Goal: Task Accomplishment & Management: Use online tool/utility

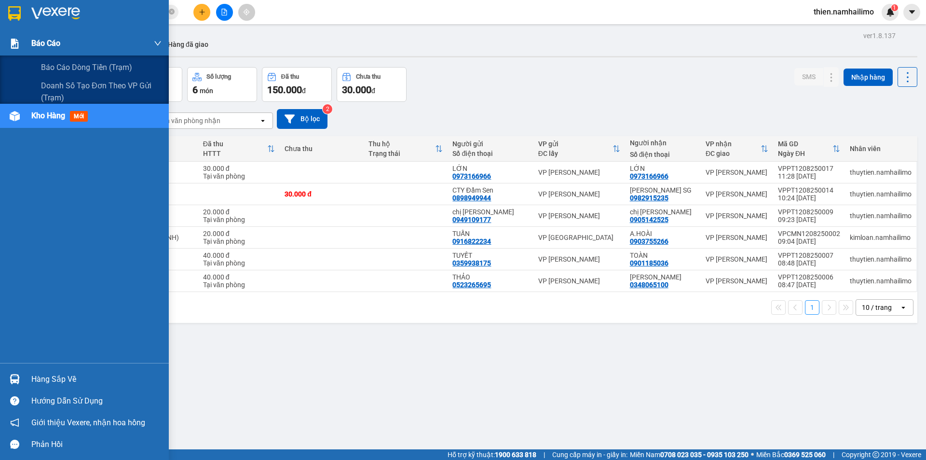
click at [57, 42] on span "Báo cáo" at bounding box center [45, 43] width 29 height 12
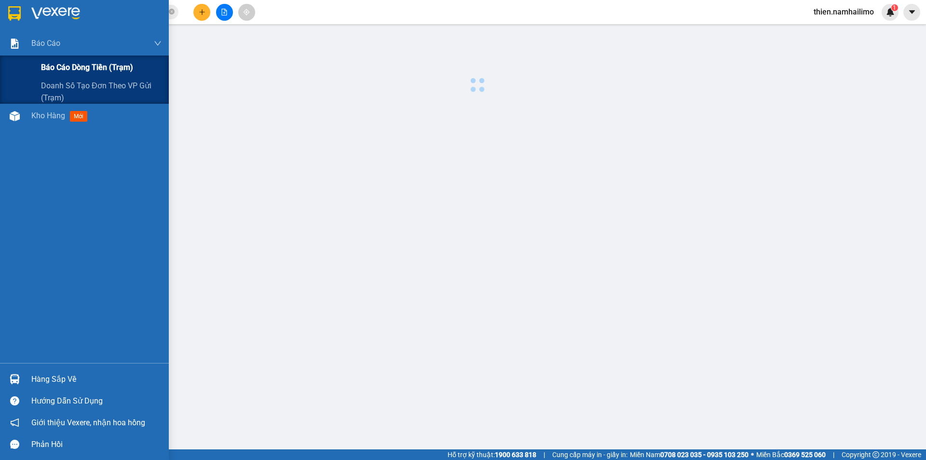
click at [68, 65] on span "Báo cáo dòng tiền (trạm)" at bounding box center [87, 67] width 92 height 12
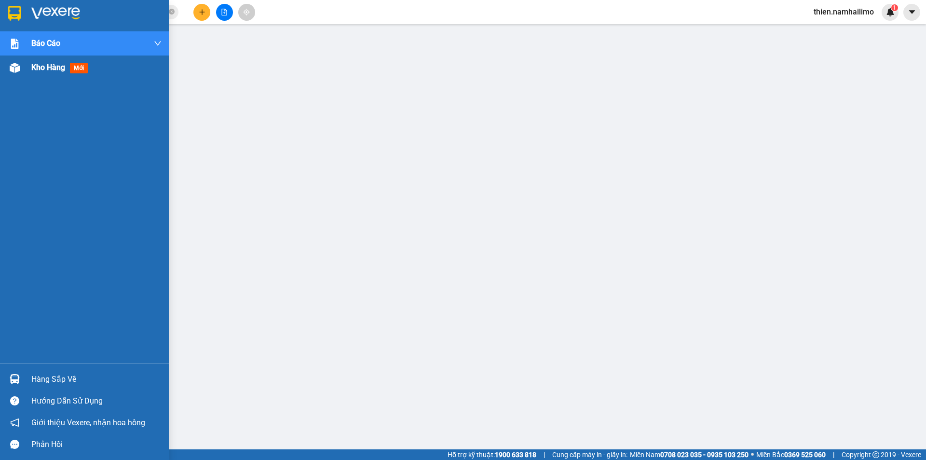
click at [21, 75] on div at bounding box center [14, 67] width 17 height 17
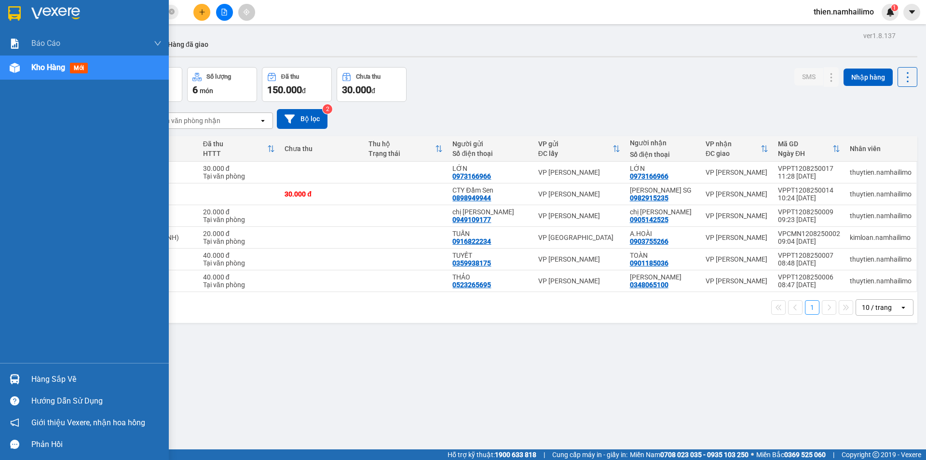
click at [37, 72] on div "Kho hàng mới" at bounding box center [61, 67] width 60 height 12
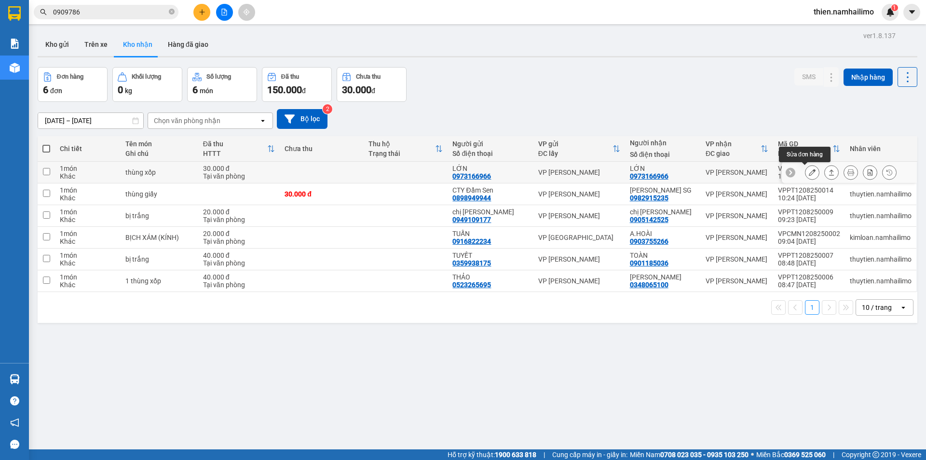
click at [806, 177] on button at bounding box center [813, 172] width 14 height 17
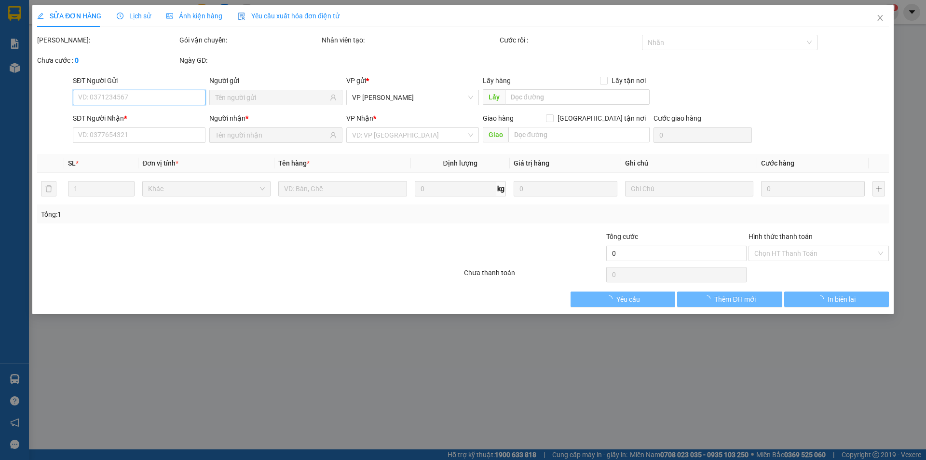
type input "0973166966"
type input "LỚN"
type input "0973166966"
type input "LỚN"
type input "30.000"
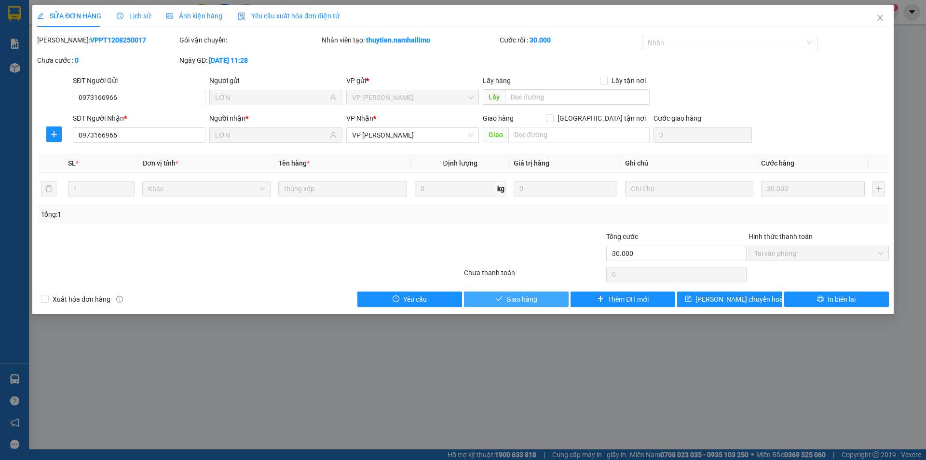
click at [545, 301] on button "Giao hàng" at bounding box center [516, 298] width 105 height 15
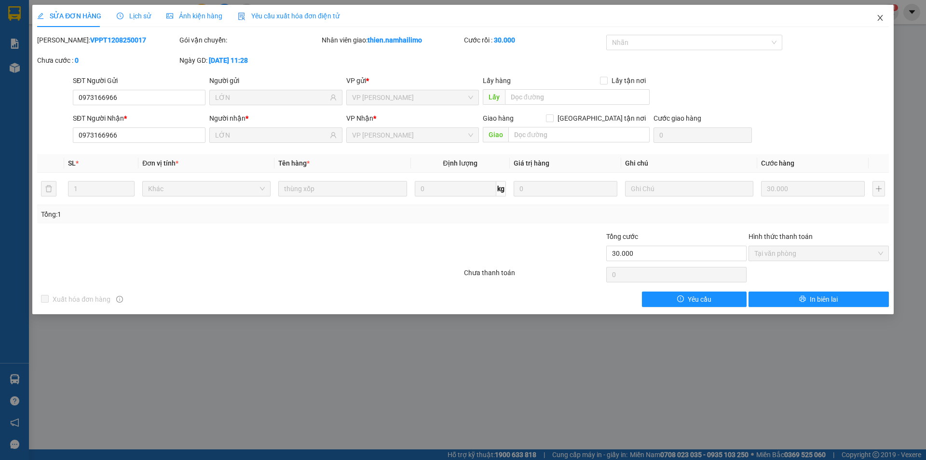
click at [879, 25] on span "Close" at bounding box center [880, 18] width 27 height 27
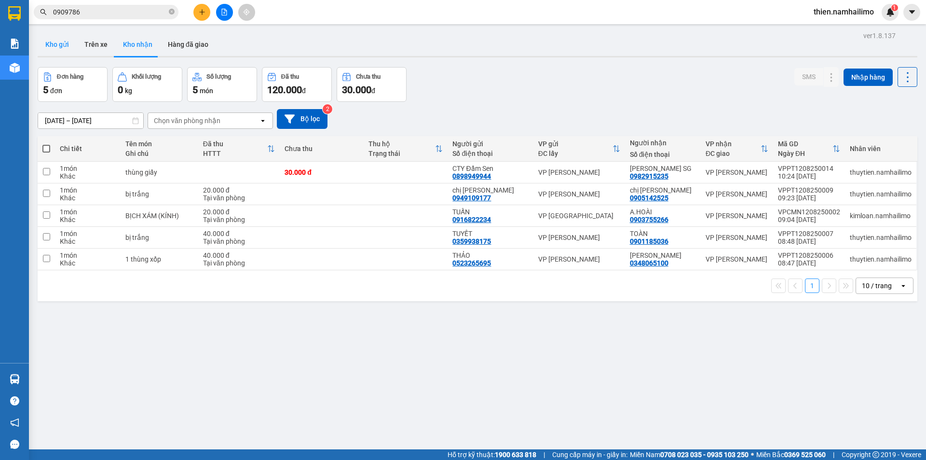
click at [59, 45] on button "Kho gửi" at bounding box center [57, 44] width 39 height 23
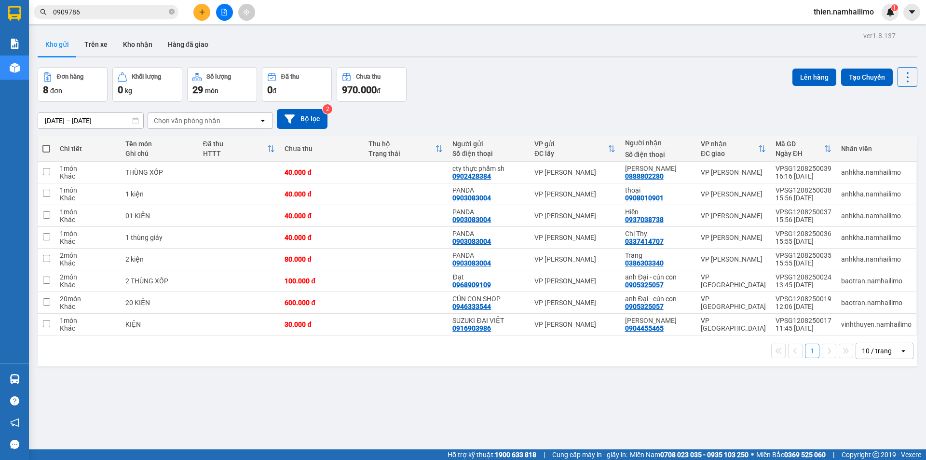
click at [180, 402] on div "ver 1.8.137 Kho gửi Trên xe Kho nhận Hàng đã giao Đơn hàng 8 đơn Khối lượng 0 k…" at bounding box center [478, 259] width 888 height 460
click at [203, 10] on icon "plus" at bounding box center [202, 12] width 7 height 7
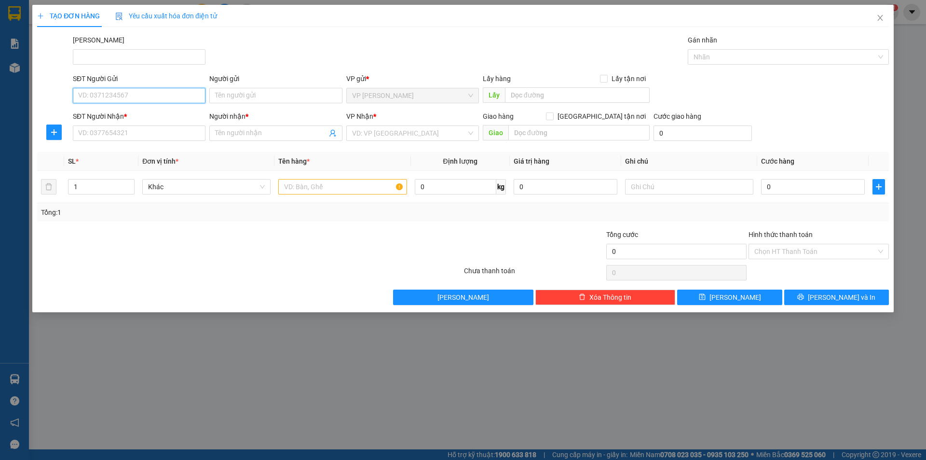
click at [112, 92] on input "SĐT Người Gửi" at bounding box center [139, 95] width 133 height 15
click at [123, 113] on div "0948454465 - THÚY" at bounding box center [139, 115] width 121 height 11
type input "0948454465"
type input "THÚY"
type input "0839933442"
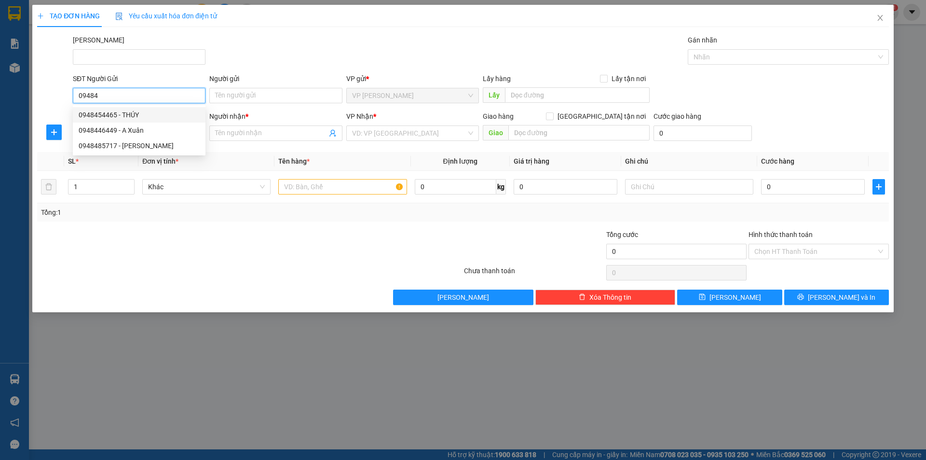
type input "ĐIỀN"
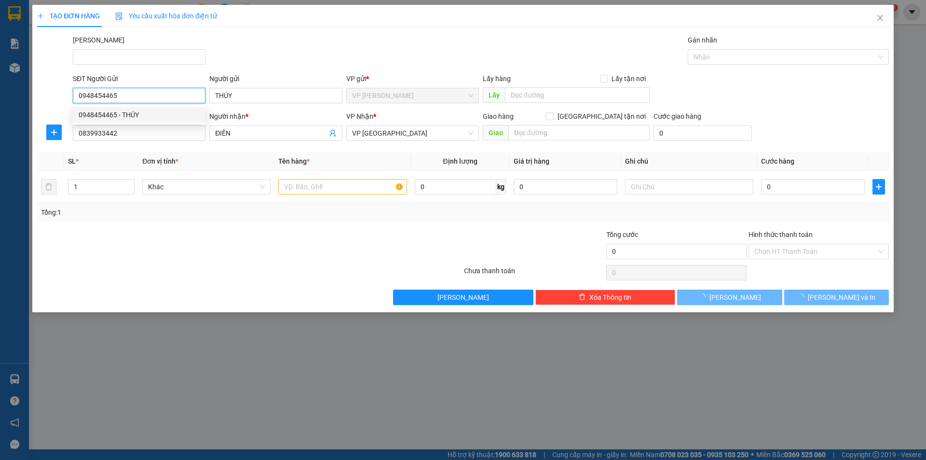
type input "40.000"
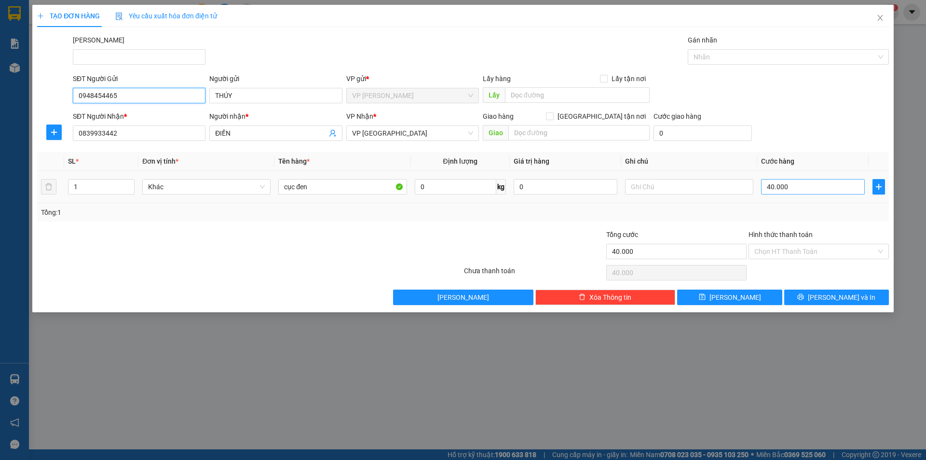
type input "0948454465"
type input "6"
type input "60"
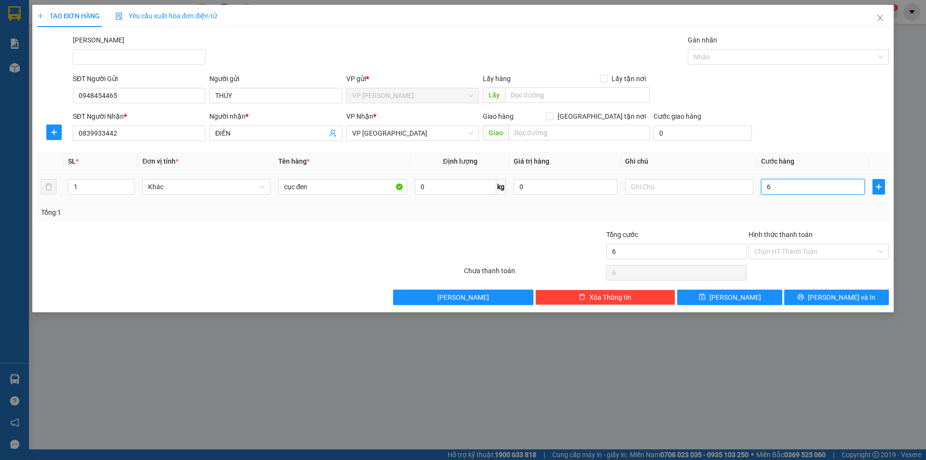
type input "60"
type input "60.000"
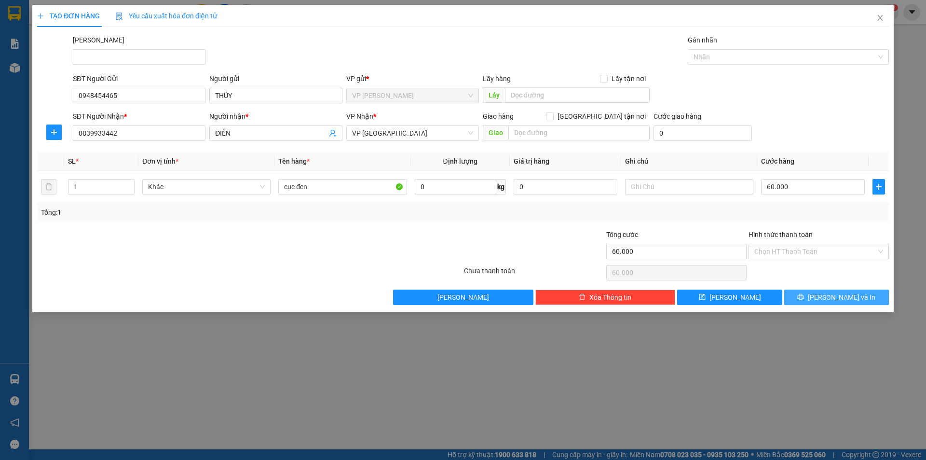
click at [834, 300] on span "[PERSON_NAME] và In" at bounding box center [842, 297] width 68 height 11
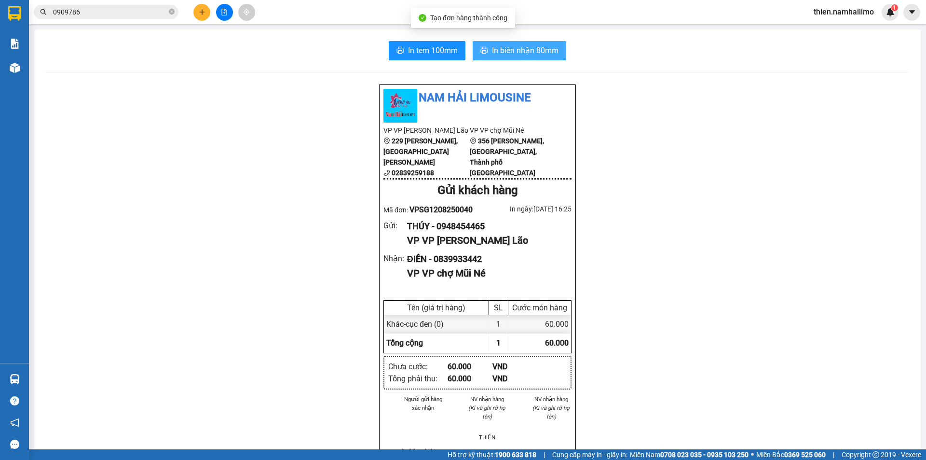
click at [560, 53] on button "In biên nhận 80mm" at bounding box center [520, 50] width 94 height 19
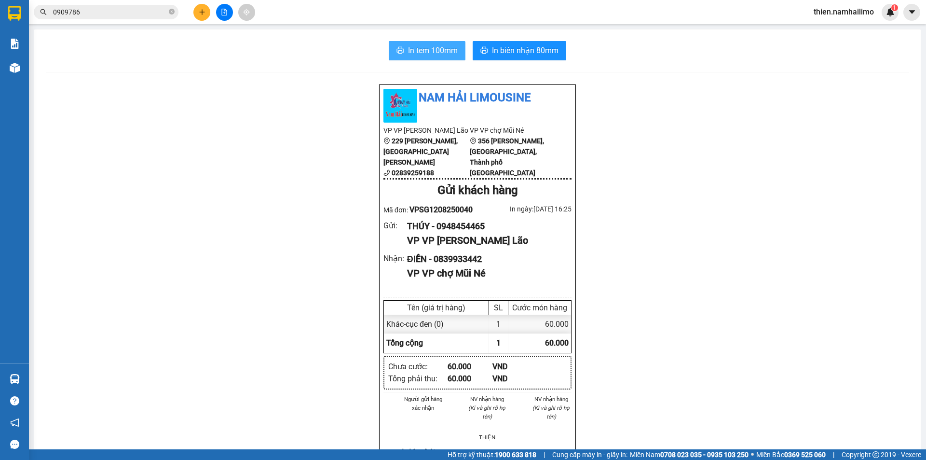
click at [447, 45] on span "In tem 100mm" at bounding box center [433, 50] width 50 height 12
click at [412, 51] on span "In tem 100mm" at bounding box center [433, 50] width 50 height 12
click at [204, 7] on button at bounding box center [201, 12] width 17 height 17
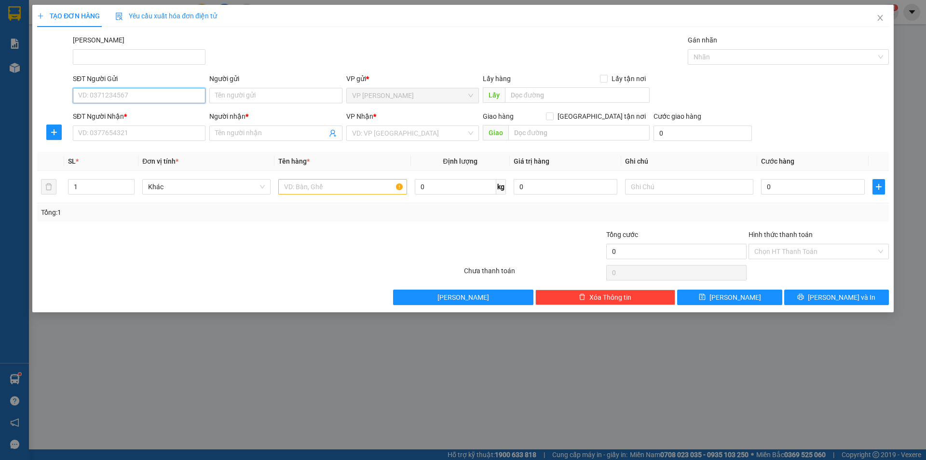
click at [172, 90] on input "SĐT Người Gửi" at bounding box center [139, 95] width 133 height 15
click at [111, 131] on input "SĐT Người Nhận *" at bounding box center [139, 132] width 133 height 15
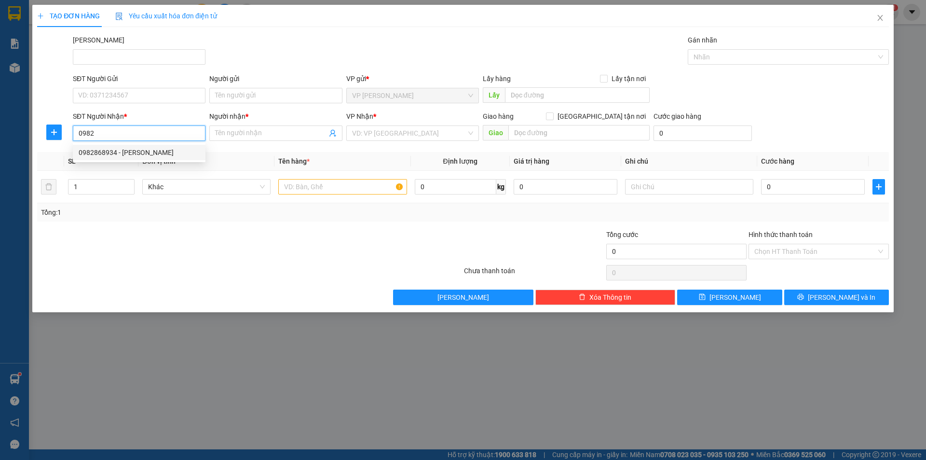
click at [177, 152] on div "0982868934 - ngọc bích" at bounding box center [139, 152] width 121 height 11
type input "0982868934"
type input "[PERSON_NAME]"
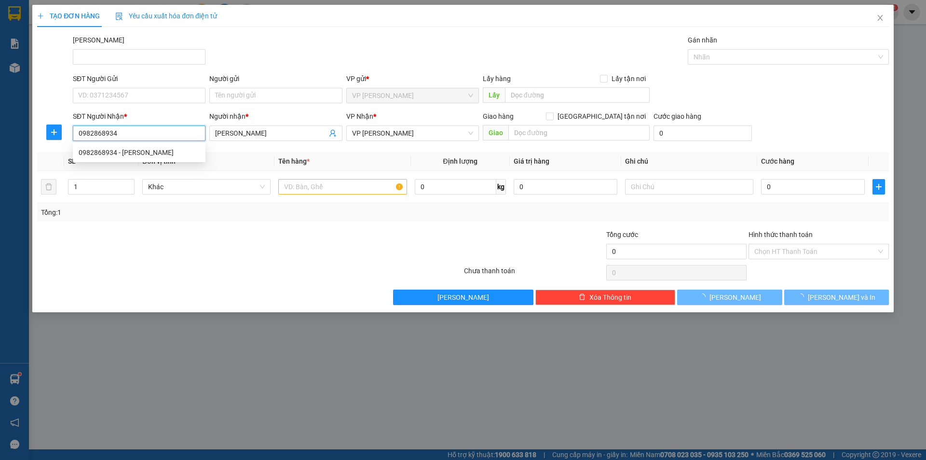
type input "100.000"
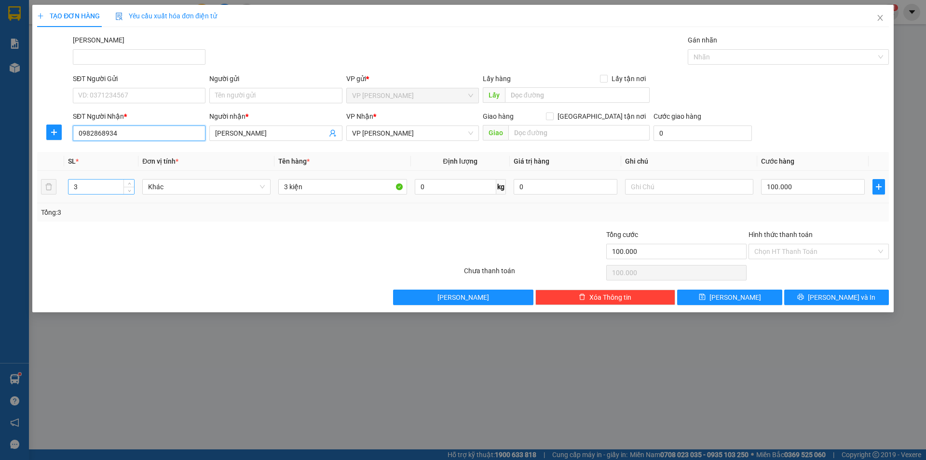
type input "0982868934"
drag, startPoint x: 99, startPoint y: 184, endPoint x: 14, endPoint y: 207, distance: 88.5
click at [14, 207] on div "TẠO ĐƠN HÀNG Yêu cầu xuất hóa đơn điện tử Transit Pickup Surcharge Ids Transit …" at bounding box center [463, 230] width 926 height 460
type input "1"
drag, startPoint x: 308, startPoint y: 190, endPoint x: 157, endPoint y: 230, distance: 156.1
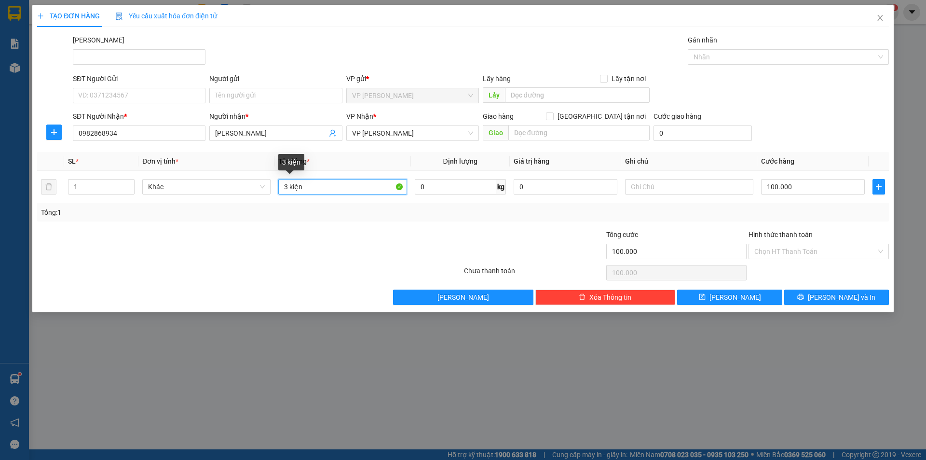
click at [157, 230] on div "Transit Pickup Surcharge Ids Transit Deliver Surcharge Ids Transit Deliver Surc…" at bounding box center [463, 170] width 852 height 270
type input "KIỆN"
click at [160, 86] on div "SĐT Người Gửi" at bounding box center [139, 80] width 133 height 14
click at [810, 186] on input "100.000" at bounding box center [813, 186] width 104 height 15
type input "4"
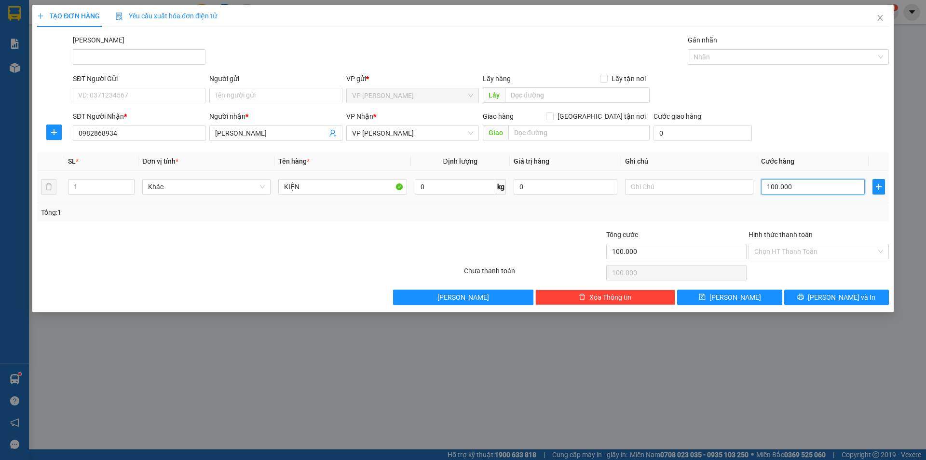
type input "4"
type input "40"
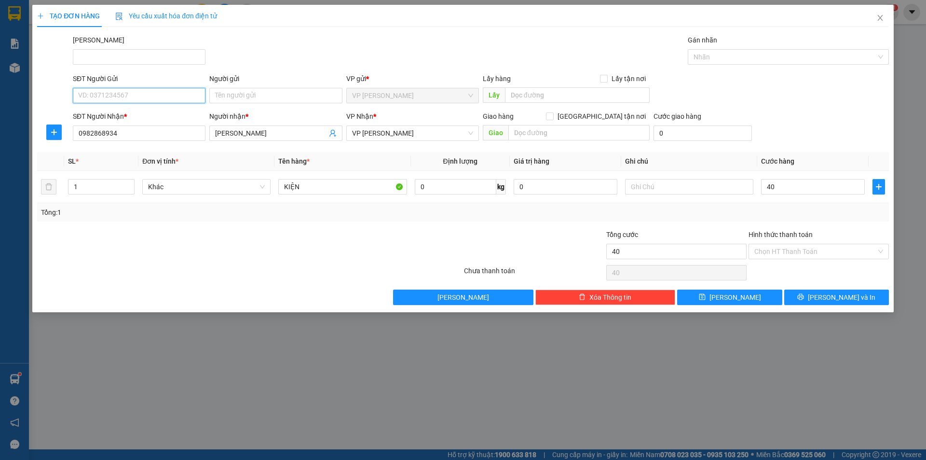
type input "40.000"
click at [93, 93] on input "SĐT Người Gửi" at bounding box center [139, 95] width 133 height 15
click at [134, 113] on div "0868492831 - SUNNYMART - XUÂN AN" at bounding box center [139, 115] width 121 height 11
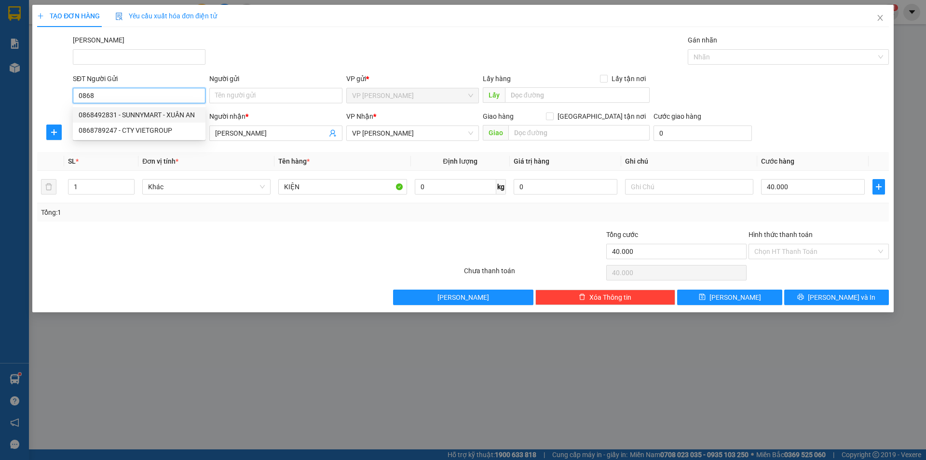
type input "0868492831"
type input "SUNNYMART - XUÂN AN"
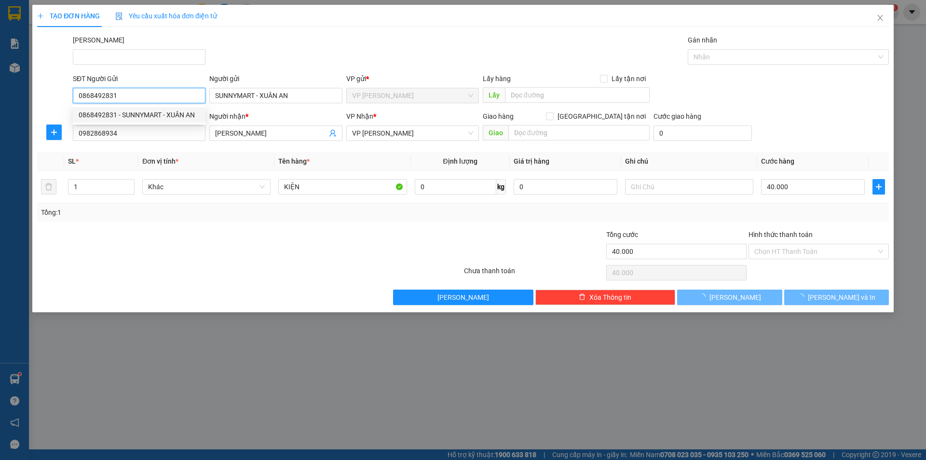
type input "30.000"
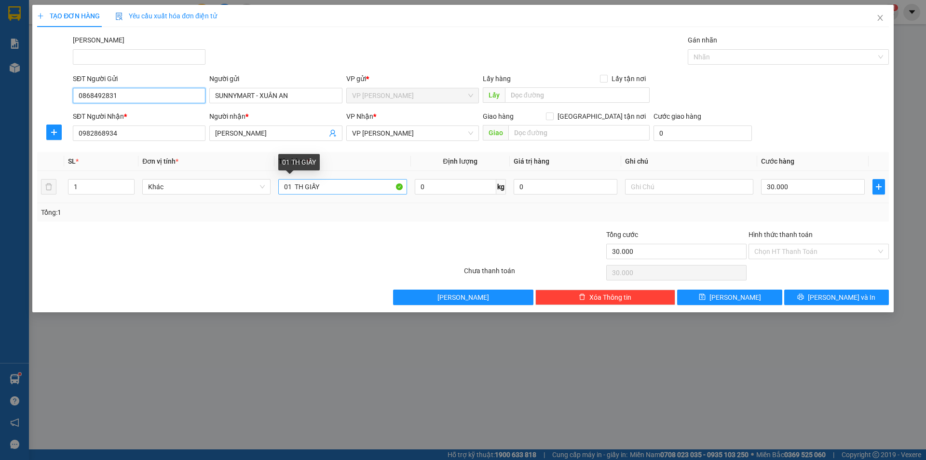
type input "0868492831"
drag, startPoint x: 330, startPoint y: 189, endPoint x: 104, endPoint y: 206, distance: 226.4
click at [104, 206] on div "SL * Đơn vị tính * Tên hàng * Định lượng Giá trị hàng Ghi chú Cước hàng 1 Khác …" at bounding box center [463, 186] width 852 height 69
type input "THÙNG"
click at [798, 192] on input "30.000" at bounding box center [813, 186] width 104 height 15
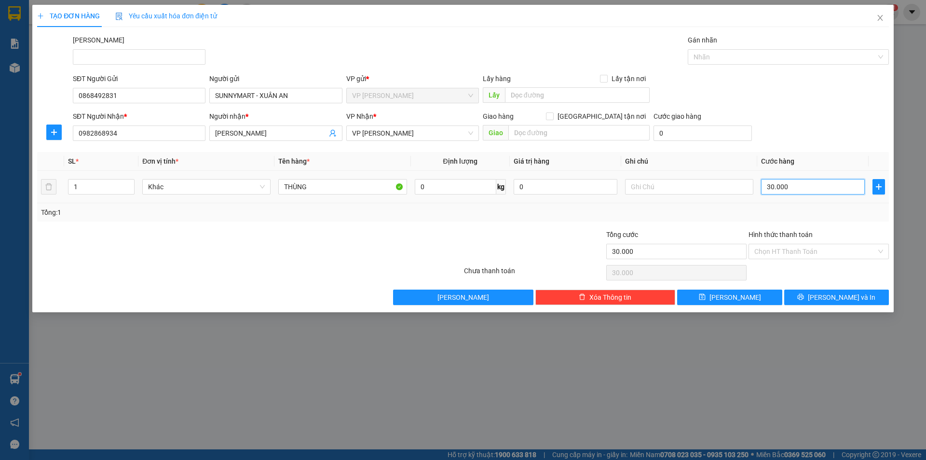
type input "5"
type input "50"
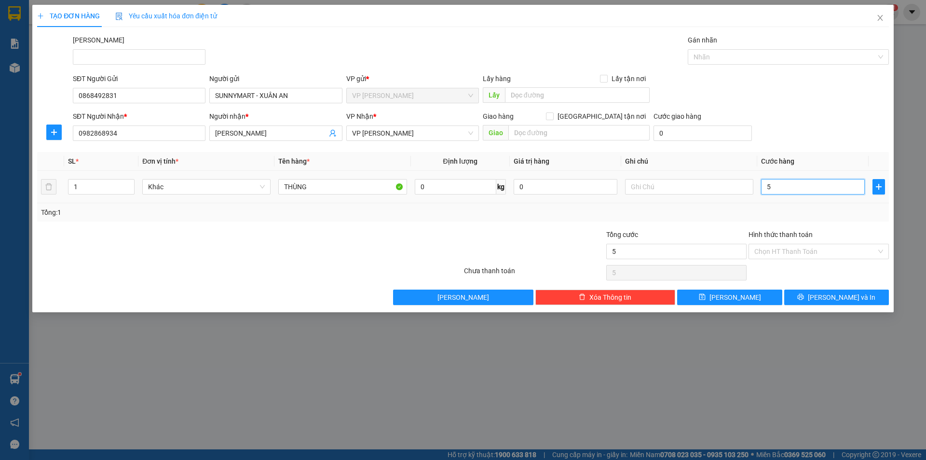
type input "50"
type input "5"
type input "0"
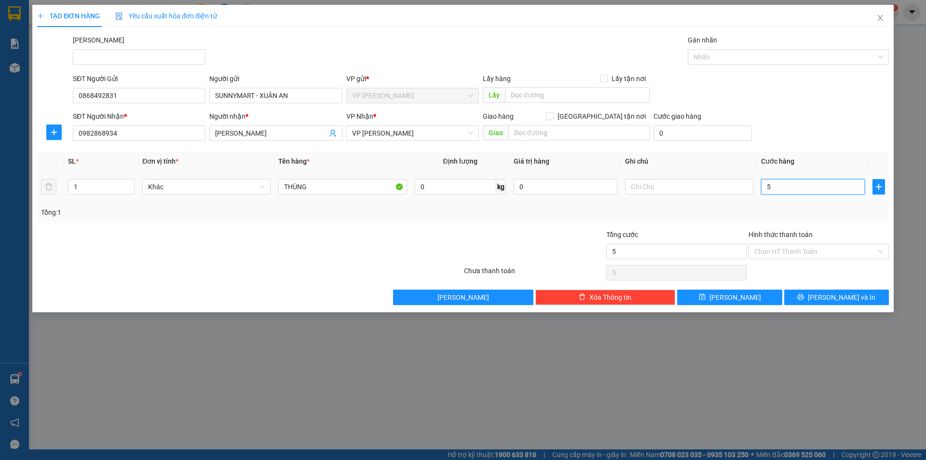
type input "0"
type input "4"
type input "04"
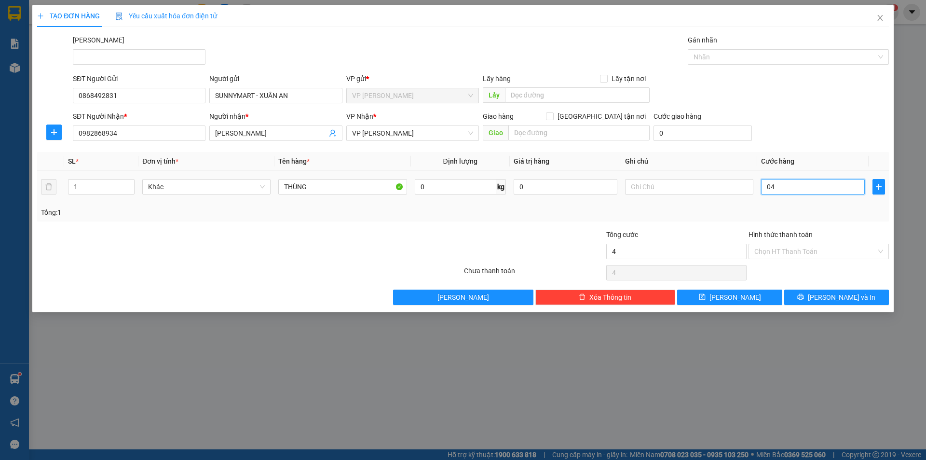
type input "40"
type input "040"
type input "40.000"
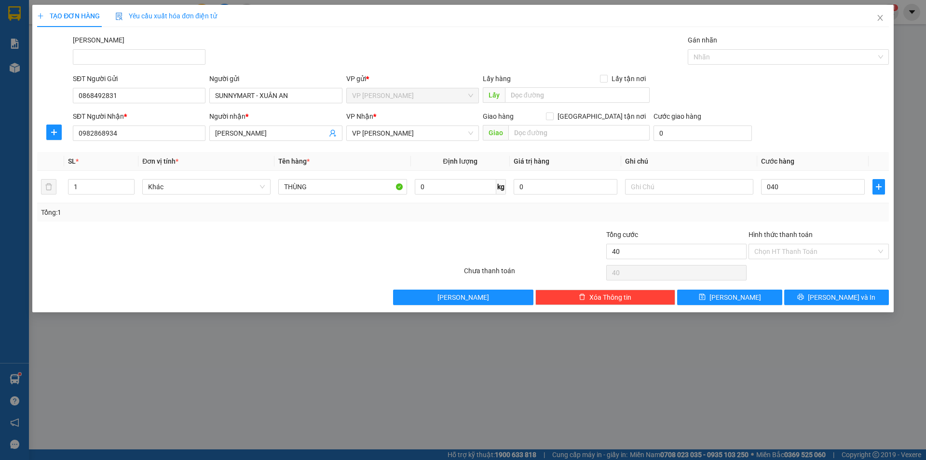
type input "40.000"
drag, startPoint x: 810, startPoint y: 124, endPoint x: 806, endPoint y: 151, distance: 27.8
click at [810, 125] on div "SĐT Người Nhận * 0982868934 Người nhận * ngọc bích VP Nhận * VP Phan Thiết Giao…" at bounding box center [481, 128] width 820 height 34
click at [832, 306] on div "TẠO ĐƠN HÀNG Yêu cầu xuất hóa đơn điện tử Transit Pickup Surcharge Ids Transit …" at bounding box center [463, 158] width 862 height 307
click at [832, 298] on span "[PERSON_NAME] và In" at bounding box center [842, 297] width 68 height 11
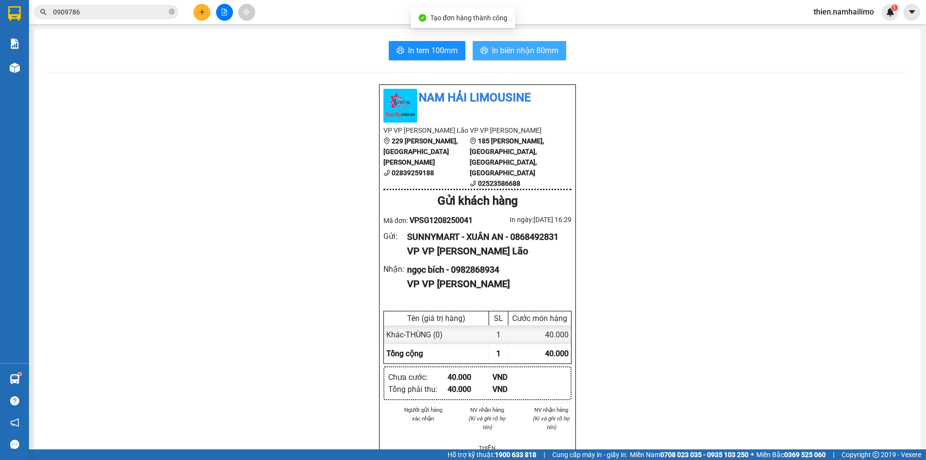
click at [497, 48] on span "In biên nhận 80mm" at bounding box center [525, 50] width 67 height 12
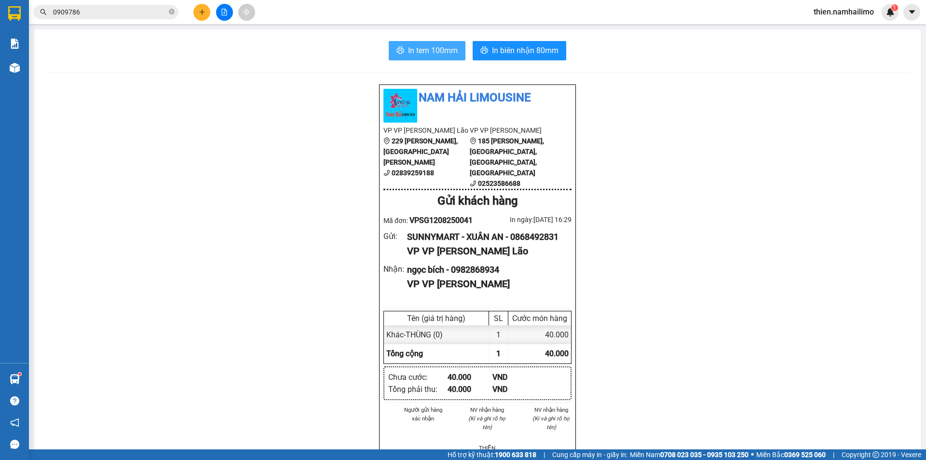
click at [398, 46] on button "In tem 100mm" at bounding box center [427, 50] width 77 height 19
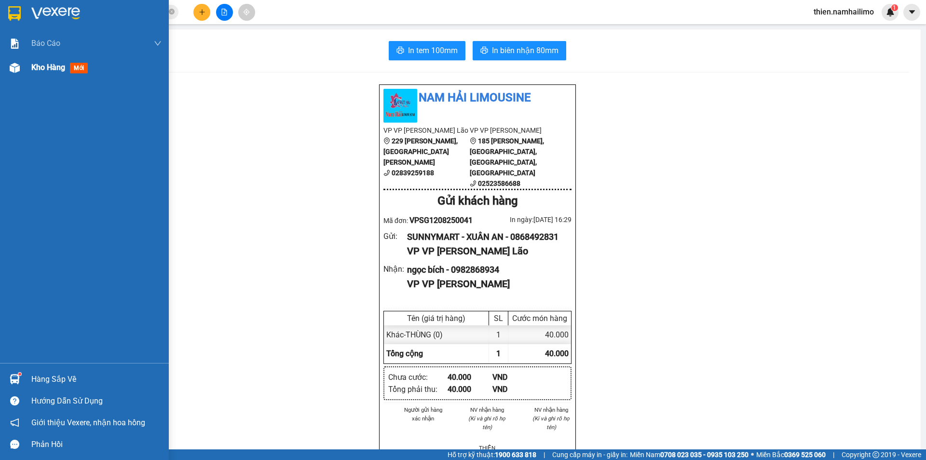
click at [25, 69] on div "Kho hàng mới" at bounding box center [84, 67] width 169 height 24
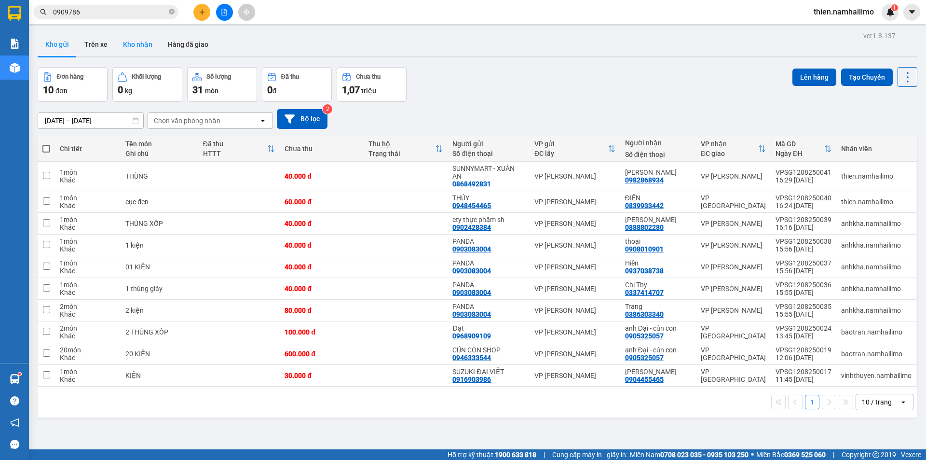
click at [151, 45] on button "Kho nhận" at bounding box center [137, 44] width 45 height 23
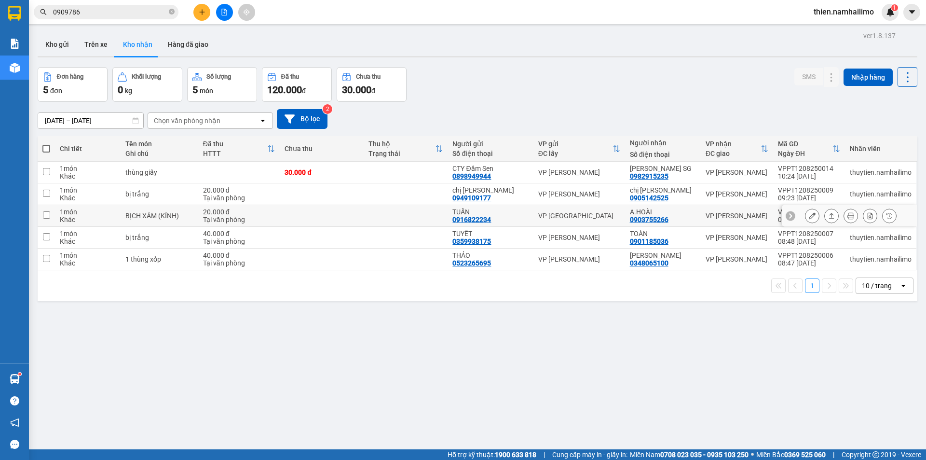
drag, startPoint x: 581, startPoint y: 211, endPoint x: 597, endPoint y: 222, distance: 19.4
drag, startPoint x: 597, startPoint y: 222, endPoint x: 853, endPoint y: 329, distance: 277.7
click at [853, 333] on div "ver 1.8.137 Kho gửi Trên xe Kho nhận Hàng đã giao Đơn hàng 5 đơn Khối lượng 0 k…" at bounding box center [478, 259] width 888 height 460
click at [809, 261] on icon at bounding box center [812, 259] width 7 height 7
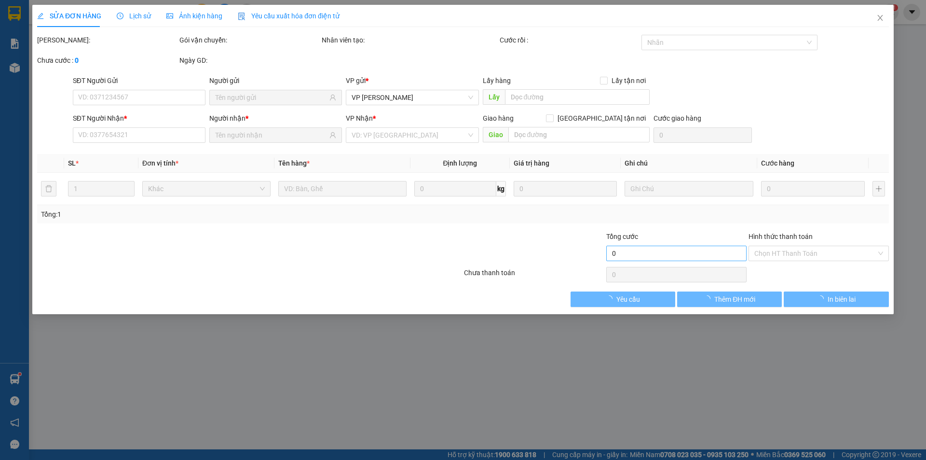
type input "0523265695"
type input "THẢO"
type input "0348065100"
type input "hải linh"
type input "40.000"
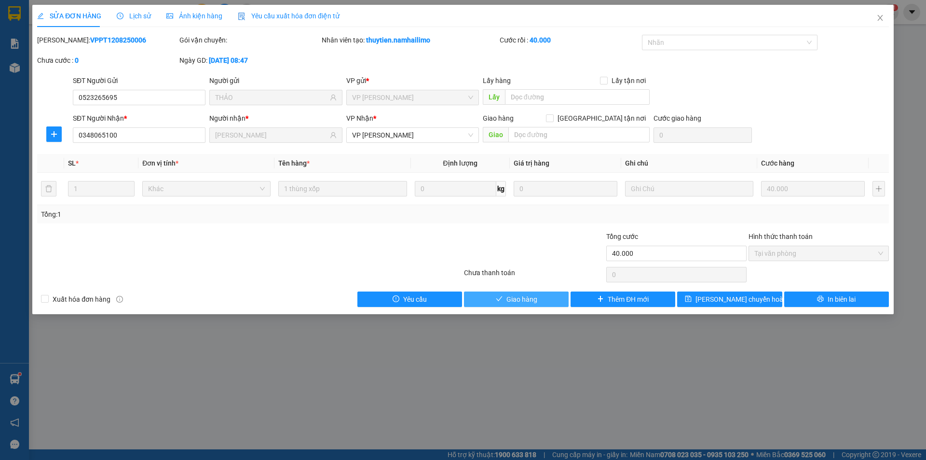
click at [513, 294] on span "Giao hàng" at bounding box center [522, 299] width 31 height 11
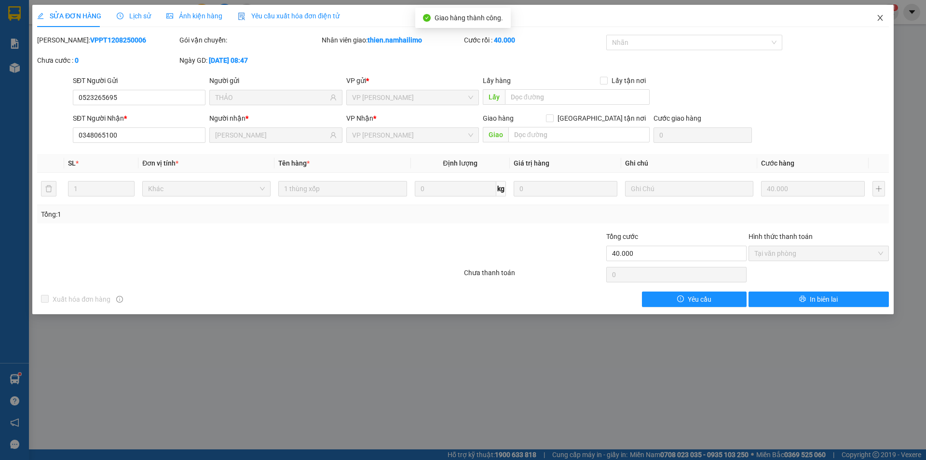
click at [886, 19] on span "Close" at bounding box center [880, 18] width 27 height 27
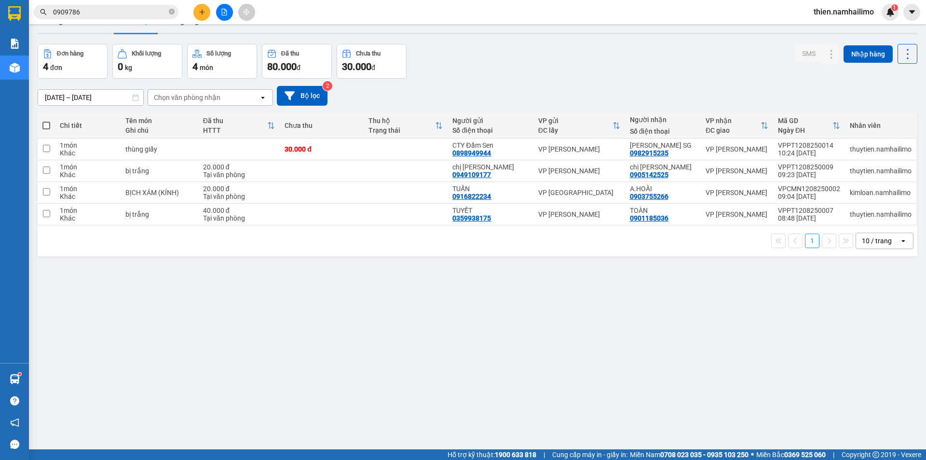
scroll to position [44, 0]
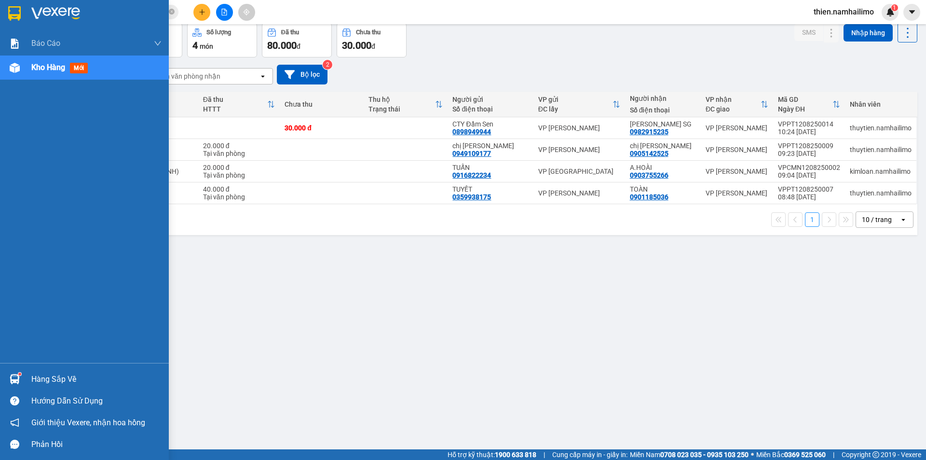
click at [37, 69] on span "Kho hàng" at bounding box center [48, 67] width 34 height 9
click at [66, 373] on div "Hàng sắp về" at bounding box center [96, 379] width 130 height 14
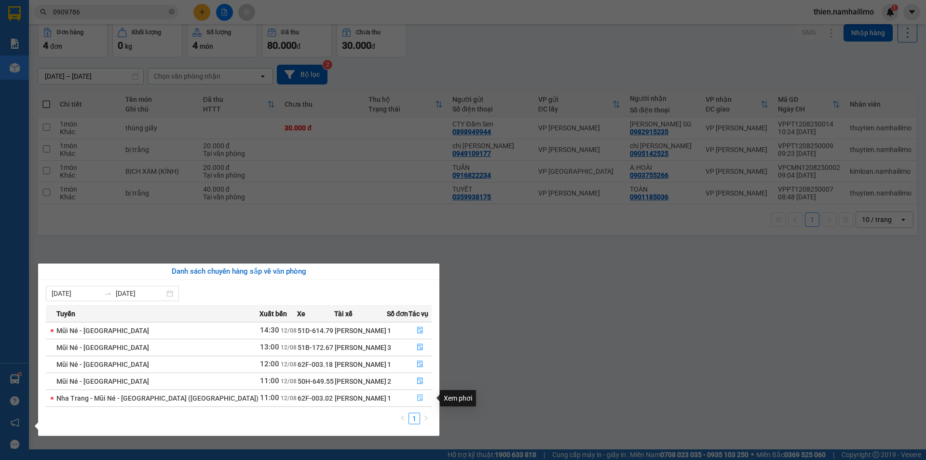
click at [423, 404] on button "button" at bounding box center [420, 397] width 22 height 15
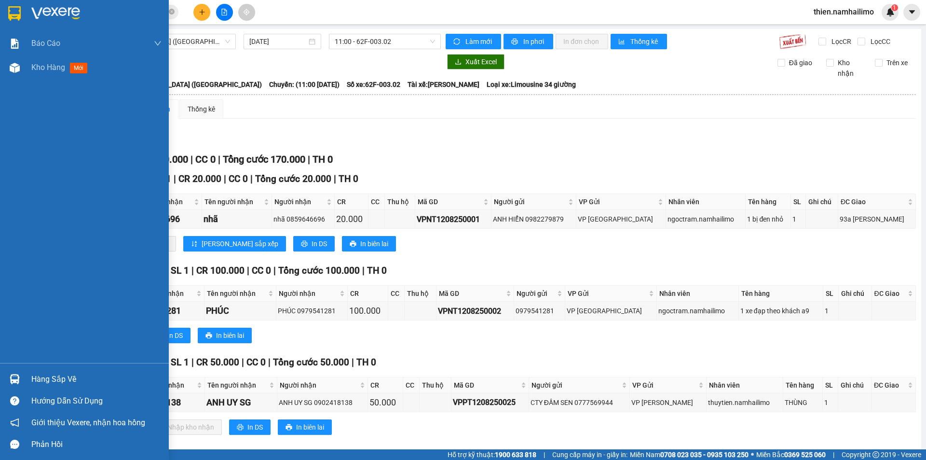
drag, startPoint x: 42, startPoint y: 64, endPoint x: 149, endPoint y: 355, distance: 309.7
click at [43, 64] on span "Kho hàng" at bounding box center [48, 67] width 34 height 9
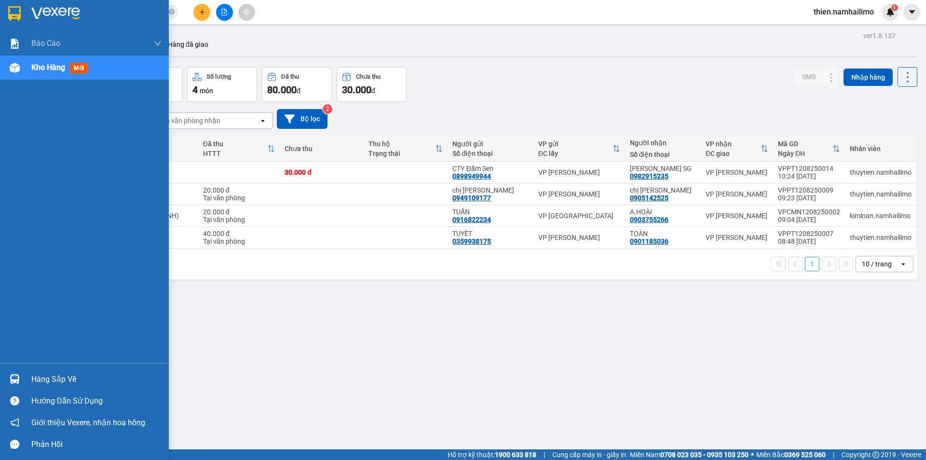
click at [21, 383] on div at bounding box center [14, 379] width 17 height 17
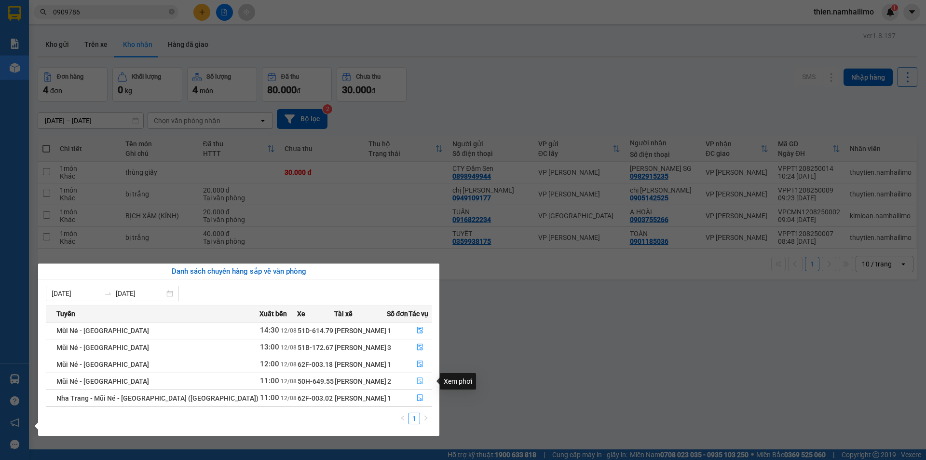
click at [425, 381] on button "button" at bounding box center [420, 380] width 22 height 15
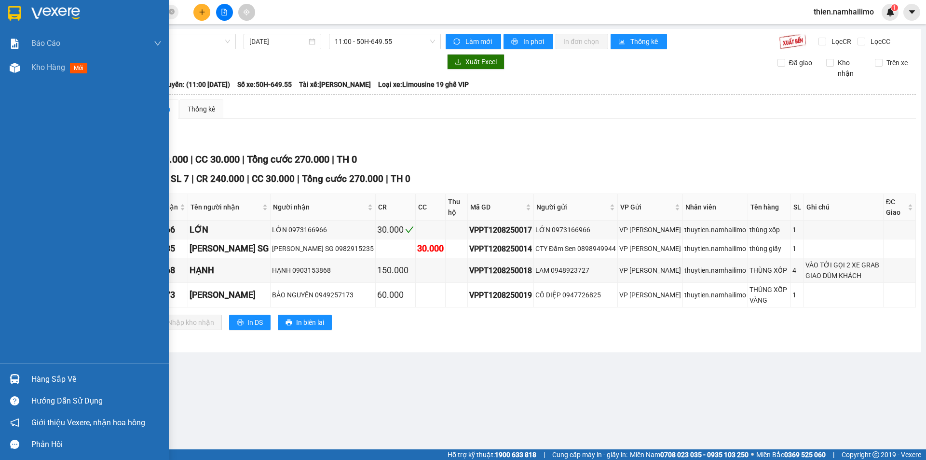
click at [20, 384] on div at bounding box center [14, 379] width 17 height 17
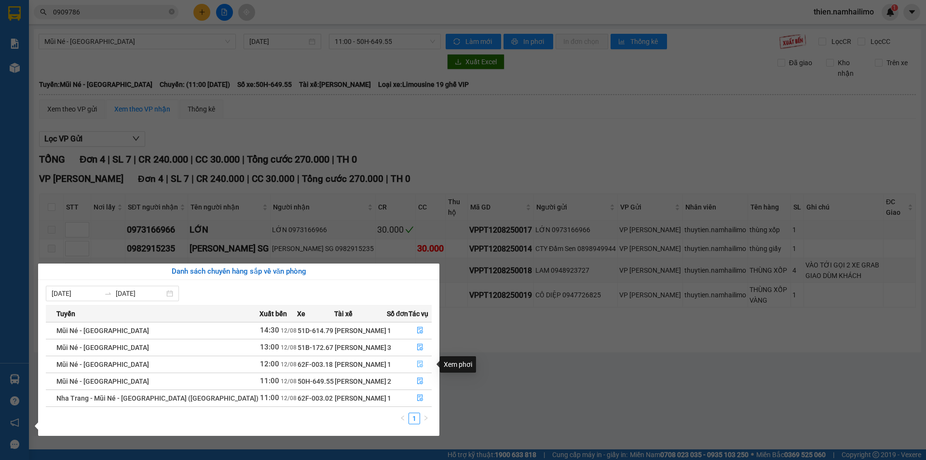
click at [421, 360] on icon "file-done" at bounding box center [420, 363] width 7 height 7
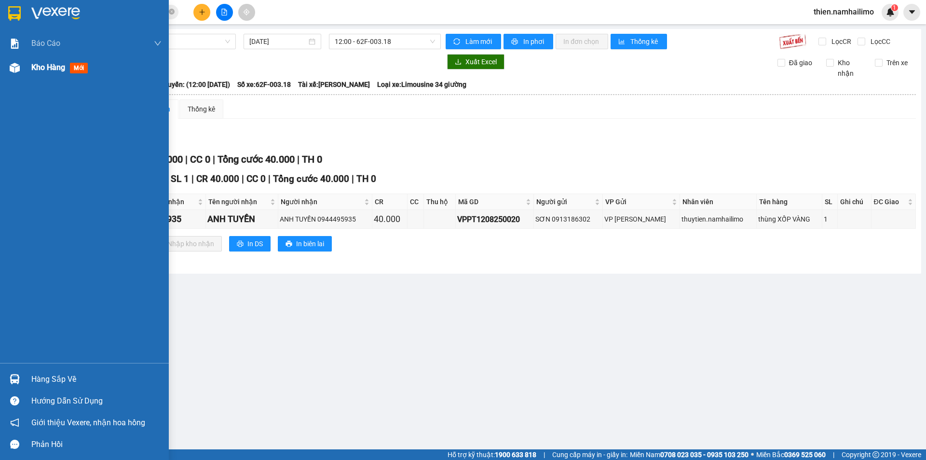
click at [33, 58] on div "Kho hàng mới" at bounding box center [96, 67] width 130 height 24
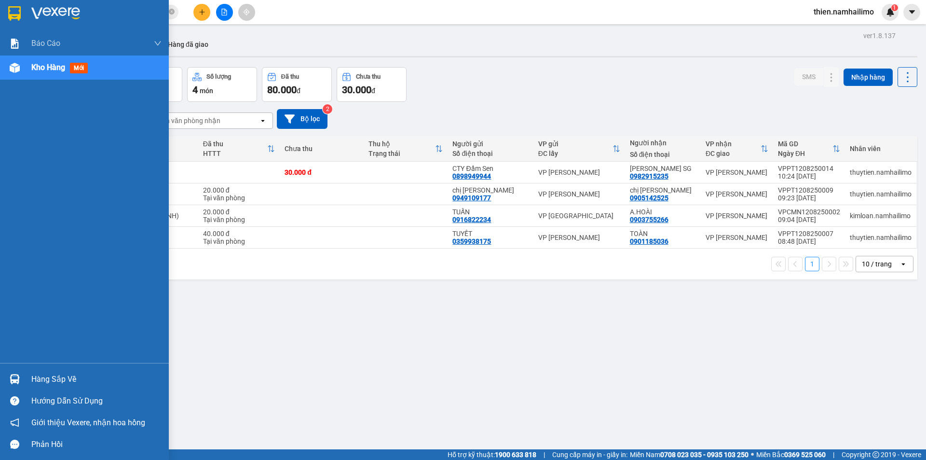
drag, startPoint x: 25, startPoint y: 384, endPoint x: 64, endPoint y: 378, distance: 39.4
click at [26, 382] on div "Hàng sắp về" at bounding box center [84, 379] width 169 height 22
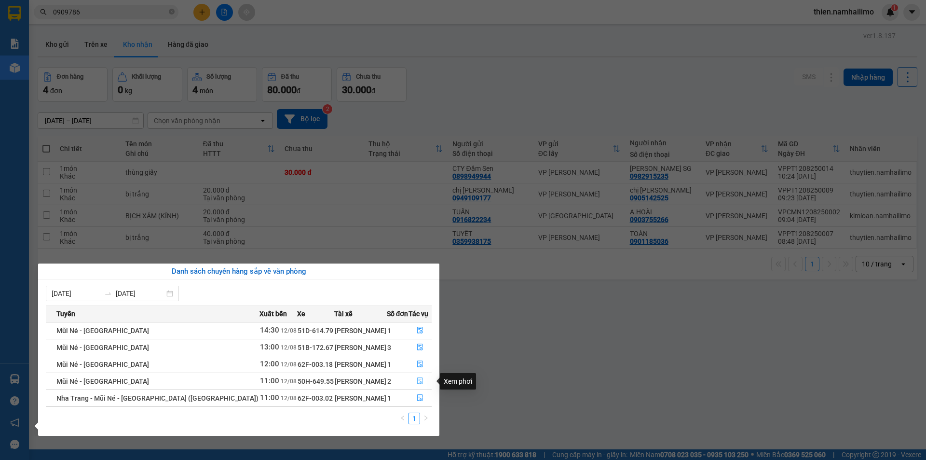
click at [409, 376] on button "button" at bounding box center [420, 380] width 22 height 15
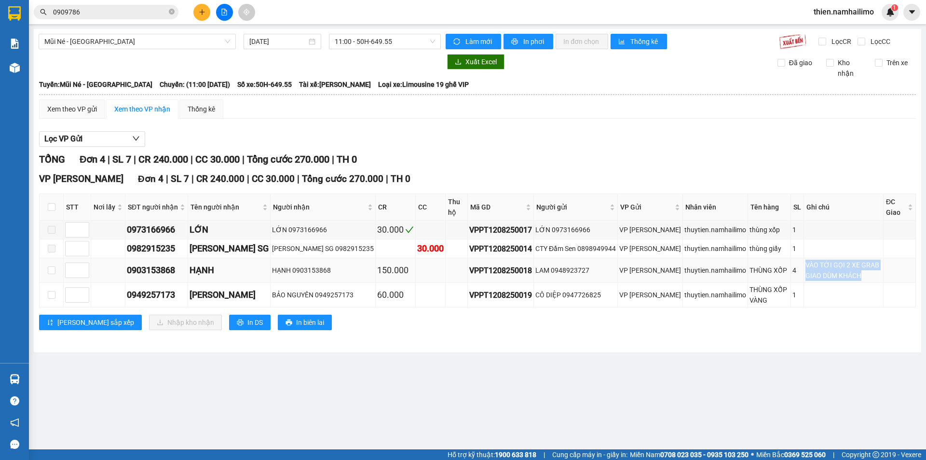
drag, startPoint x: 767, startPoint y: 267, endPoint x: 863, endPoint y: 278, distance: 97.2
click at [863, 278] on tr "0903153868 HẠNH HẠNH 0903153868 150.000 VPPT1208250018 LAM 0948923727 VP Phan T…" at bounding box center [478, 270] width 877 height 25
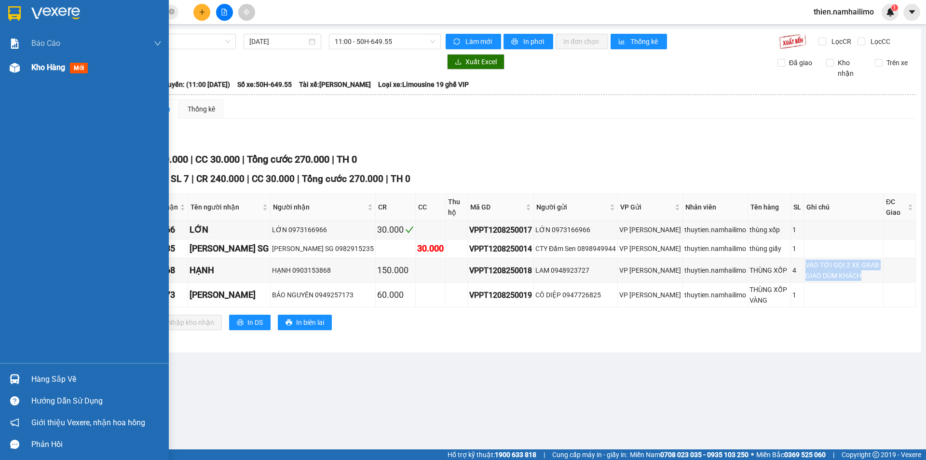
click at [34, 74] on div "Kho hàng mới" at bounding box center [96, 67] width 130 height 24
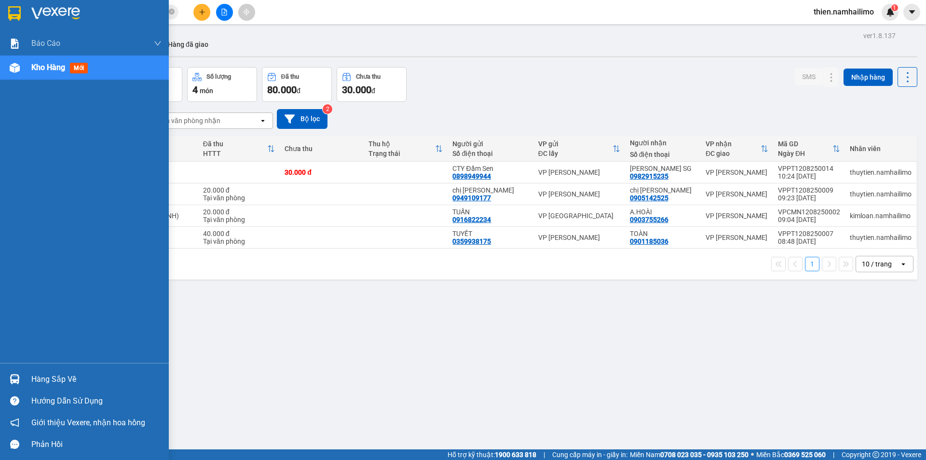
click at [15, 80] on div "Báo cáo Báo cáo dòng tiền (trạm) Doanh số tạo đơn theo VP gửi (trạm) Kho hàng m…" at bounding box center [84, 196] width 169 height 331
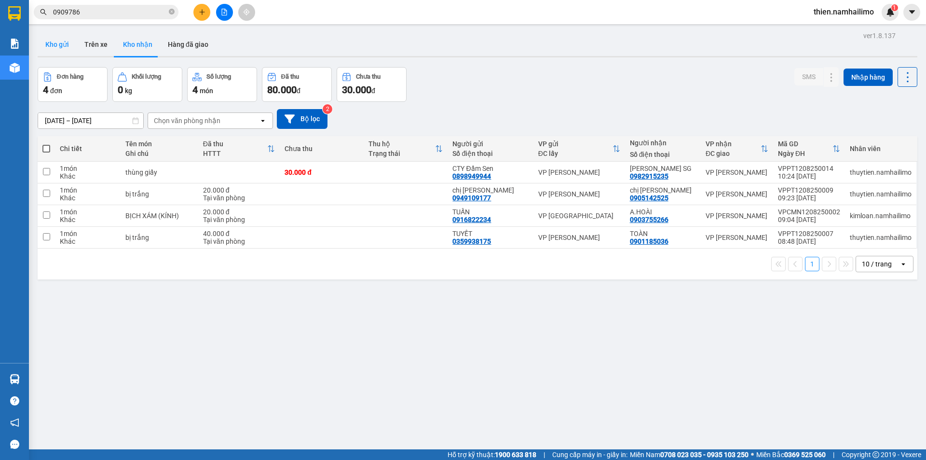
click at [49, 47] on button "Kho gửi" at bounding box center [57, 44] width 39 height 23
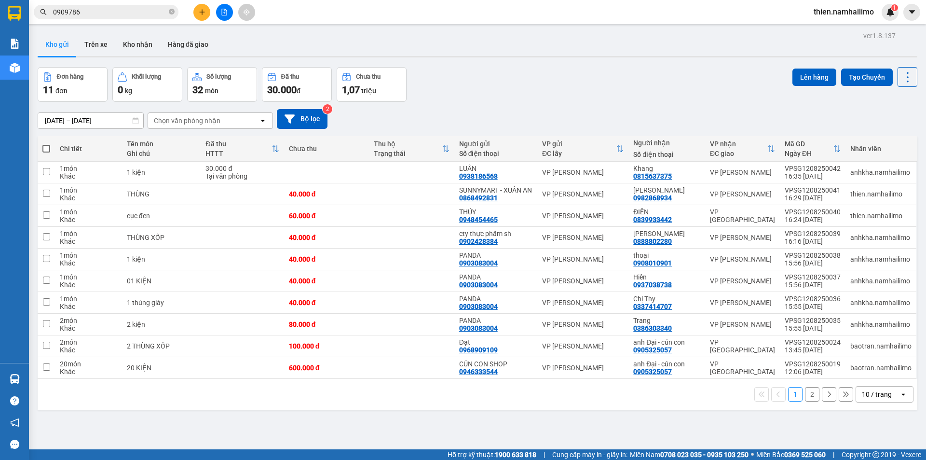
click at [884, 402] on div "10 / trang" at bounding box center [877, 393] width 43 height 15
click at [877, 379] on span "100 / trang" at bounding box center [873, 381] width 35 height 10
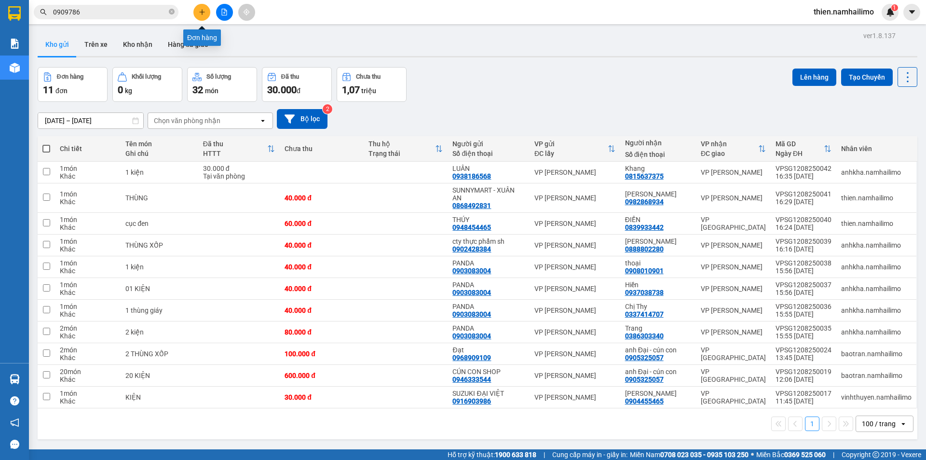
click at [203, 13] on icon "plus" at bounding box center [202, 12] width 7 height 7
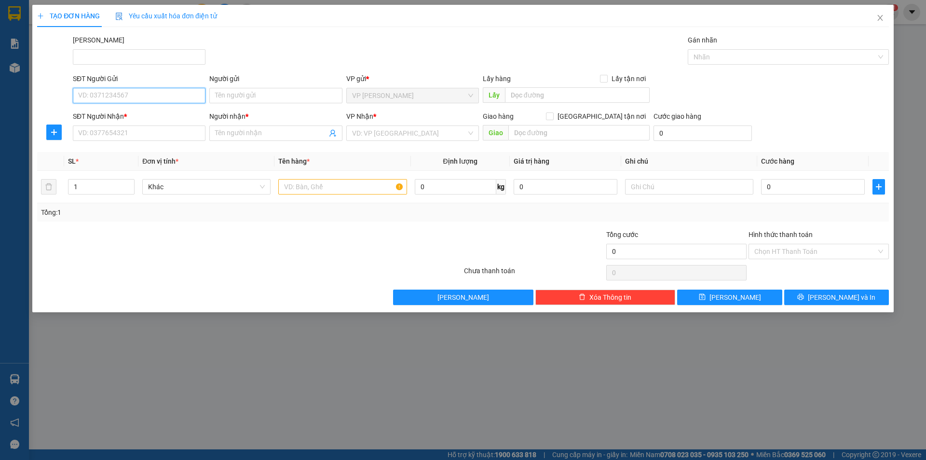
click at [164, 96] on input "SĐT Người Gửi" at bounding box center [139, 95] width 133 height 15
click at [882, 15] on icon "close" at bounding box center [881, 18] width 8 height 8
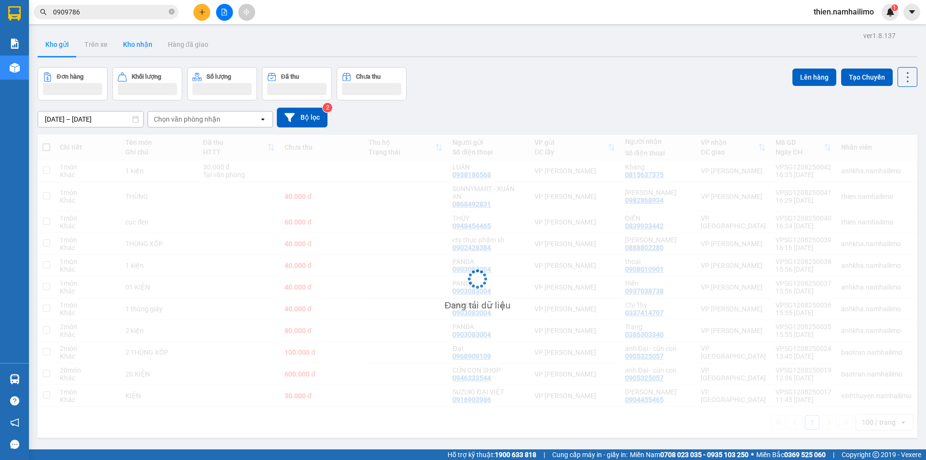
click at [139, 46] on button "Kho nhận" at bounding box center [137, 44] width 45 height 23
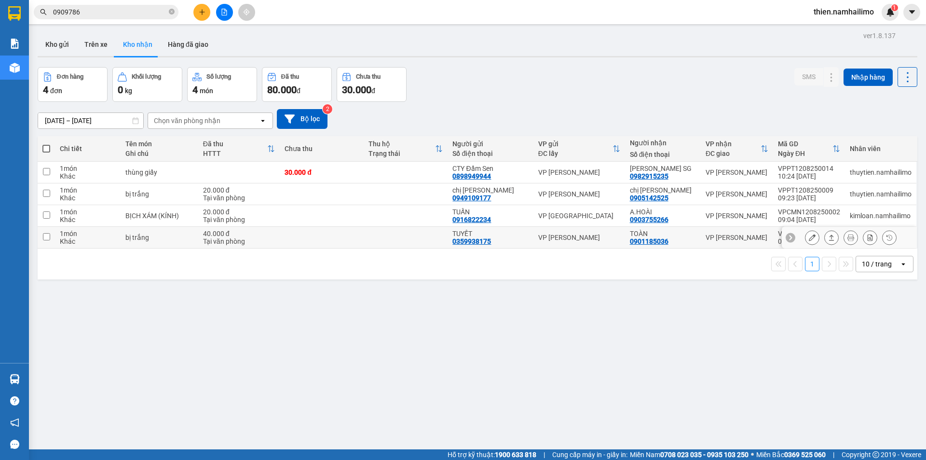
click at [809, 236] on icon at bounding box center [812, 237] width 7 height 7
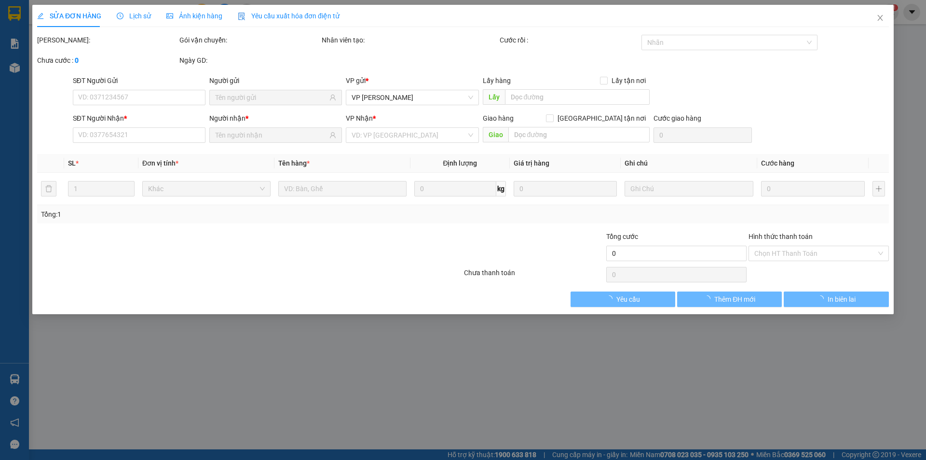
type input "0359938175"
type input "TUYẾT"
type input "0901185036"
type input "TOÀN"
type input "40.000"
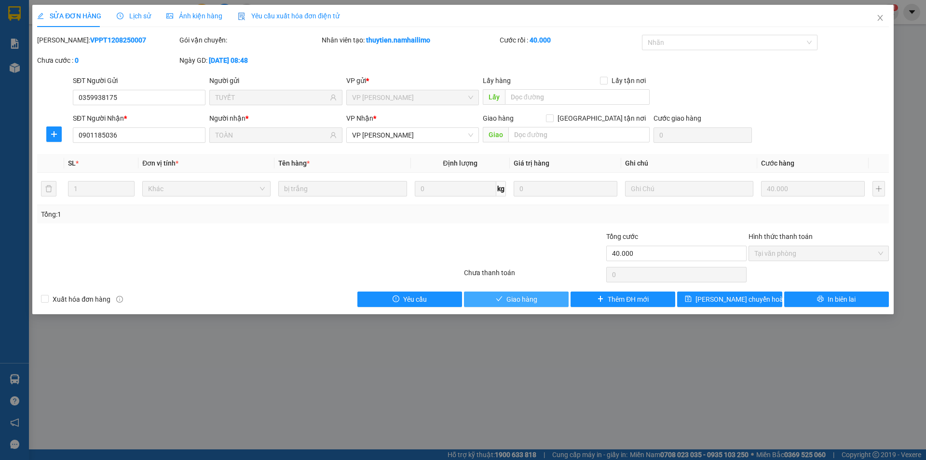
click at [522, 301] on span "Giao hàng" at bounding box center [522, 299] width 31 height 11
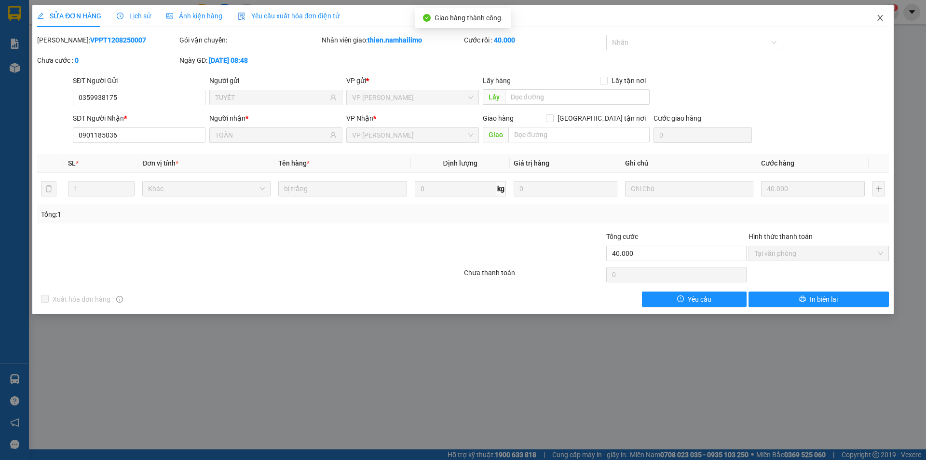
click at [880, 19] on icon "close" at bounding box center [881, 18] width 8 height 8
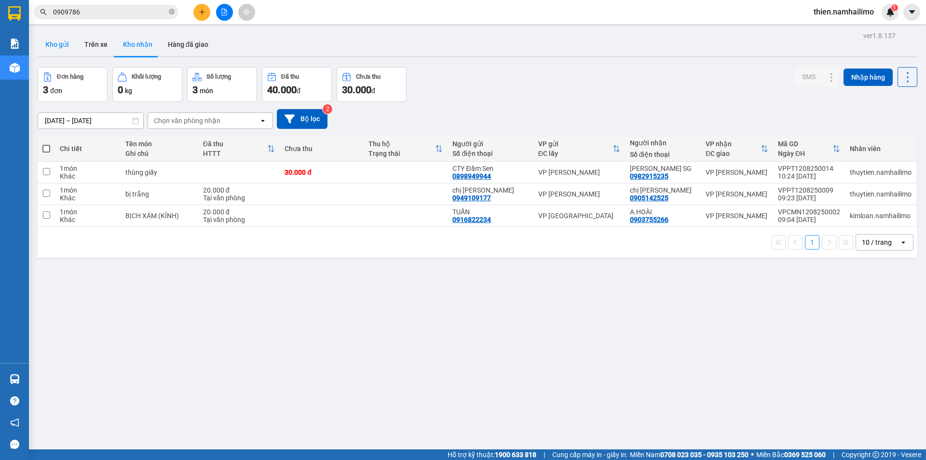
drag, startPoint x: 62, startPoint y: 47, endPoint x: 58, endPoint y: 34, distance: 13.0
click at [61, 47] on button "Kho gửi" at bounding box center [57, 44] width 39 height 23
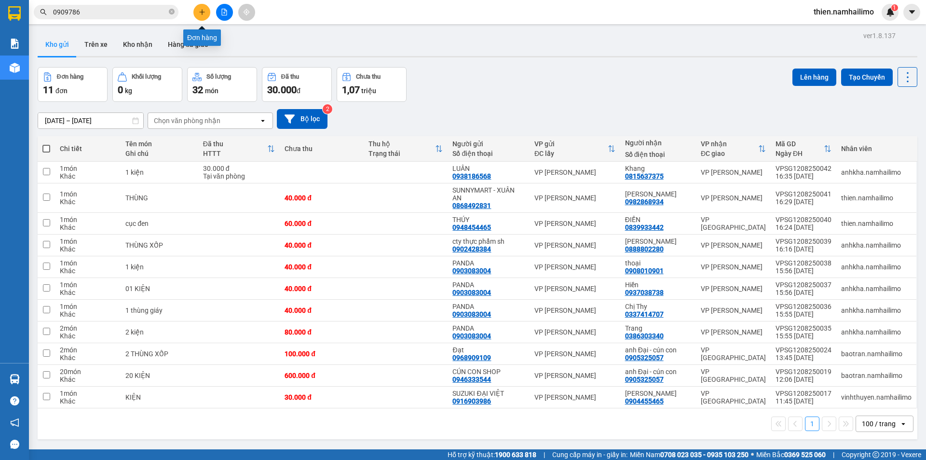
click at [199, 18] on button at bounding box center [201, 12] width 17 height 17
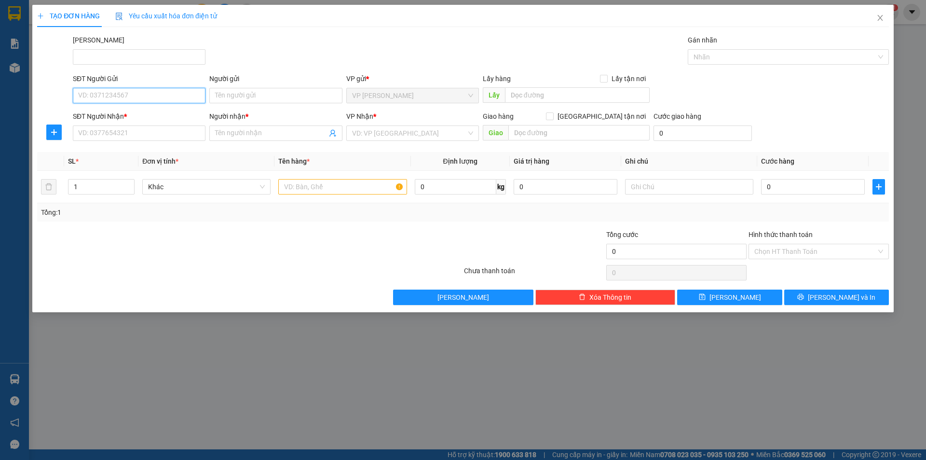
click at [147, 96] on input "SĐT Người Gửi" at bounding box center [139, 95] width 133 height 15
click at [133, 117] on div "0908330567 - ĐỒNG" at bounding box center [139, 115] width 121 height 11
type input "0908330567"
type input "ĐỒNG"
type input "0942996332"
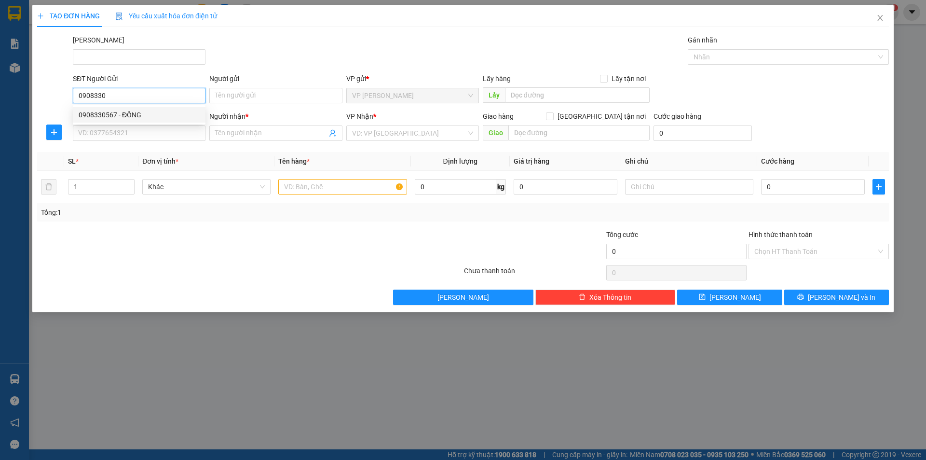
type input "TÂN"
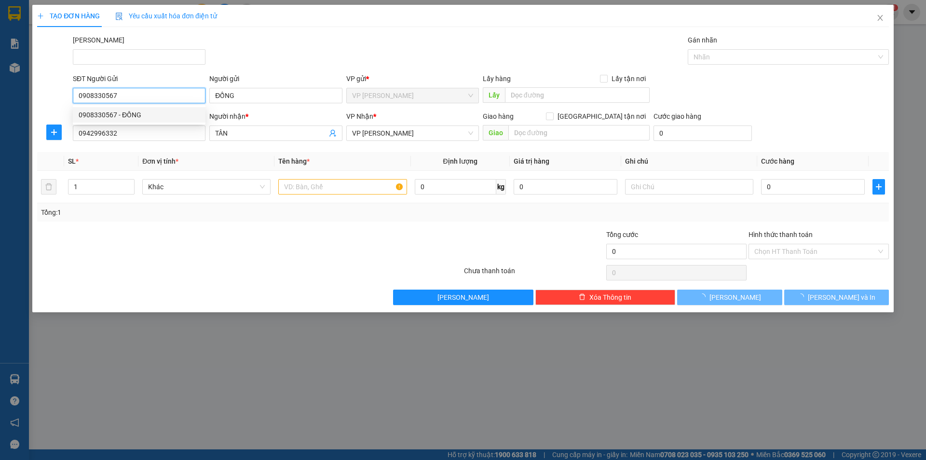
type input "150.000"
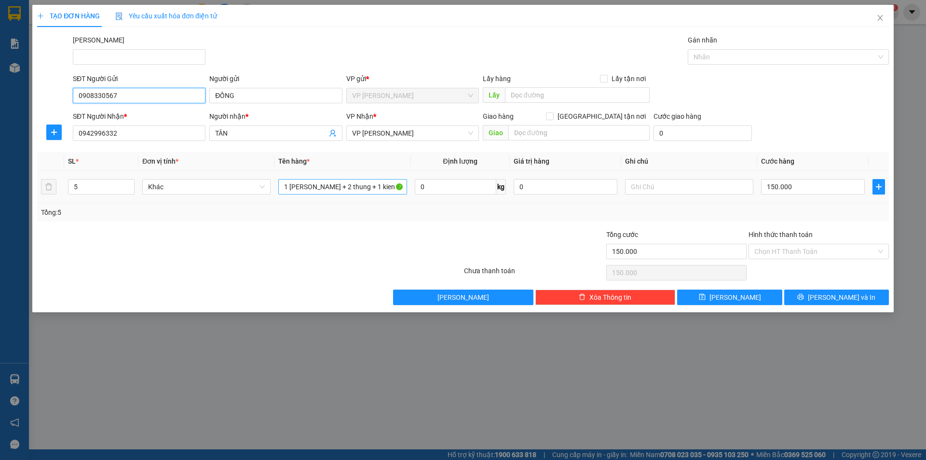
type input "0908330567"
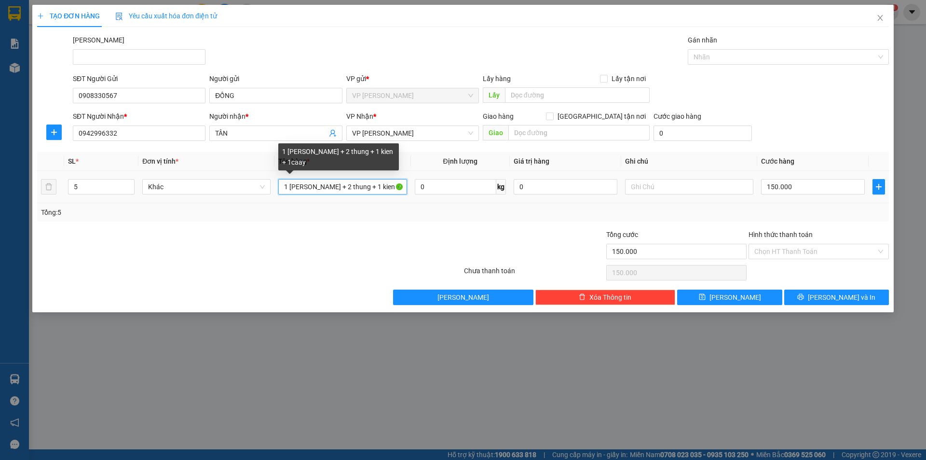
click at [378, 189] on input "1 THÙNG SƠN + 2 thung + 1 kien + 1caay" at bounding box center [342, 186] width 128 height 15
click at [377, 189] on input "1 THÙNG SƠN + 2 thung + 1 kien + 1caay" at bounding box center [342, 186] width 128 height 15
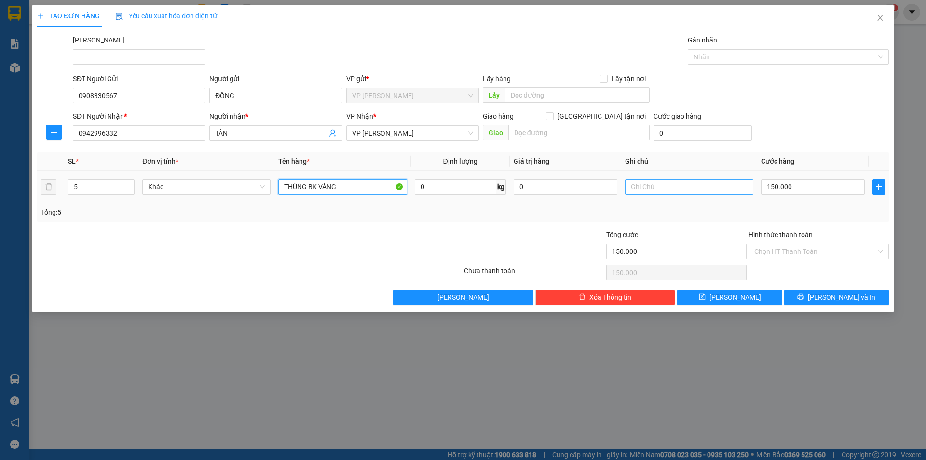
type input "THÙNG BK VÀNG"
drag, startPoint x: 648, startPoint y: 188, endPoint x: 653, endPoint y: 183, distance: 7.5
click at [653, 183] on input "text" at bounding box center [689, 186] width 128 height 15
type input "HÀNG K KIỂM K CHỊU TRÁCH NHIỆM"
click at [785, 192] on input "150.000" at bounding box center [813, 186] width 104 height 15
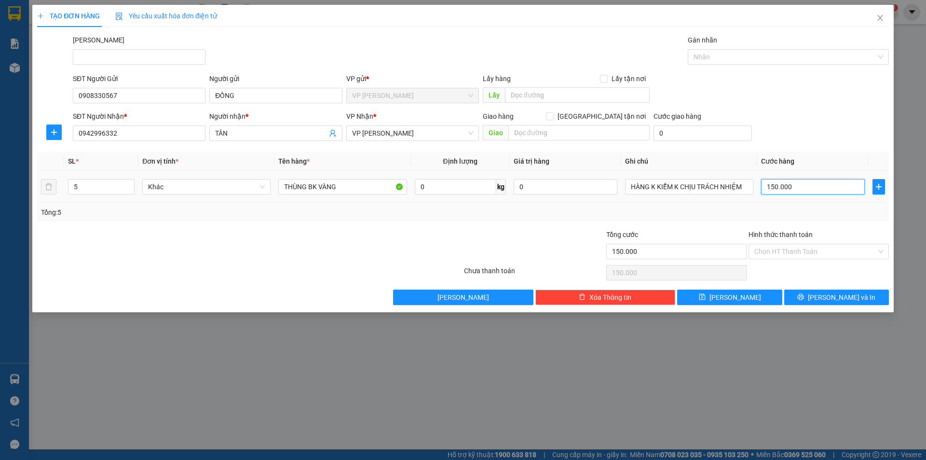
click at [785, 192] on input "150.000" at bounding box center [813, 186] width 104 height 15
type input "3"
type input "30"
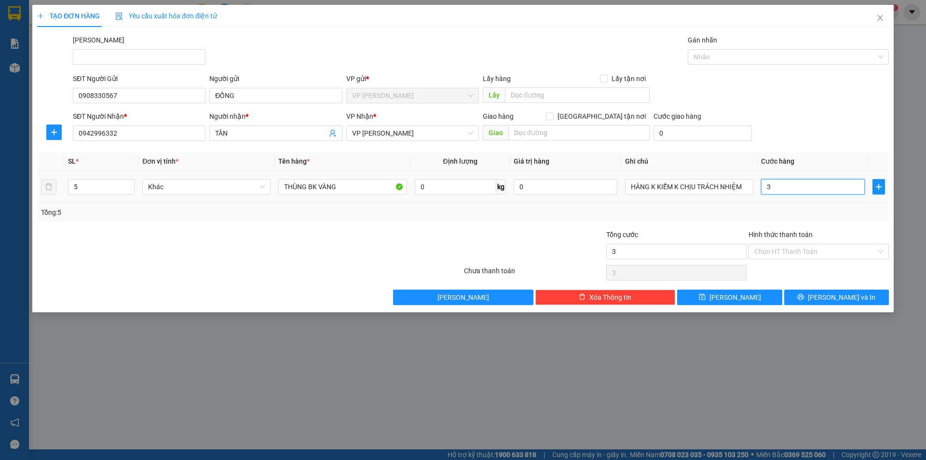
type input "30"
type input "30.000"
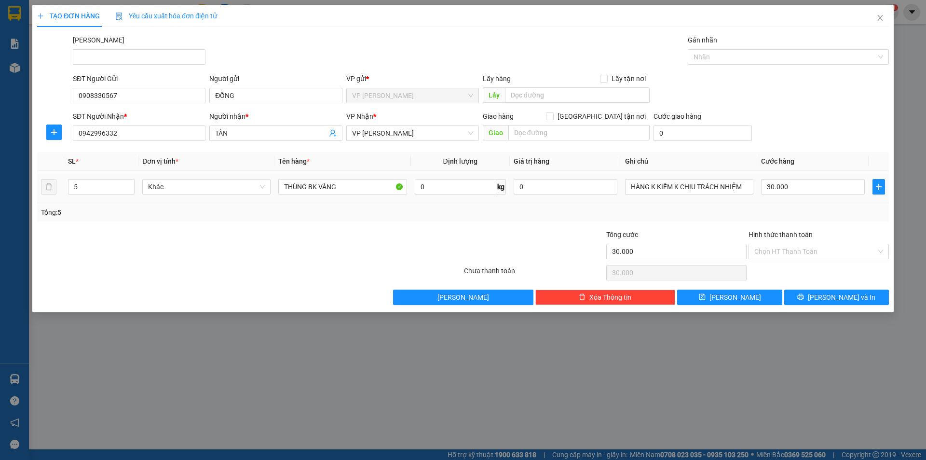
drag, startPoint x: 105, startPoint y: 193, endPoint x: 51, endPoint y: 213, distance: 57.1
click at [47, 213] on div "SL * Đơn vị tính * Tên hàng * Định lượng Giá trị hàng Ghi chú Cước hàng 5 Khác …" at bounding box center [463, 186] width 852 height 69
type input "1"
click at [807, 295] on button "[PERSON_NAME] và In" at bounding box center [836, 296] width 105 height 15
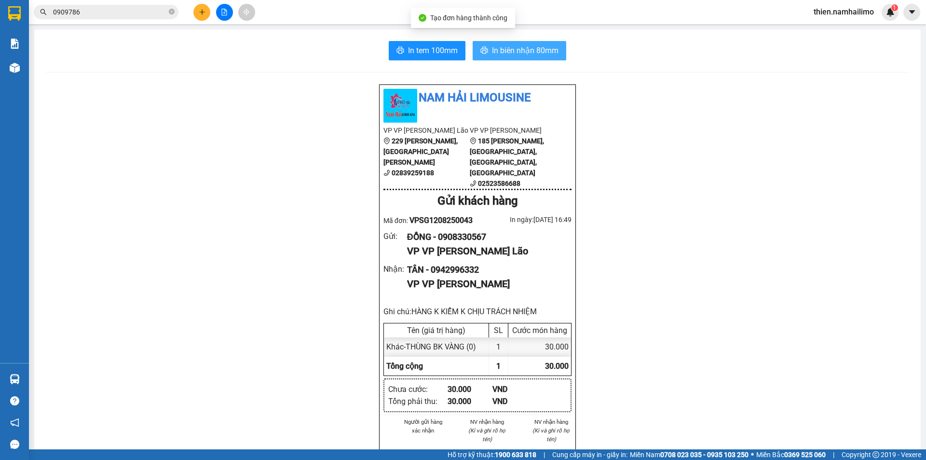
drag, startPoint x: 527, startPoint y: 43, endPoint x: 604, endPoint y: 47, distance: 77.3
click at [527, 44] on button "In biên nhận 80mm" at bounding box center [520, 50] width 94 height 19
click at [409, 40] on div "In tem 100mm In biên nhận 80mm Nam Hải Limousine VP VP Phạm Ngũ Lão 229 Phạm Ng…" at bounding box center [477, 460] width 887 height 863
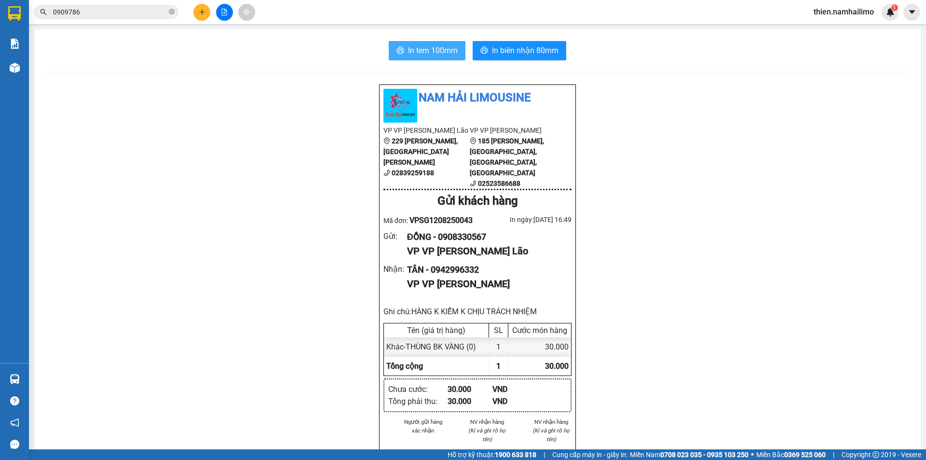
click at [415, 43] on button "In tem 100mm" at bounding box center [427, 50] width 77 height 19
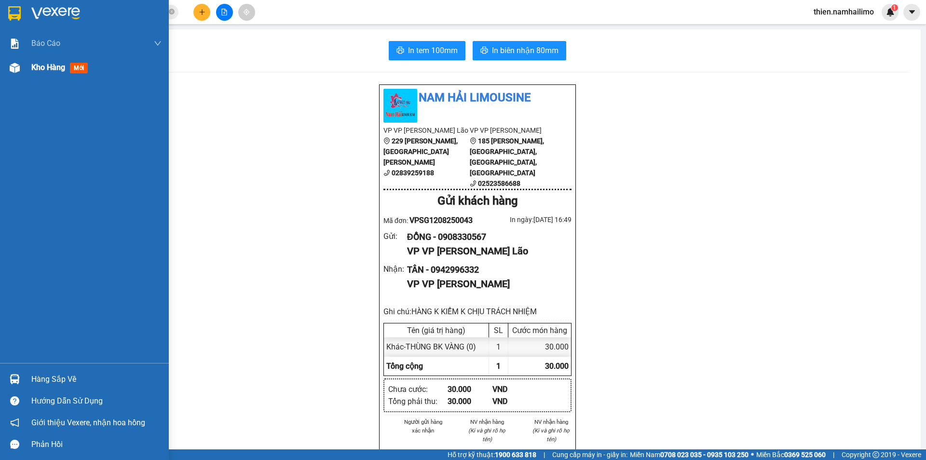
drag, startPoint x: 6, startPoint y: 75, endPoint x: 12, endPoint y: 70, distance: 7.5
click at [6, 73] on div at bounding box center [14, 67] width 17 height 17
click at [6, 72] on div at bounding box center [14, 67] width 17 height 17
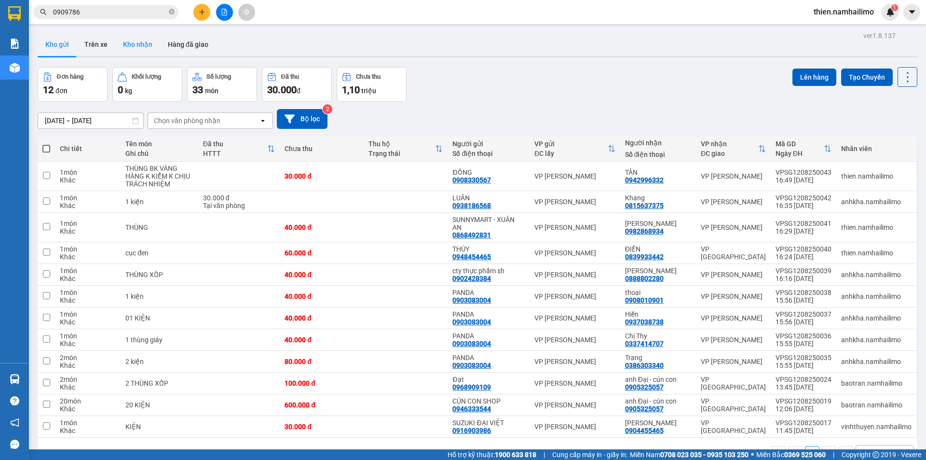
click at [157, 48] on button "Kho nhận" at bounding box center [137, 44] width 45 height 23
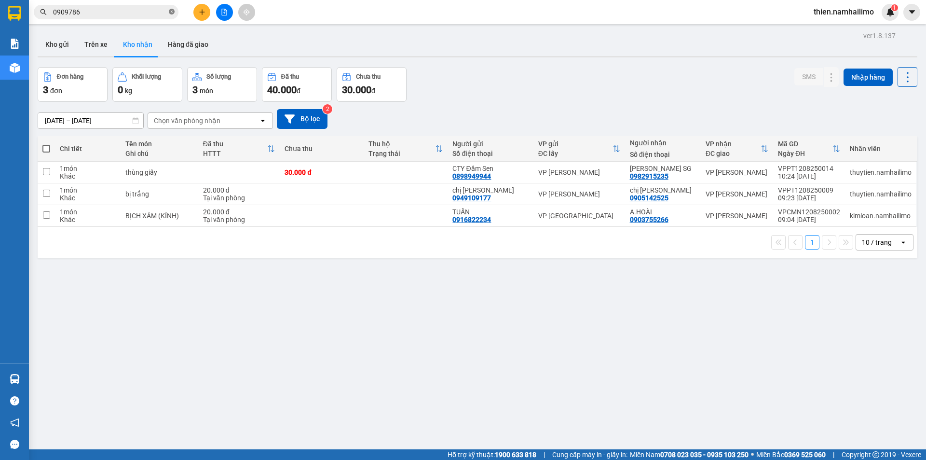
click at [171, 12] on icon "close-circle" at bounding box center [172, 12] width 6 height 6
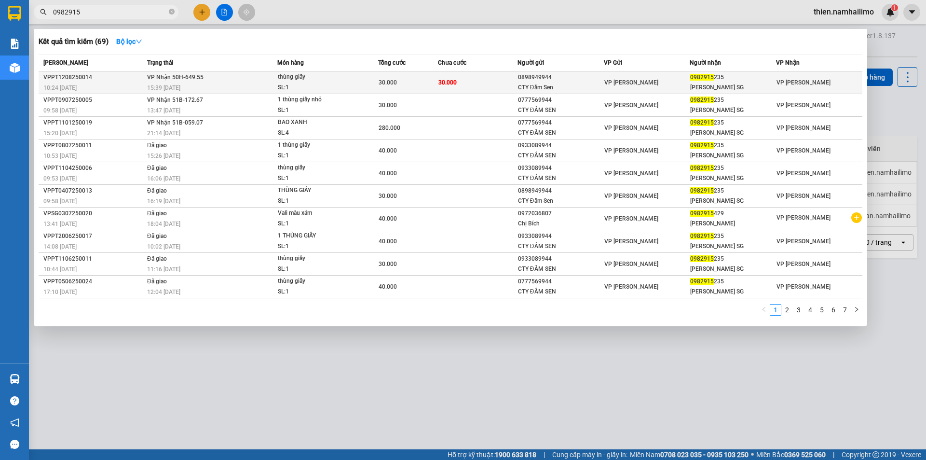
type input "0982915"
click at [464, 88] on td "30.000" at bounding box center [478, 82] width 80 height 23
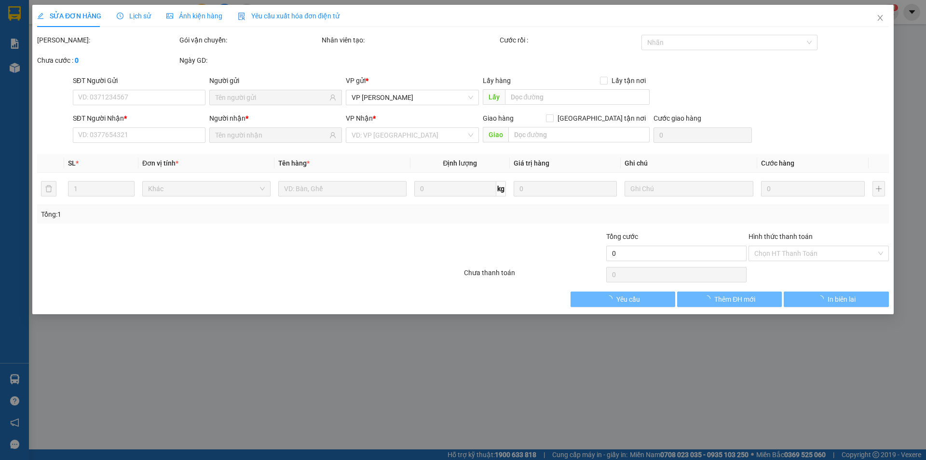
type input "0898949944"
type input "CTY Đầm Sen"
type input "0982915235"
type input "[PERSON_NAME] SG"
type input "30.000"
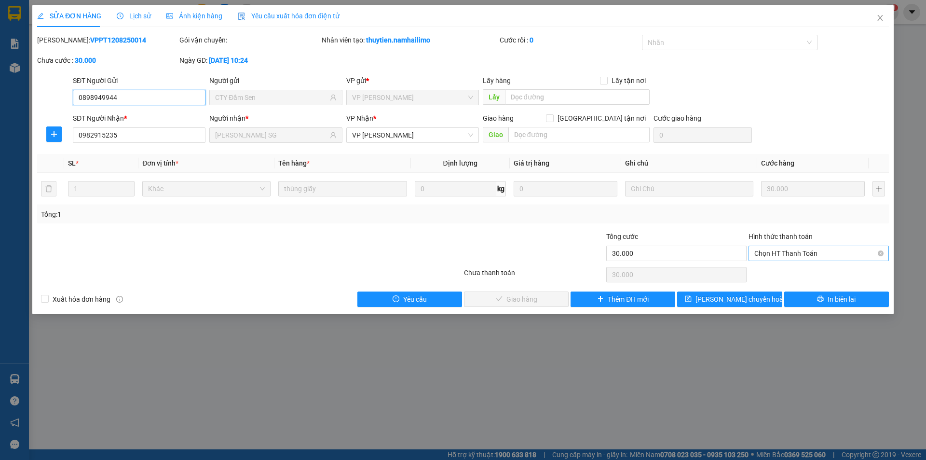
click at [786, 254] on span "Chọn HT Thanh Toán" at bounding box center [819, 253] width 129 height 14
click at [805, 274] on div "Tại văn phòng" at bounding box center [819, 272] width 129 height 11
type input "0"
click at [538, 293] on button "Giao hàng" at bounding box center [516, 298] width 105 height 15
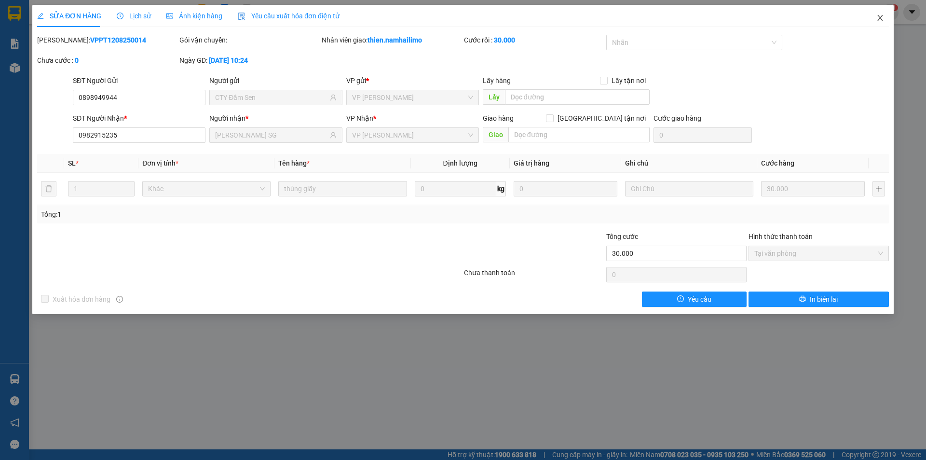
click at [880, 22] on icon "close" at bounding box center [881, 18] width 8 height 8
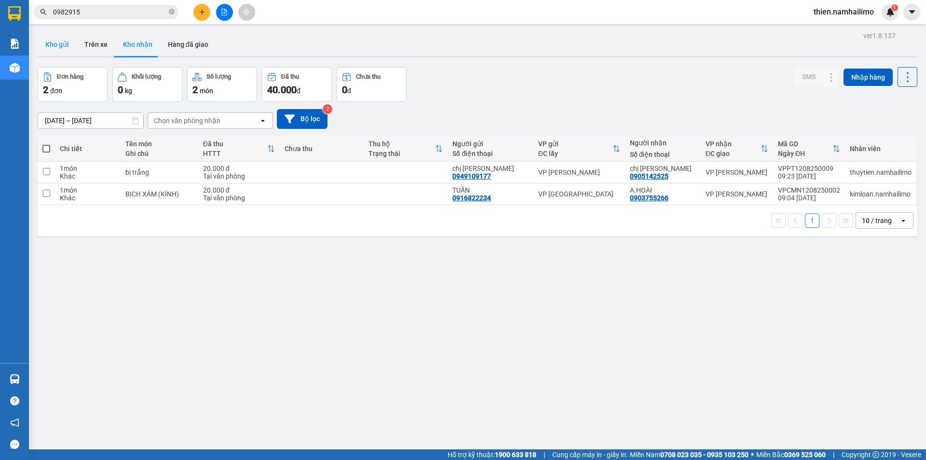
drag, startPoint x: 75, startPoint y: 35, endPoint x: 63, endPoint y: 43, distance: 15.3
click at [72, 34] on div "Kho gửi Trên xe Kho nhận Hàng đã giao" at bounding box center [478, 46] width 880 height 26
click at [62, 46] on button "Kho gửi" at bounding box center [57, 44] width 39 height 23
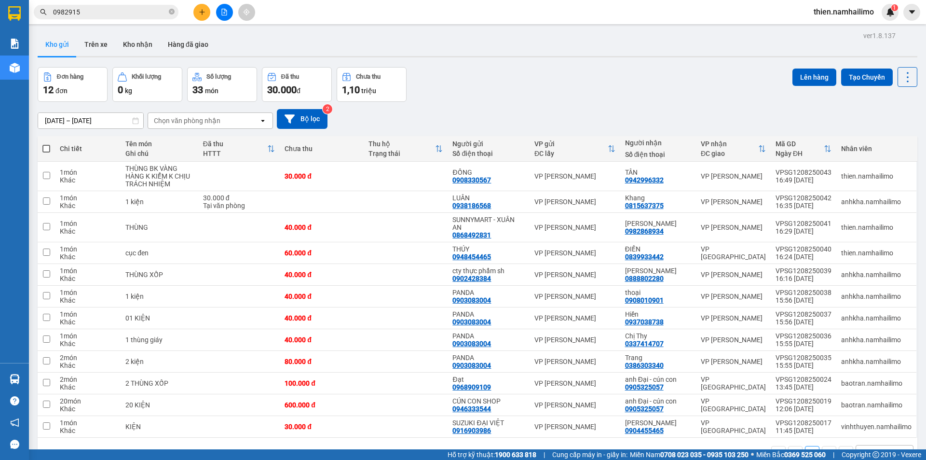
click at [482, 41] on div "Kho gửi Trên xe Kho nhận Hàng đã giao" at bounding box center [478, 46] width 880 height 26
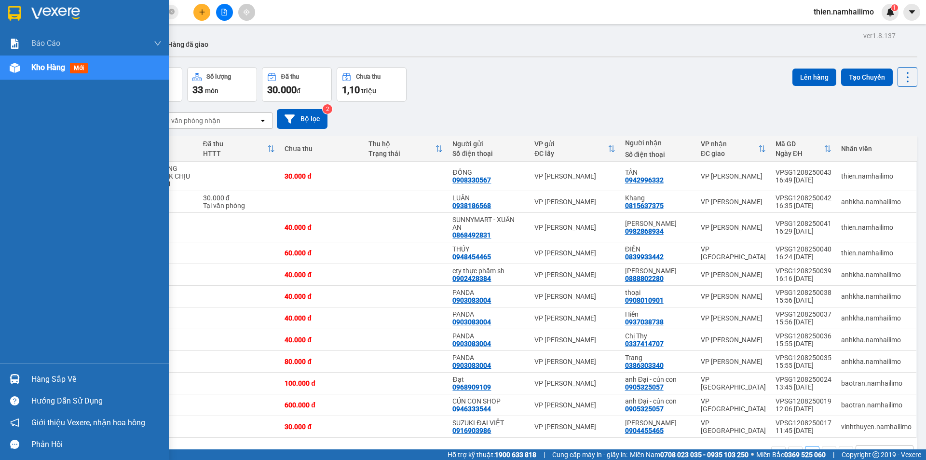
click at [52, 67] on span "Kho hàng" at bounding box center [48, 67] width 34 height 9
click at [26, 380] on div "Hàng sắp về" at bounding box center [84, 379] width 169 height 22
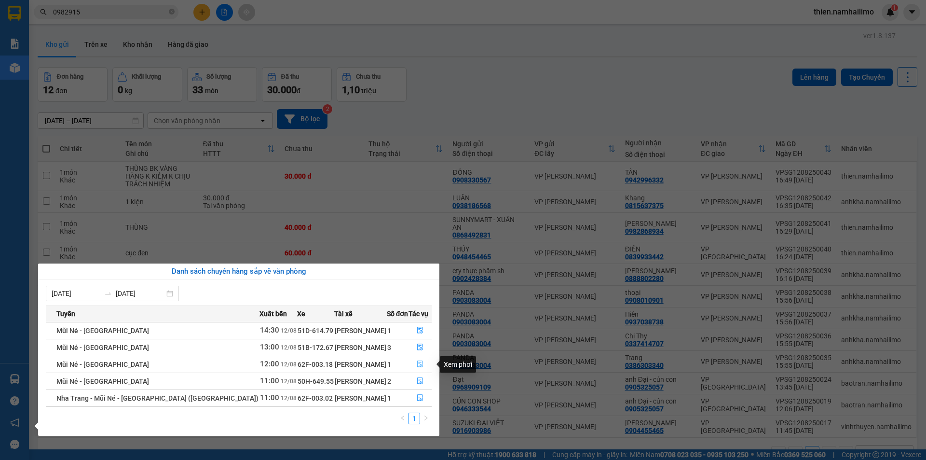
drag, startPoint x: 421, startPoint y: 362, endPoint x: 419, endPoint y: 354, distance: 8.9
click at [419, 362] on button "button" at bounding box center [420, 364] width 22 height 15
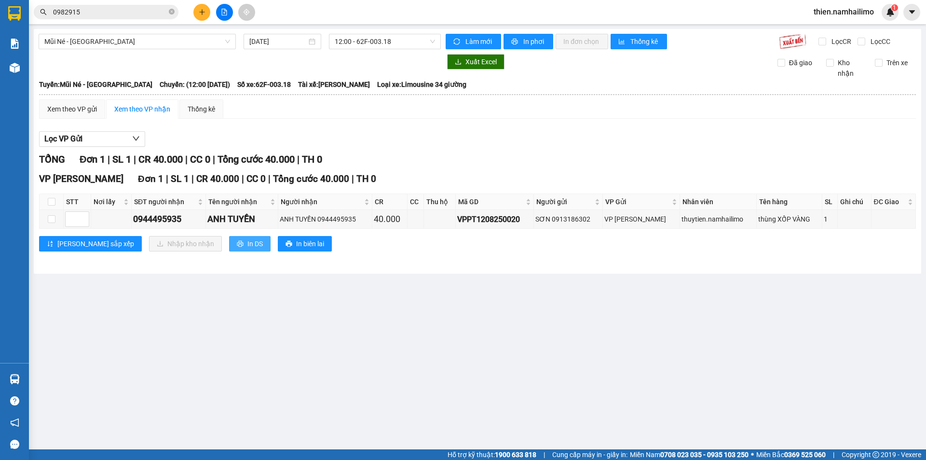
click at [237, 245] on icon "printer" at bounding box center [240, 243] width 7 height 7
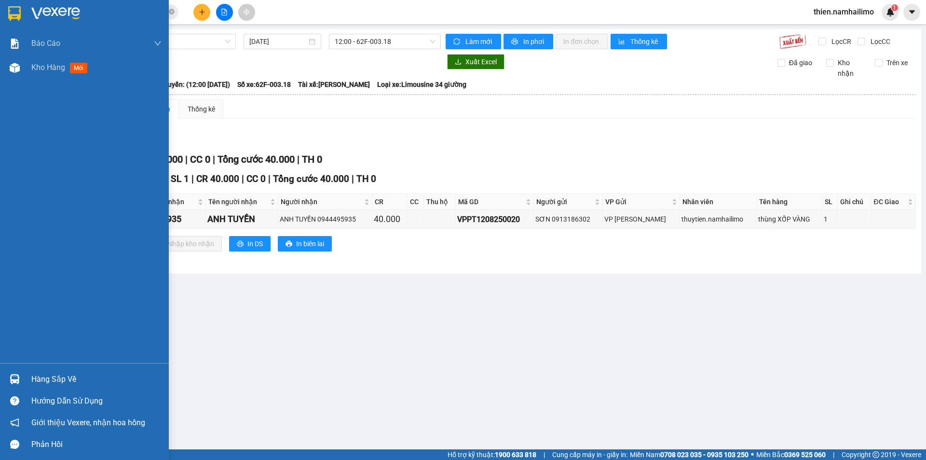
click at [29, 371] on div "Hàng sắp về" at bounding box center [84, 379] width 169 height 22
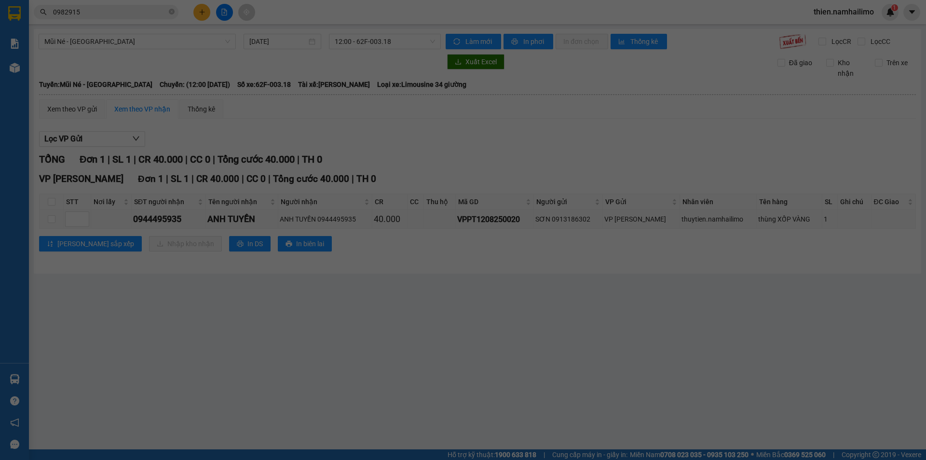
click at [29, 371] on div "Báo cáo Báo cáo dòng tiền (trạm) Doanh số tạo đơn theo VP gửi (trạm) Kho hàng m…" at bounding box center [14, 230] width 29 height 460
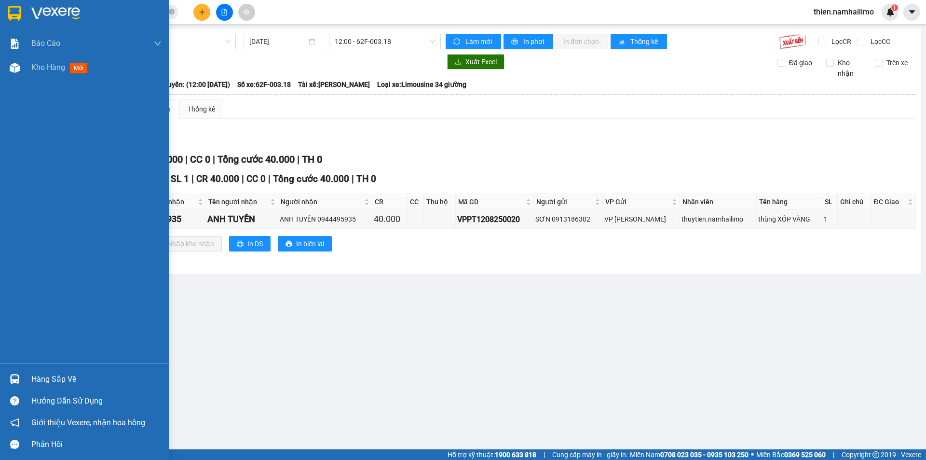
click at [4, 383] on div "Hàng sắp về" at bounding box center [84, 379] width 169 height 22
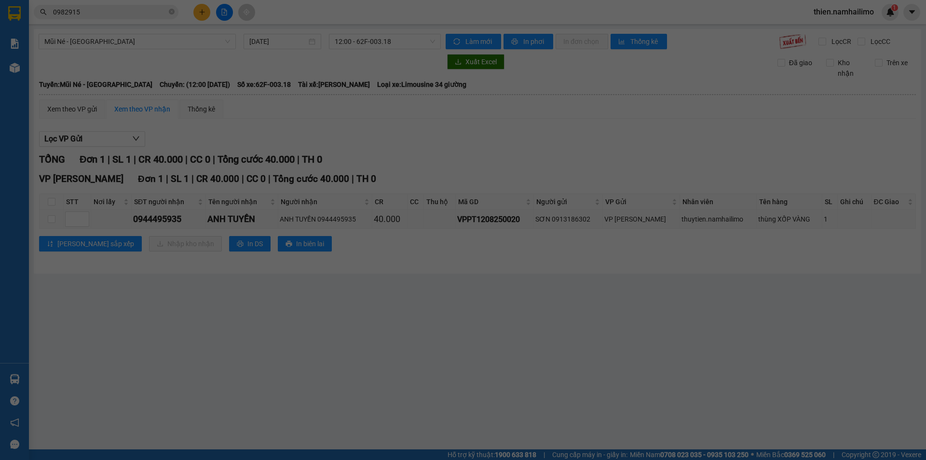
click at [4, 383] on div "Báo cáo Báo cáo dòng tiền (trạm) Doanh số tạo đơn theo VP gửi (trạm) Kho hàng m…" at bounding box center [14, 230] width 29 height 460
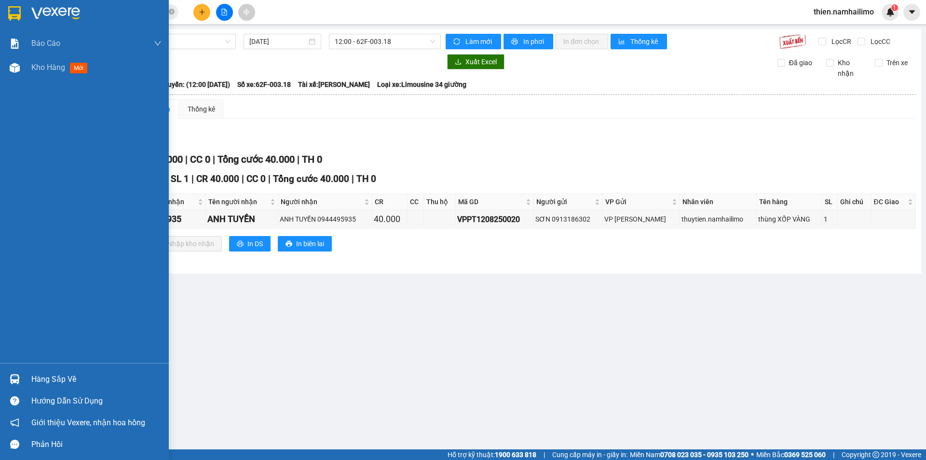
click at [41, 389] on div "Hàng sắp về" at bounding box center [84, 379] width 169 height 22
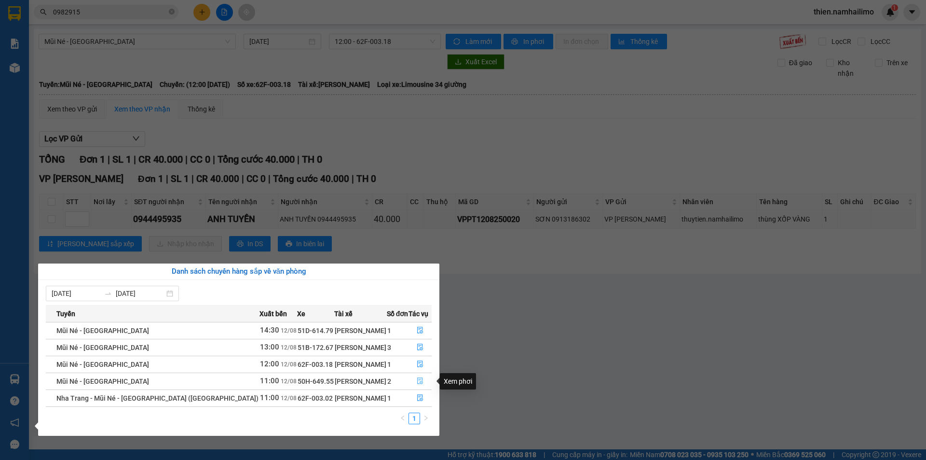
click at [418, 385] on span "file-done" at bounding box center [420, 381] width 7 height 8
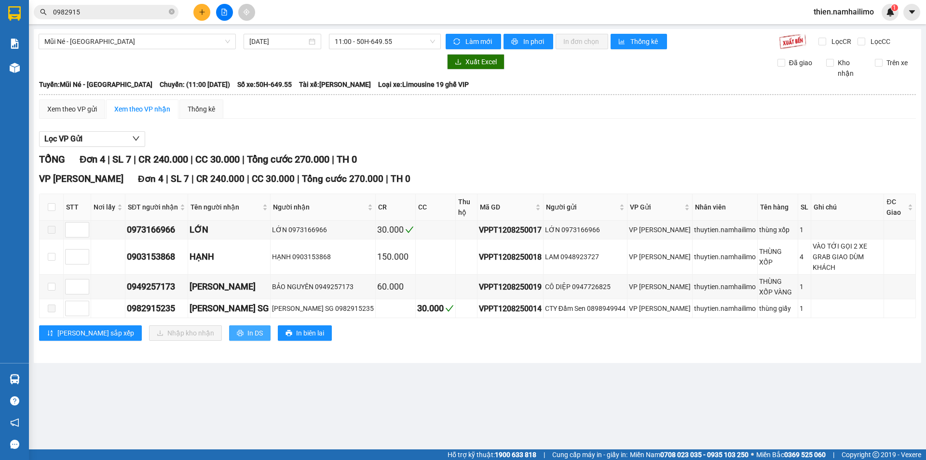
click at [229, 325] on button "In DS" at bounding box center [249, 332] width 41 height 15
click at [54, 208] on input "checkbox" at bounding box center [52, 207] width 8 height 8
checkbox input "true"
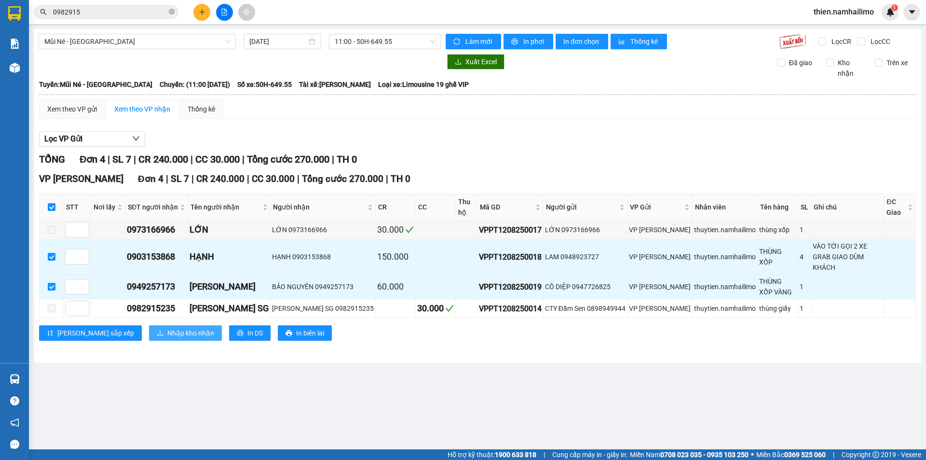
click at [169, 328] on span "Nhập kho nhận" at bounding box center [190, 333] width 47 height 11
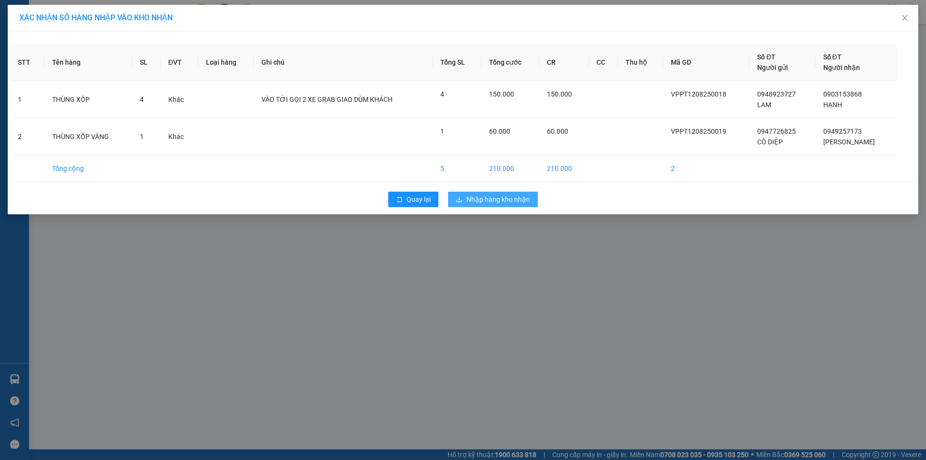
click at [512, 197] on span "Nhập hàng kho nhận" at bounding box center [499, 199] width 64 height 11
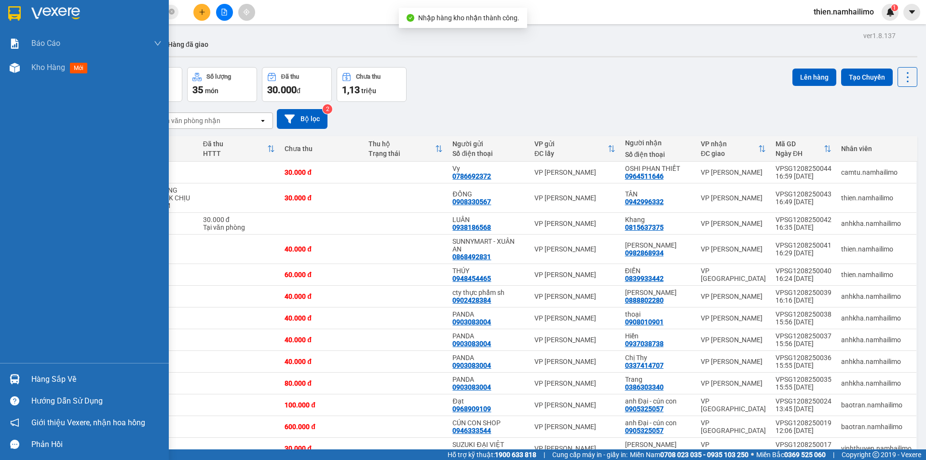
click at [53, 373] on div "Hàng sắp về" at bounding box center [96, 379] width 130 height 14
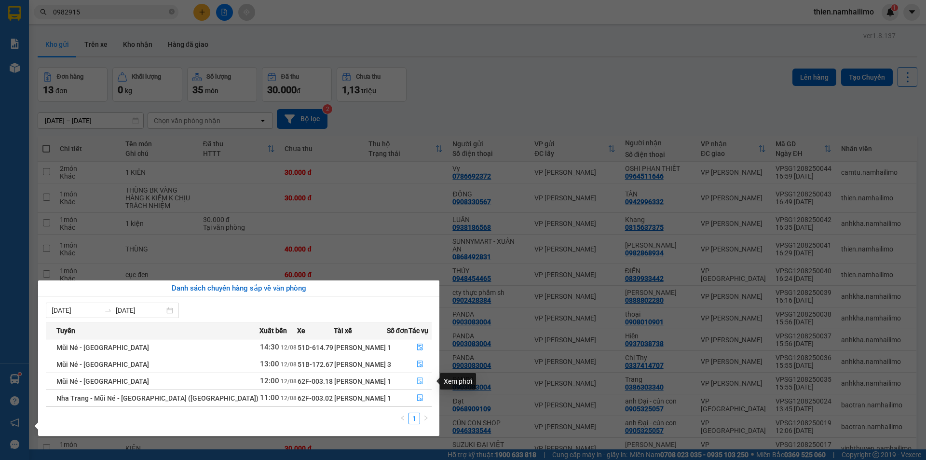
click at [417, 380] on icon "file-done" at bounding box center [420, 380] width 7 height 7
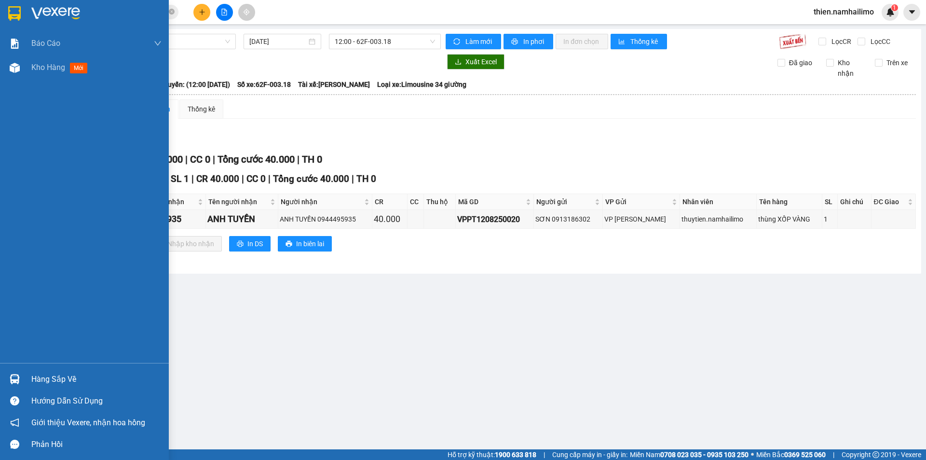
click at [30, 384] on div "Hàng sắp về" at bounding box center [84, 379] width 169 height 22
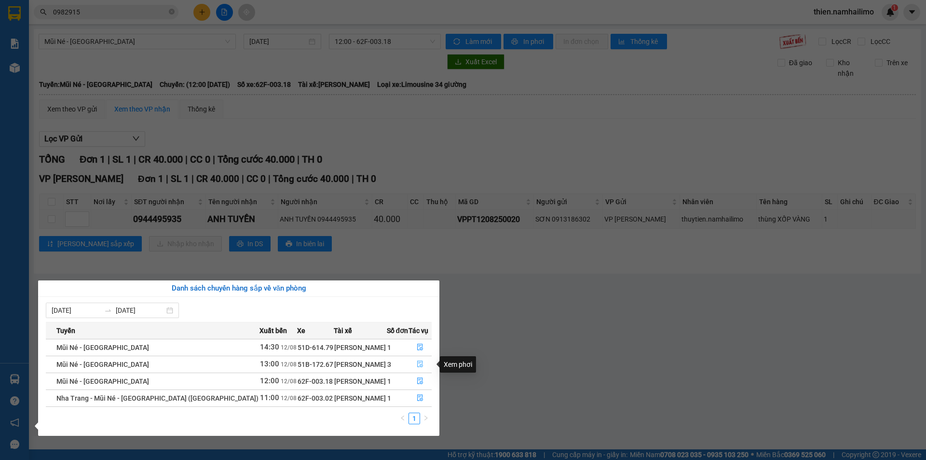
click at [411, 365] on button "button" at bounding box center [420, 364] width 22 height 15
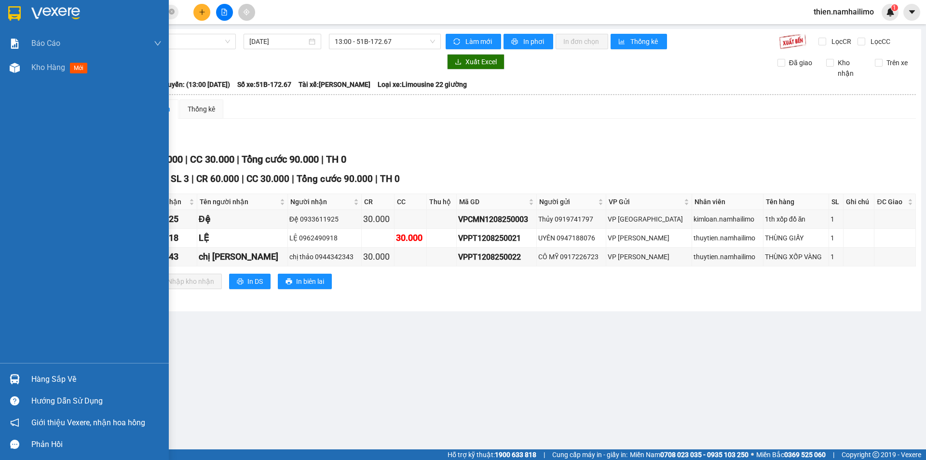
click at [7, 384] on div at bounding box center [14, 379] width 17 height 17
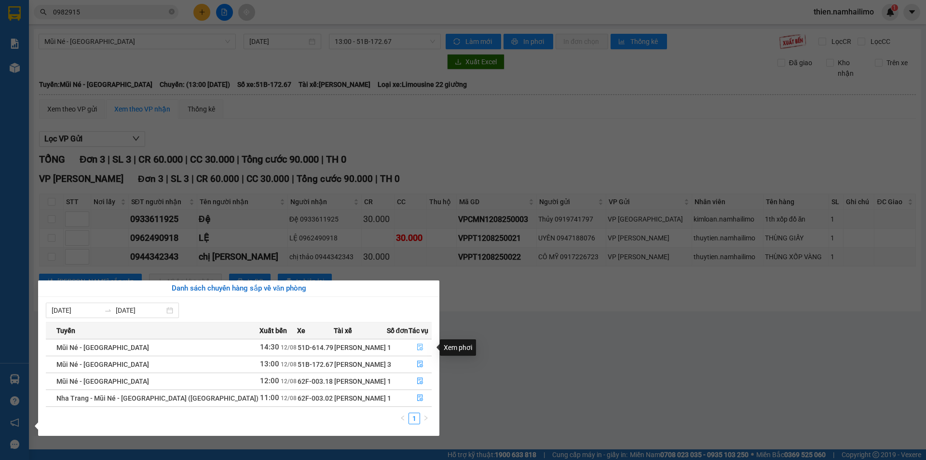
click at [423, 350] on button "button" at bounding box center [420, 347] width 22 height 15
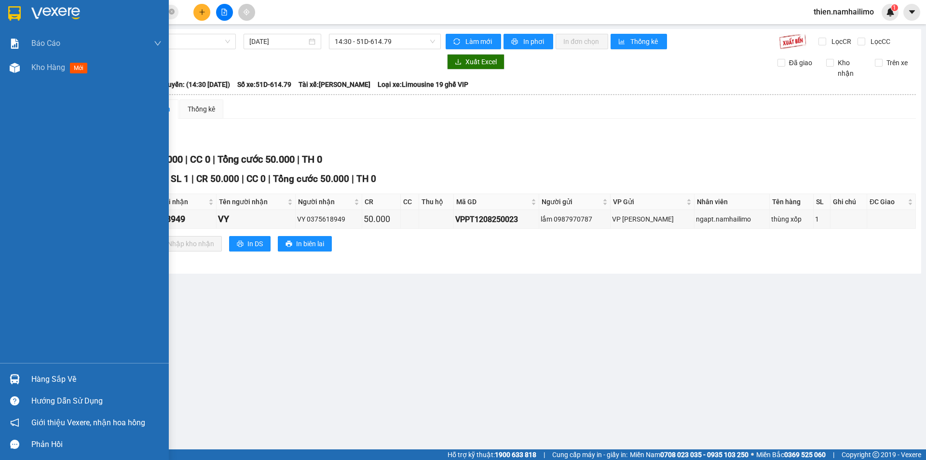
click at [24, 379] on div "Hàng sắp về" at bounding box center [84, 379] width 169 height 22
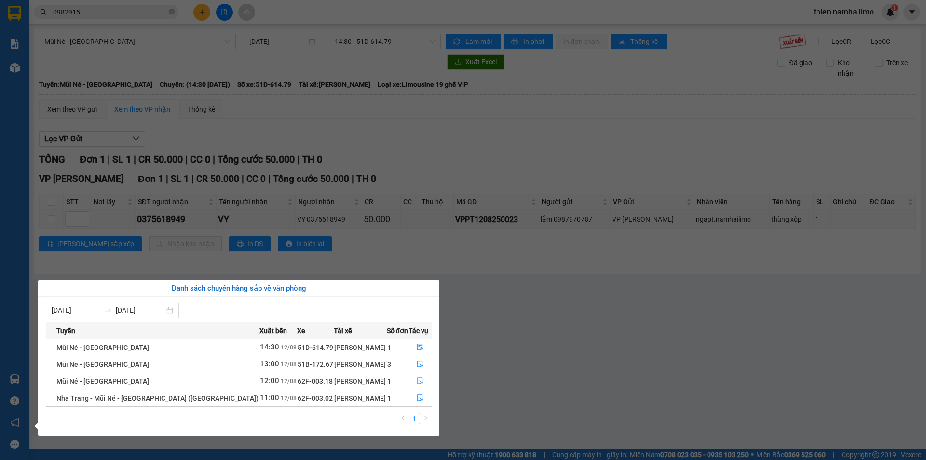
click at [402, 379] on td "1" at bounding box center [398, 380] width 22 height 17
click at [413, 376] on button "button" at bounding box center [420, 380] width 22 height 15
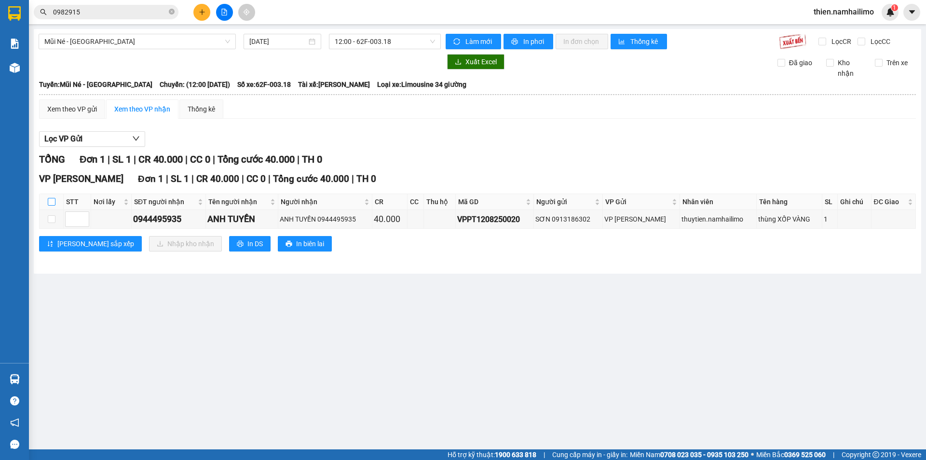
click at [54, 201] on input "checkbox" at bounding box center [52, 202] width 8 height 8
checkbox input "true"
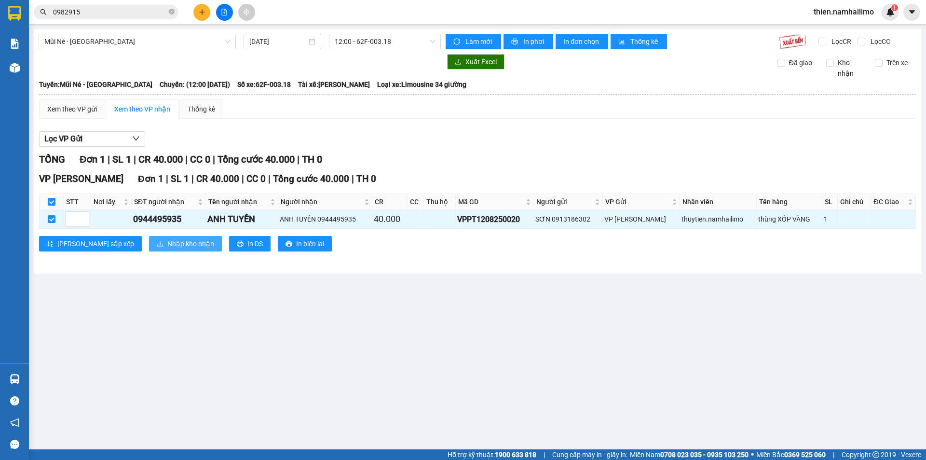
click at [167, 245] on span "Nhập kho nhận" at bounding box center [190, 243] width 47 height 11
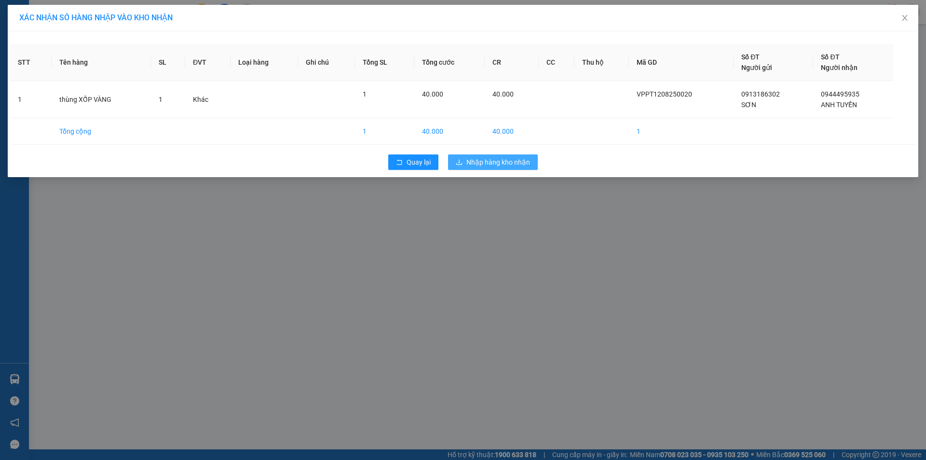
click at [470, 159] on span "Nhập hàng kho nhận" at bounding box center [499, 162] width 64 height 11
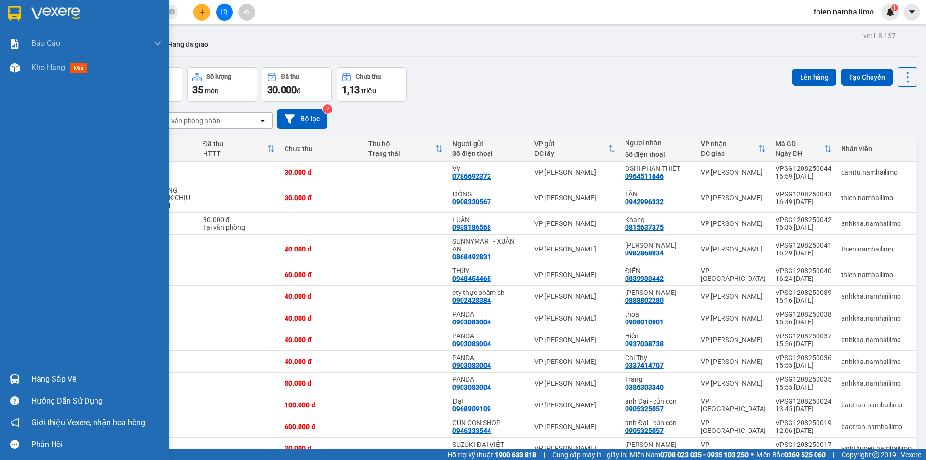
click at [17, 387] on div "Hàng sắp về" at bounding box center [84, 379] width 169 height 22
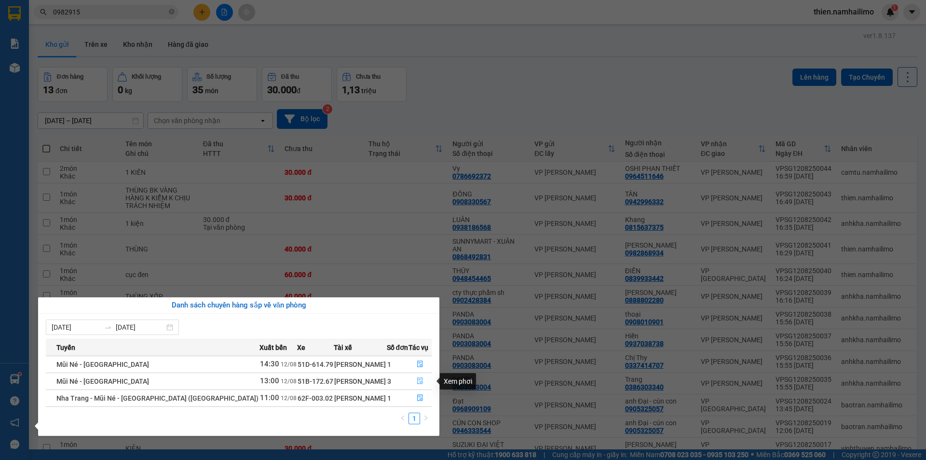
click at [419, 379] on icon "file-done" at bounding box center [420, 380] width 7 height 7
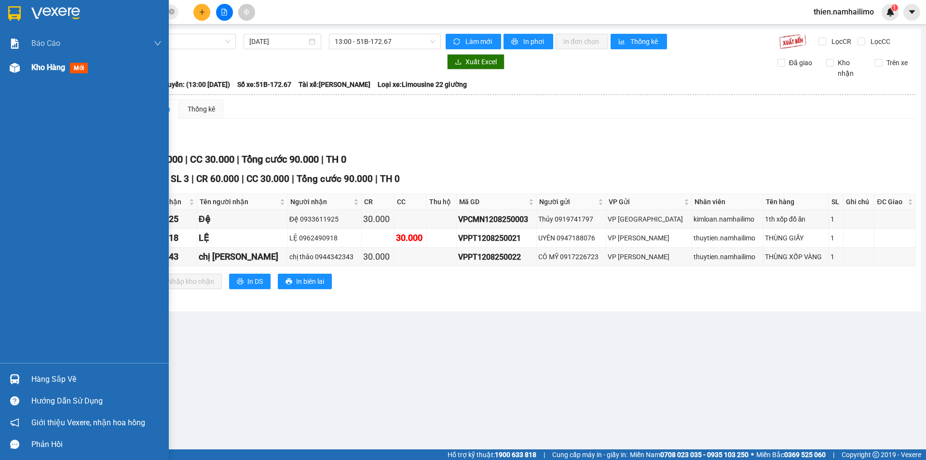
click at [44, 66] on span "Kho hàng" at bounding box center [48, 67] width 34 height 9
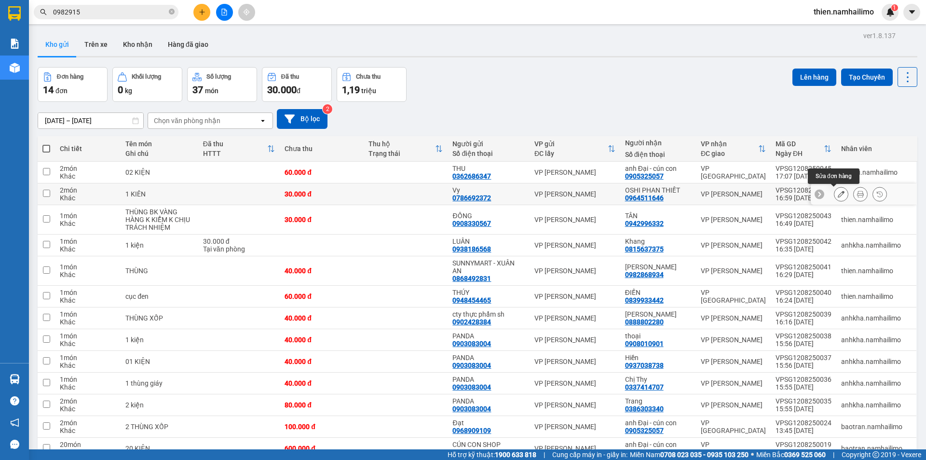
click at [838, 194] on icon at bounding box center [841, 194] width 7 height 7
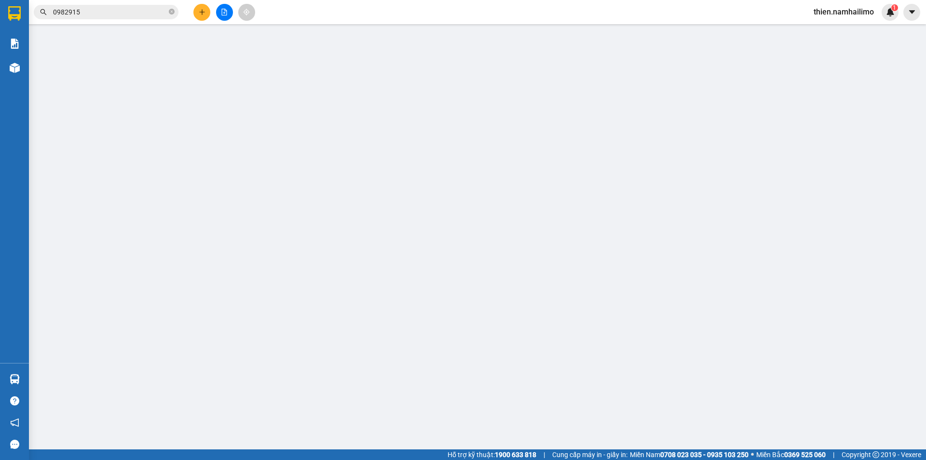
type input "0786692372"
type input "0964511646"
type input "30.000"
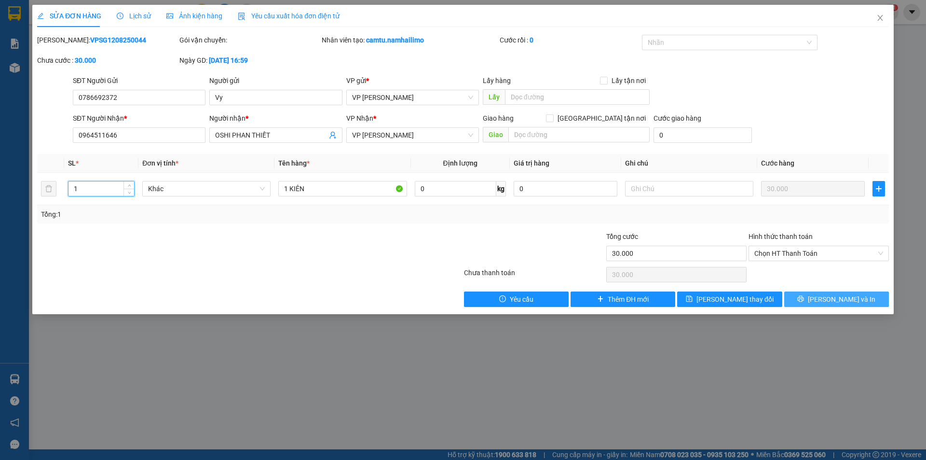
type input "1"
click at [801, 303] on button "[PERSON_NAME] và In" at bounding box center [836, 298] width 105 height 15
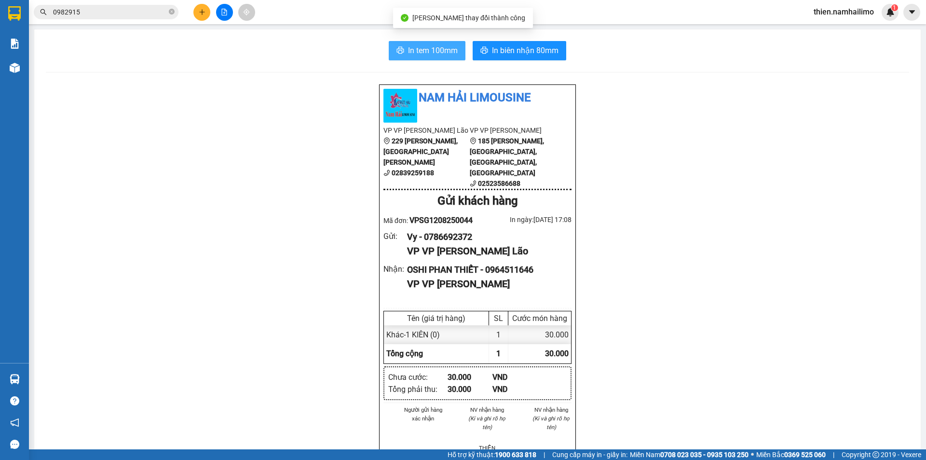
click at [429, 53] on span "In tem 100mm" at bounding box center [433, 50] width 50 height 12
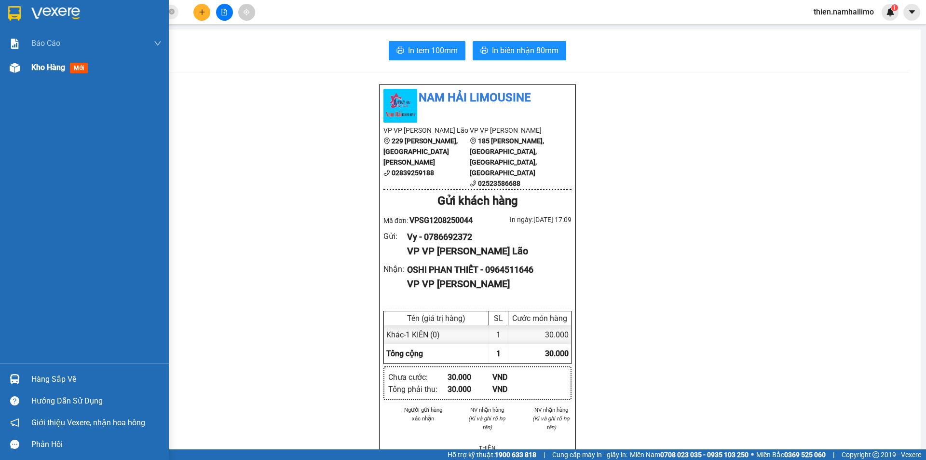
click at [48, 71] on span "Kho hàng" at bounding box center [48, 67] width 34 height 9
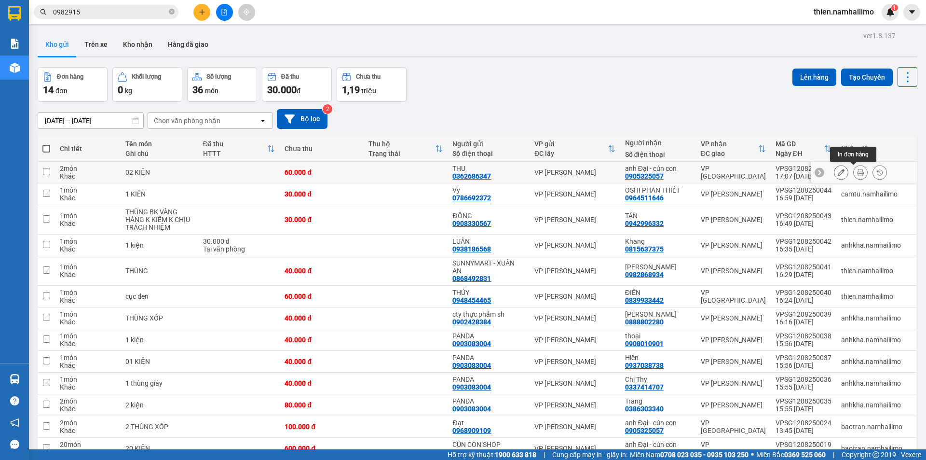
click at [857, 173] on icon at bounding box center [860, 172] width 7 height 7
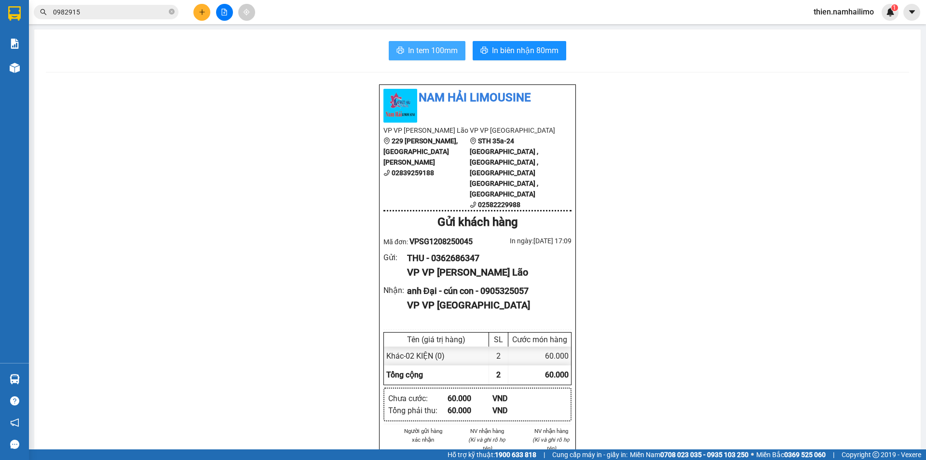
click at [444, 55] on span "In tem 100mm" at bounding box center [433, 50] width 50 height 12
click at [201, 13] on icon "plus" at bounding box center [202, 12] width 7 height 7
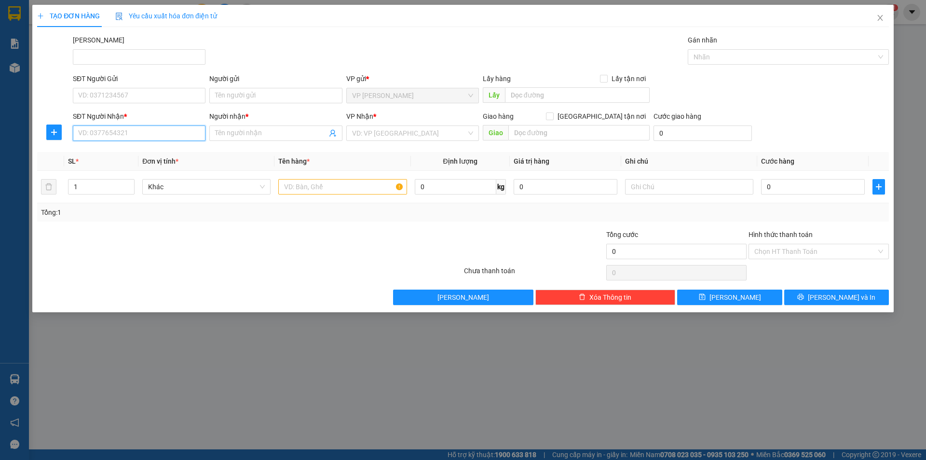
click at [179, 132] on input "SĐT Người Nhận *" at bounding box center [139, 132] width 133 height 15
drag, startPoint x: 146, startPoint y: 153, endPoint x: 156, endPoint y: 124, distance: 30.4
click at [147, 151] on div "0888802280 - VÕ TRINH" at bounding box center [139, 152] width 121 height 11
type input "0888802280"
type input "[PERSON_NAME]"
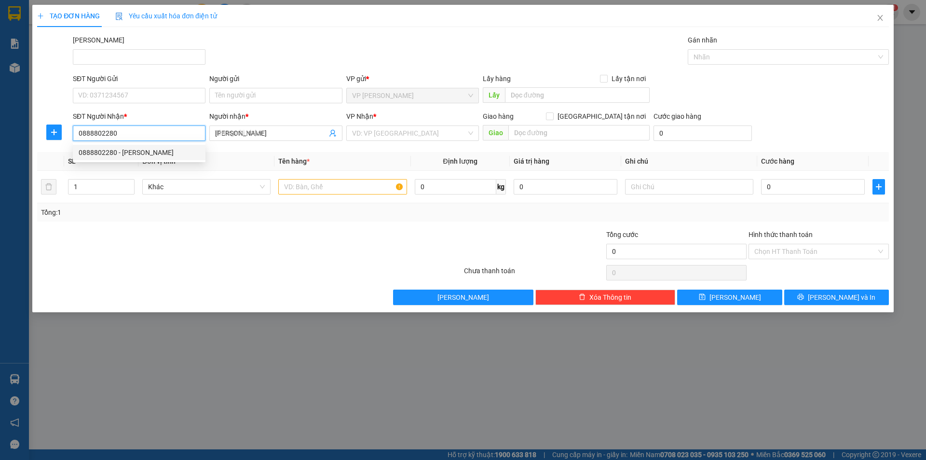
type input "40.000"
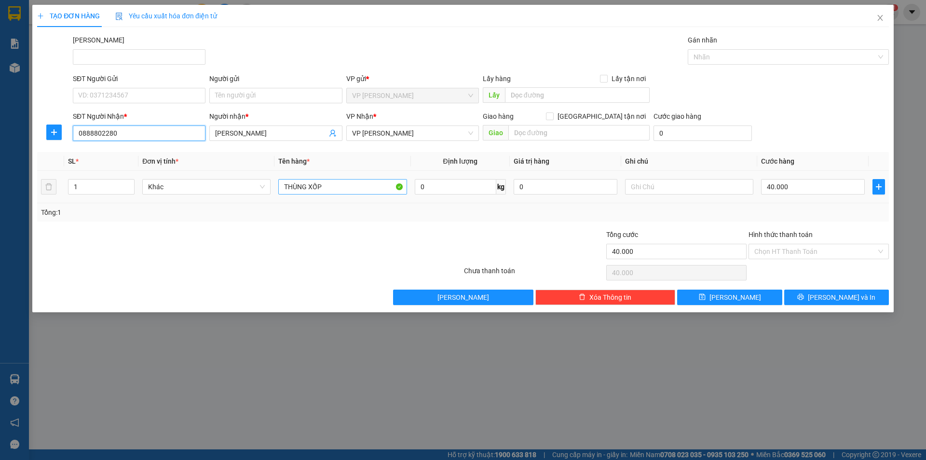
type input "0888802280"
drag, startPoint x: 352, startPoint y: 189, endPoint x: 160, endPoint y: 234, distance: 196.7
click at [160, 234] on div "Transit Pickup Surcharge Ids Transit Deliver Surcharge Ids Transit Deliver Surc…" at bounding box center [463, 170] width 852 height 270
type input "j"
type input "kiện trái cây"
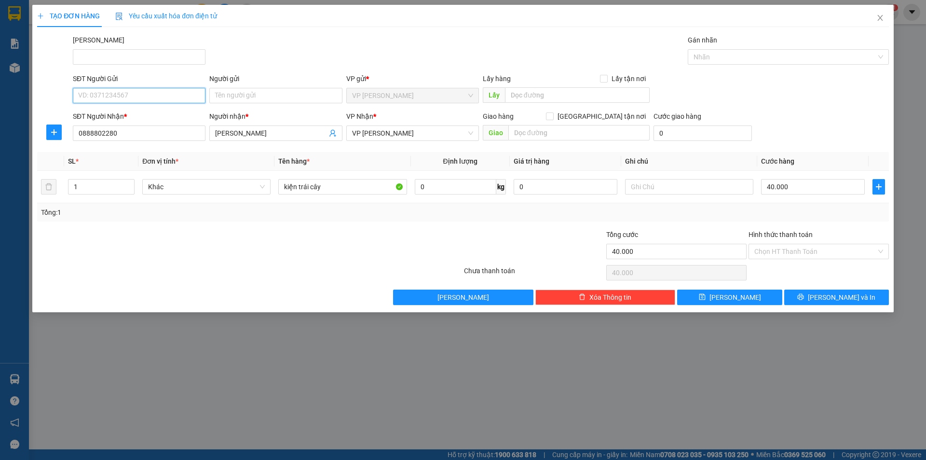
click at [130, 89] on input "SĐT Người Gửi" at bounding box center [139, 95] width 133 height 15
click at [140, 109] on div "0378767086 - Ngan" at bounding box center [139, 114] width 133 height 15
type input "0378767086"
type input "Ngan"
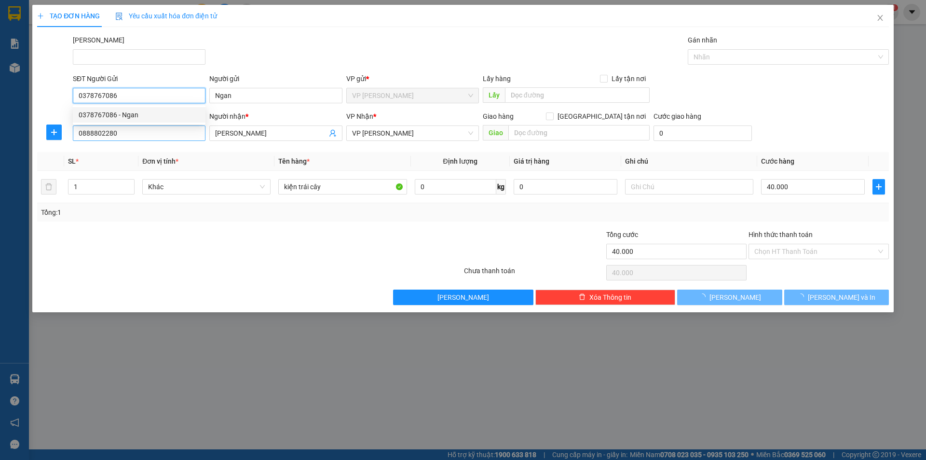
type input "30.000"
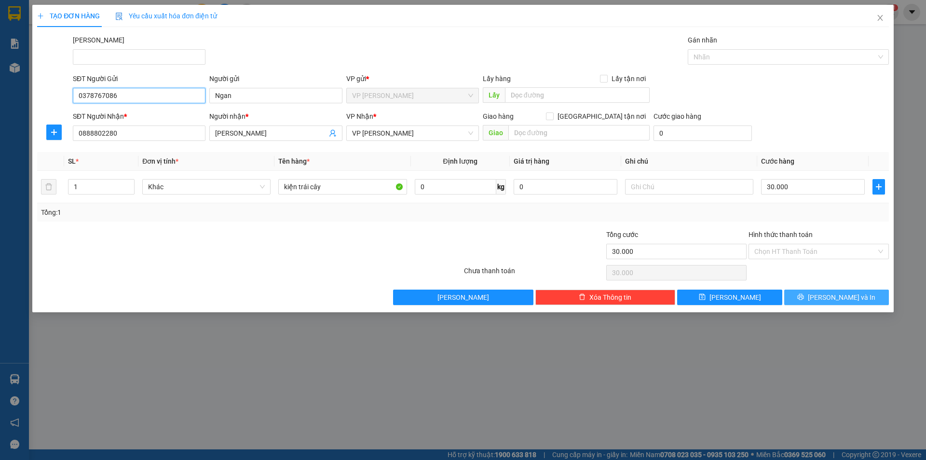
type input "0378767086"
click at [829, 296] on span "[PERSON_NAME] và In" at bounding box center [842, 297] width 68 height 11
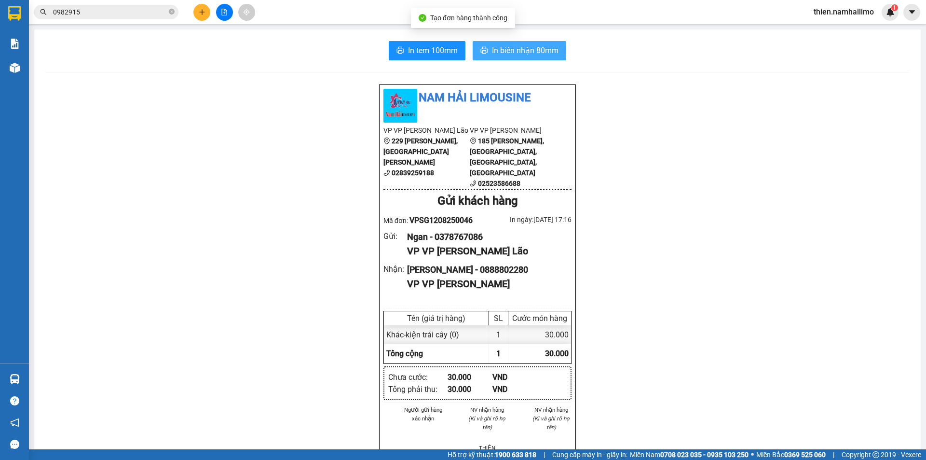
click at [524, 51] on span "In biên nhận 80mm" at bounding box center [525, 50] width 67 height 12
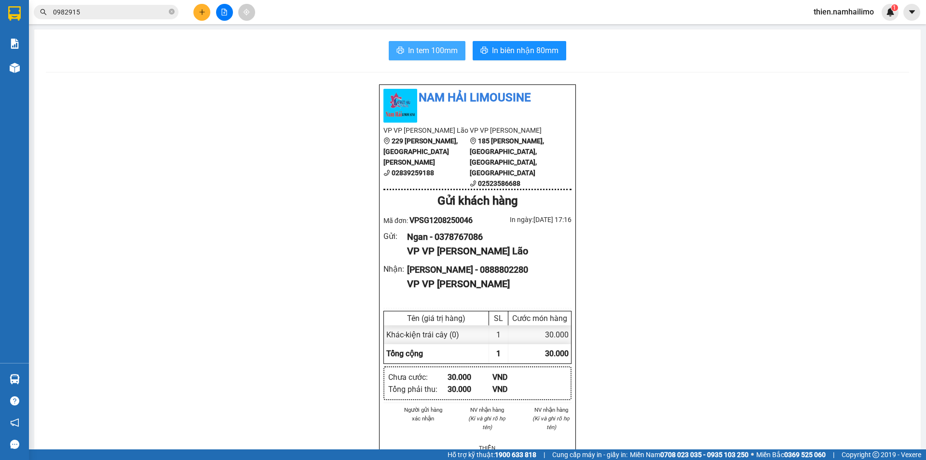
click at [434, 51] on span "In tem 100mm" at bounding box center [433, 50] width 50 height 12
click at [408, 53] on span "In tem 100mm" at bounding box center [433, 50] width 50 height 12
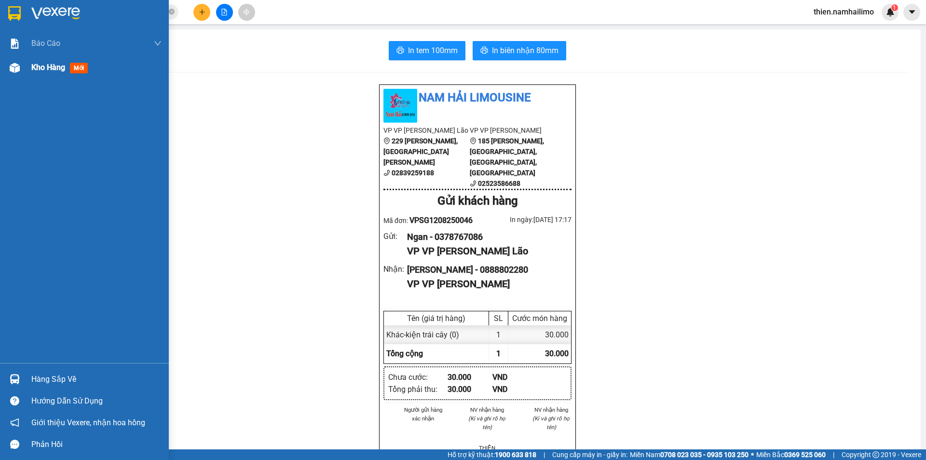
click at [48, 68] on span "Kho hàng" at bounding box center [48, 67] width 34 height 9
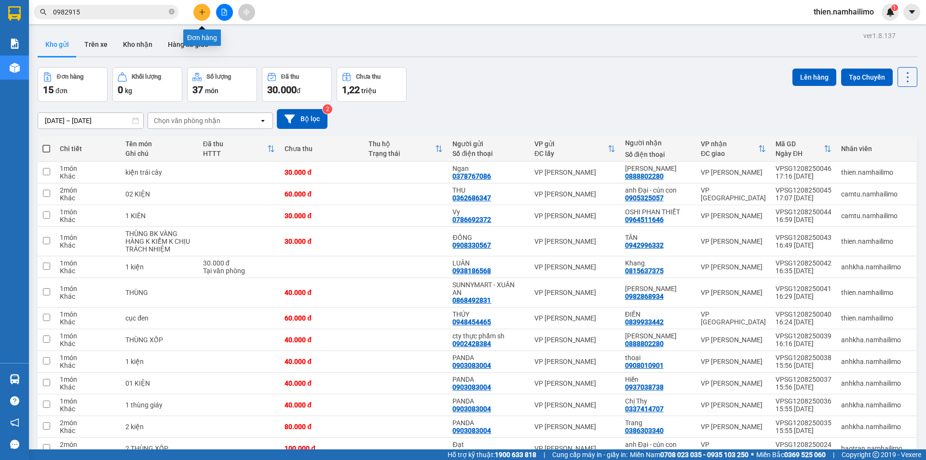
click at [202, 14] on icon "plus" at bounding box center [202, 12] width 7 height 7
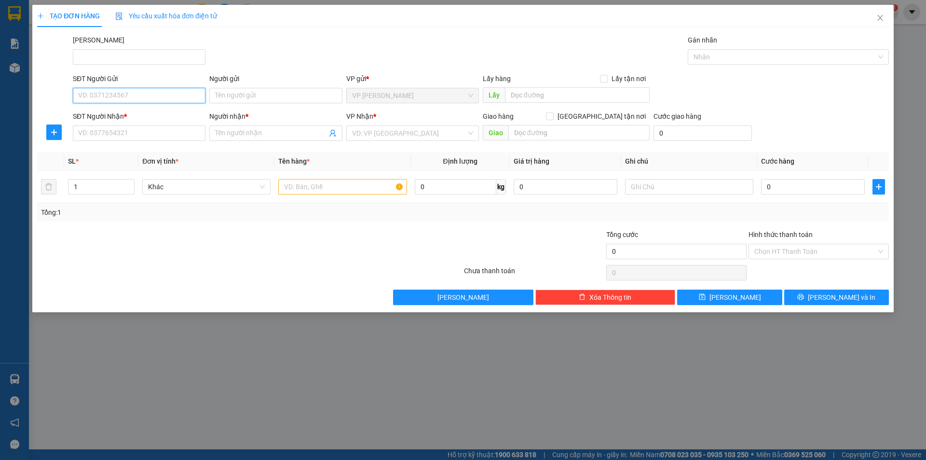
drag, startPoint x: 135, startPoint y: 88, endPoint x: 114, endPoint y: 83, distance: 20.8
click at [130, 86] on div "SĐT Người Gửi VD: 0371234567" at bounding box center [139, 90] width 133 height 34
click at [879, 22] on span "Close" at bounding box center [880, 18] width 27 height 27
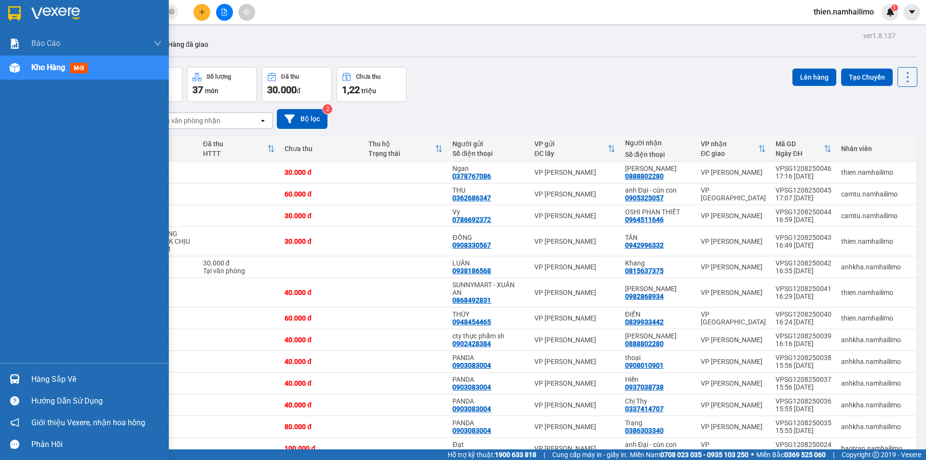
click at [66, 381] on div "Hàng sắp về" at bounding box center [96, 379] width 130 height 14
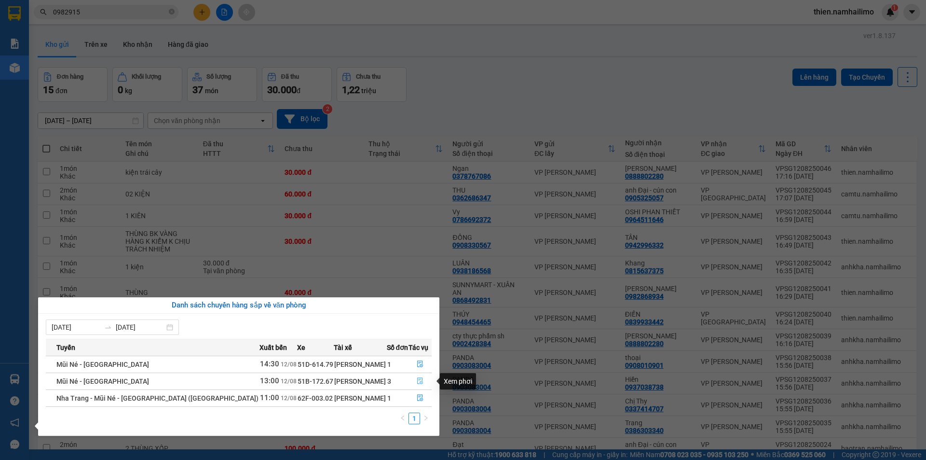
click at [413, 380] on button "button" at bounding box center [420, 380] width 22 height 15
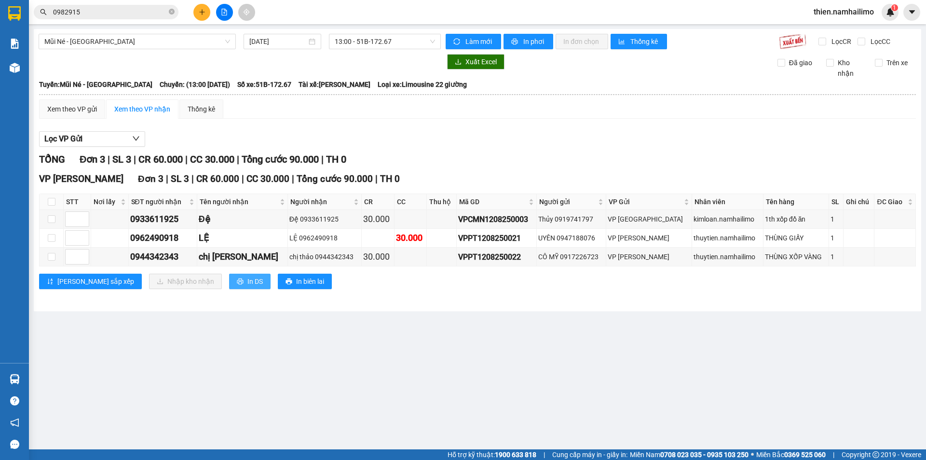
click at [247, 285] on span "In DS" at bounding box center [254, 281] width 15 height 11
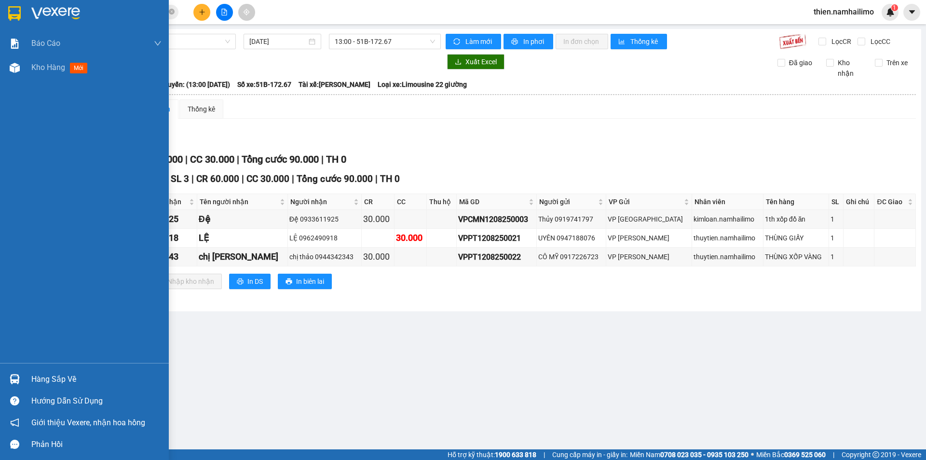
click at [87, 374] on div "Hàng sắp về" at bounding box center [96, 379] width 130 height 14
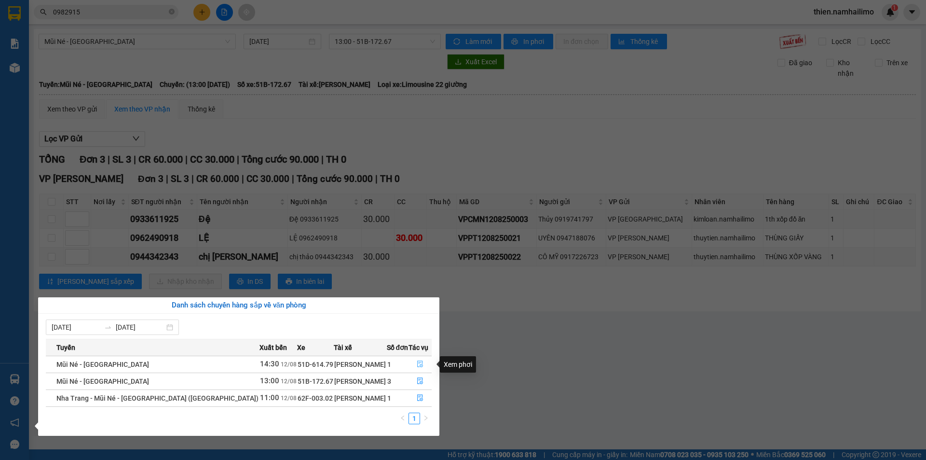
click at [429, 368] on button "button" at bounding box center [420, 364] width 22 height 15
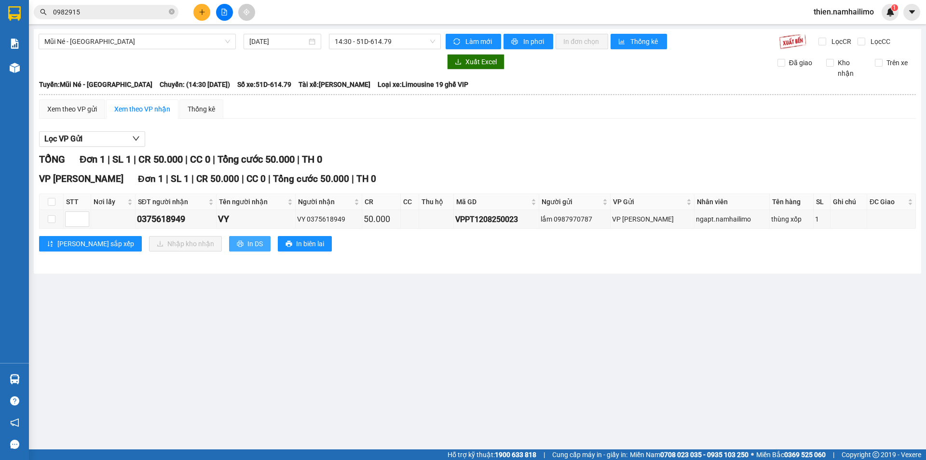
click at [247, 242] on span "In DS" at bounding box center [254, 243] width 15 height 11
click at [205, 8] on button at bounding box center [201, 12] width 17 height 17
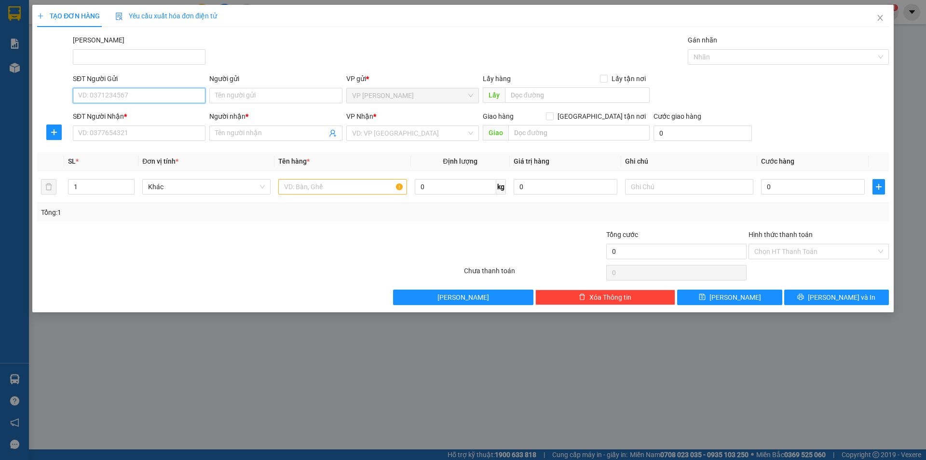
click at [133, 96] on input "SĐT Người Gửi" at bounding box center [139, 95] width 133 height 15
click at [129, 114] on div "0939578793 - hà ny" at bounding box center [139, 115] width 121 height 11
type input "0939578793"
type input "hà [GEOGRAPHIC_DATA]"
type input "0839933442"
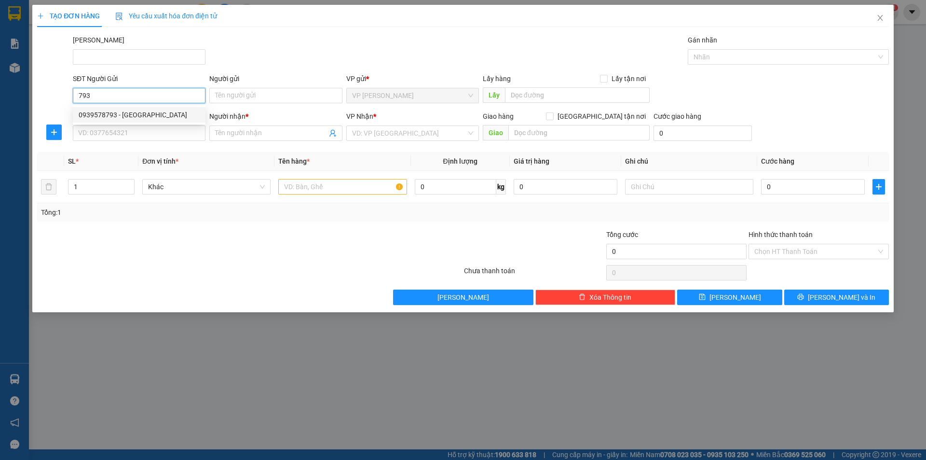
type input "ĐIỀN"
type input "30.000"
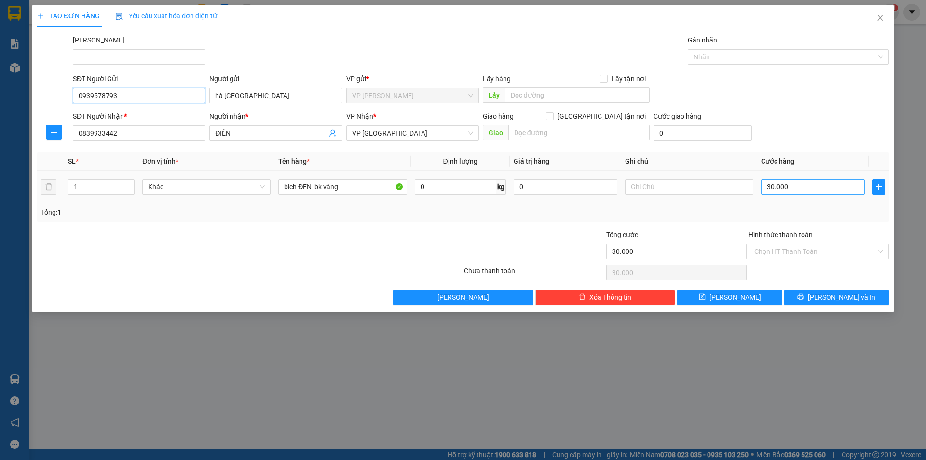
type input "0939578793"
click at [788, 190] on input "30.000" at bounding box center [813, 186] width 104 height 15
type input "4"
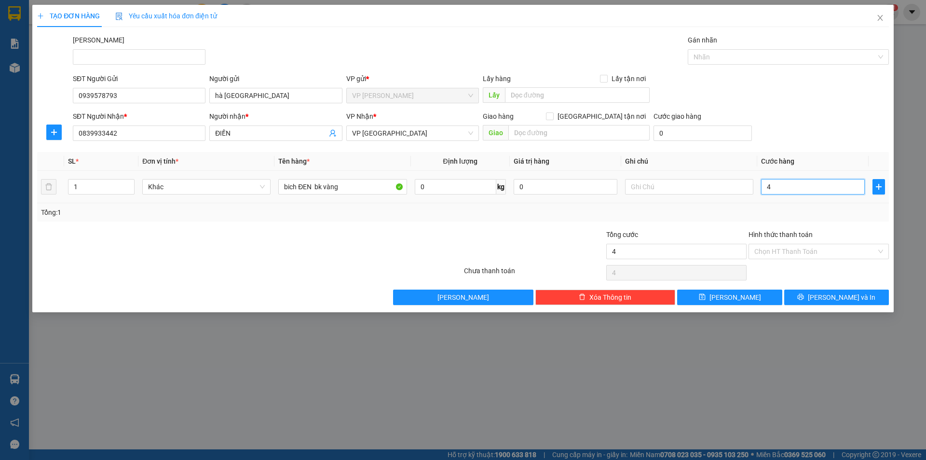
type input "40"
type input "40.000"
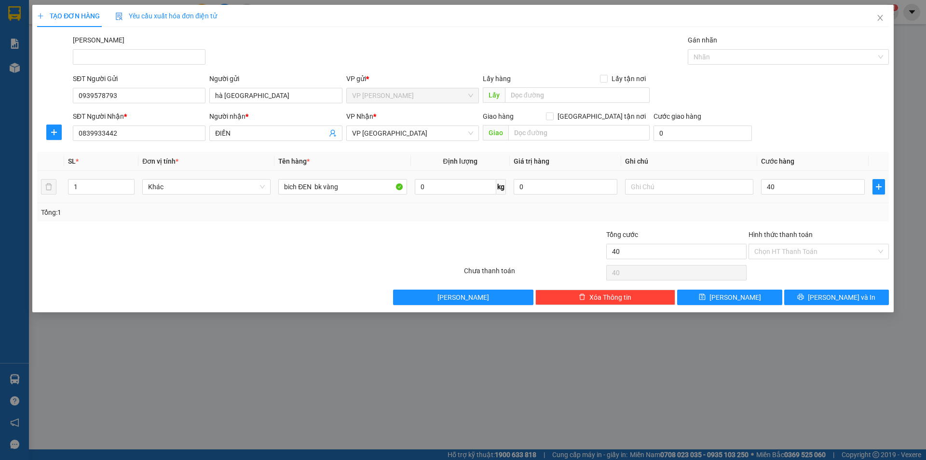
type input "40.000"
click at [796, 225] on div "Transit Pickup Surcharge Ids Transit Deliver Surcharge Ids Transit Deliver Surc…" at bounding box center [463, 170] width 852 height 270
click at [823, 291] on button "[PERSON_NAME] và In" at bounding box center [836, 296] width 105 height 15
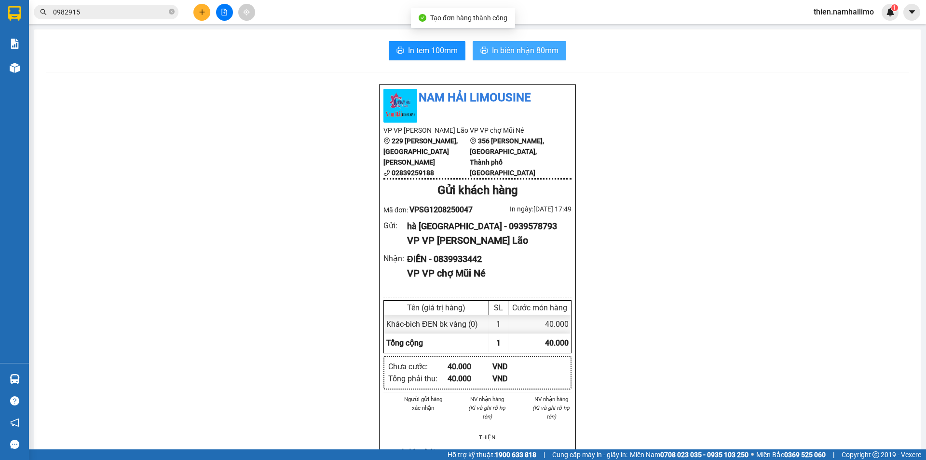
click at [538, 53] on span "In biên nhận 80mm" at bounding box center [525, 50] width 67 height 12
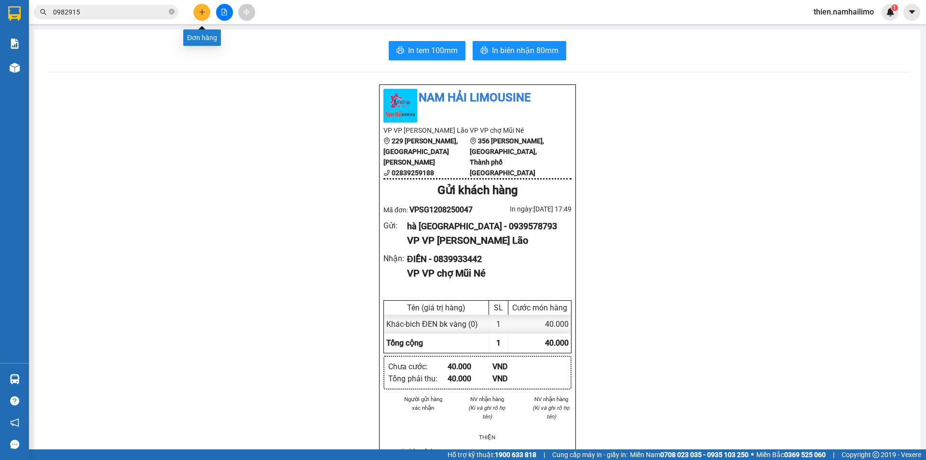
click at [204, 13] on icon "plus" at bounding box center [202, 12] width 7 height 7
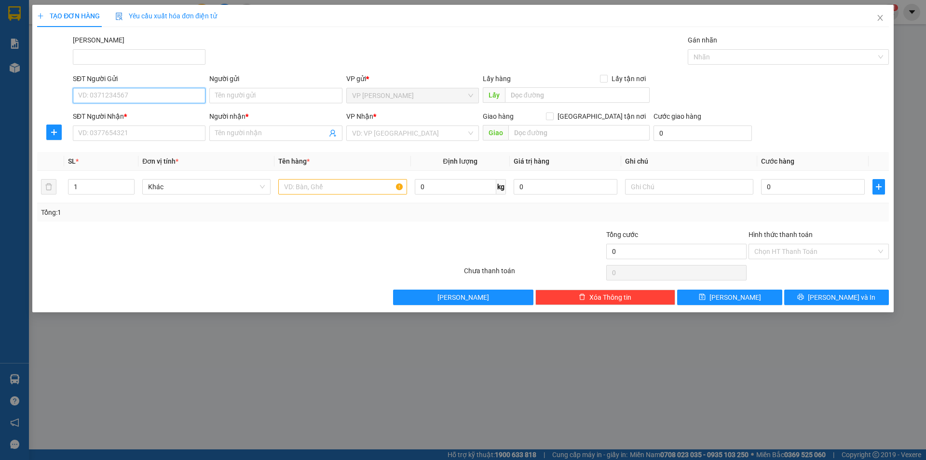
click at [137, 98] on input "SĐT Người Gửi" at bounding box center [139, 95] width 133 height 15
click at [132, 107] on div "0909432118 - Quang" at bounding box center [139, 114] width 133 height 15
type input "0909432118"
type input "Quang"
type input "0949617647"
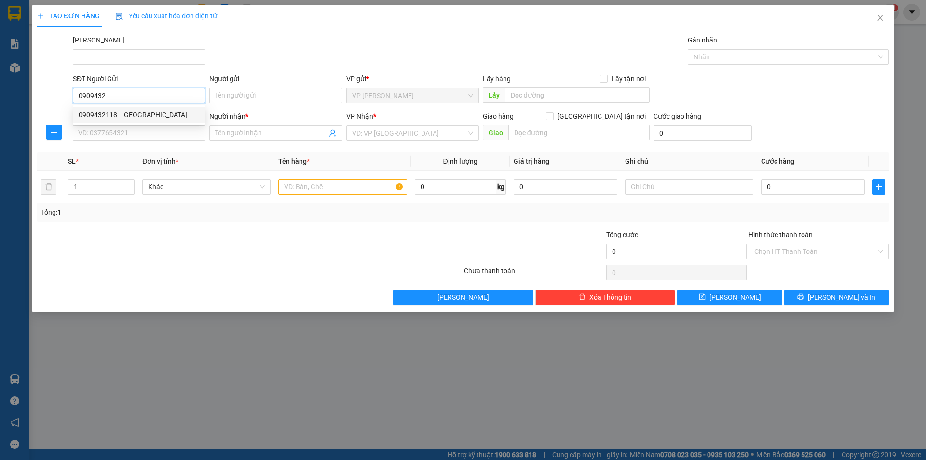
type input "[PERSON_NAME]"
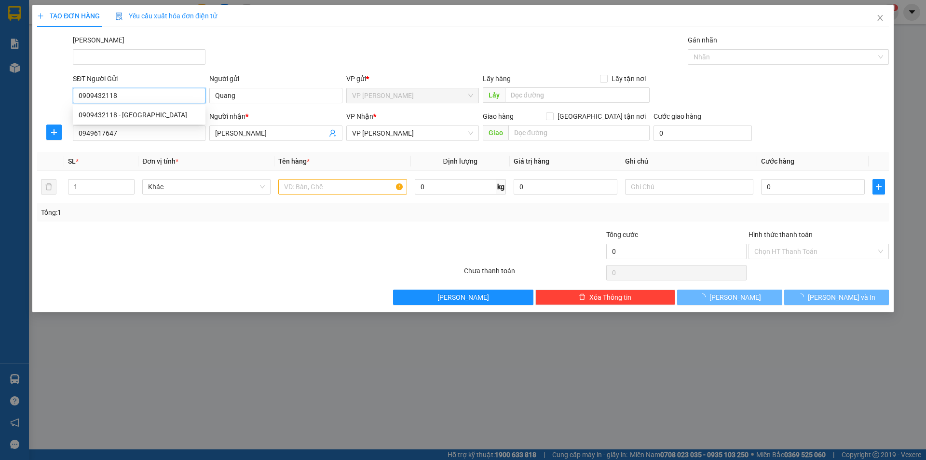
type input "20.000"
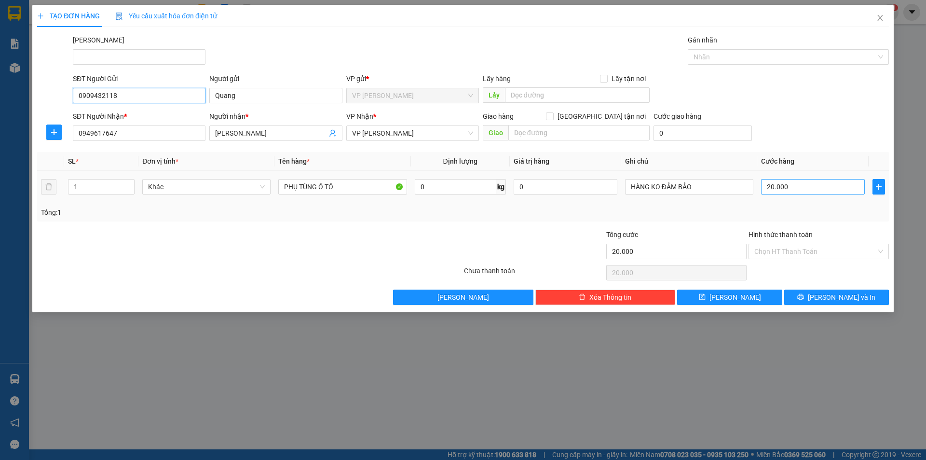
type input "0909432118"
click at [818, 189] on input "20.000" at bounding box center [813, 186] width 104 height 15
click at [844, 298] on span "[PERSON_NAME] và In" at bounding box center [842, 297] width 68 height 11
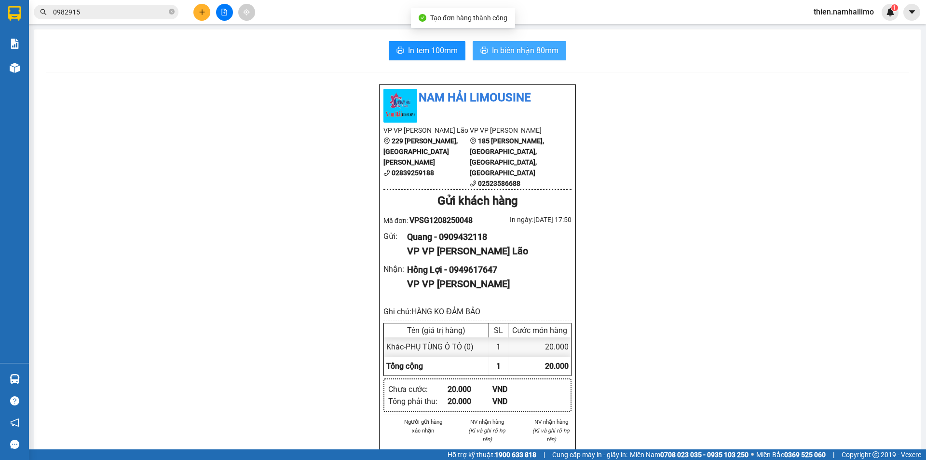
click at [509, 51] on span "In biên nhận 80mm" at bounding box center [525, 50] width 67 height 12
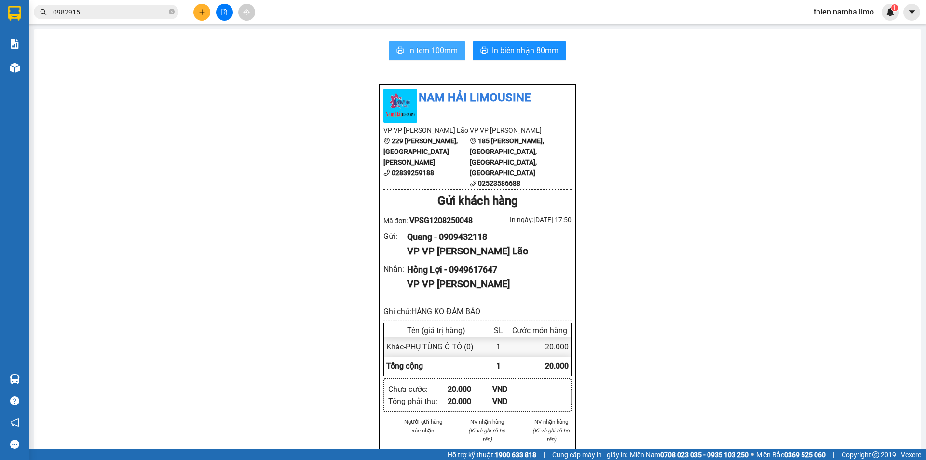
click at [402, 53] on button "In tem 100mm" at bounding box center [427, 50] width 77 height 19
click at [432, 48] on span "In tem 100mm" at bounding box center [433, 50] width 50 height 12
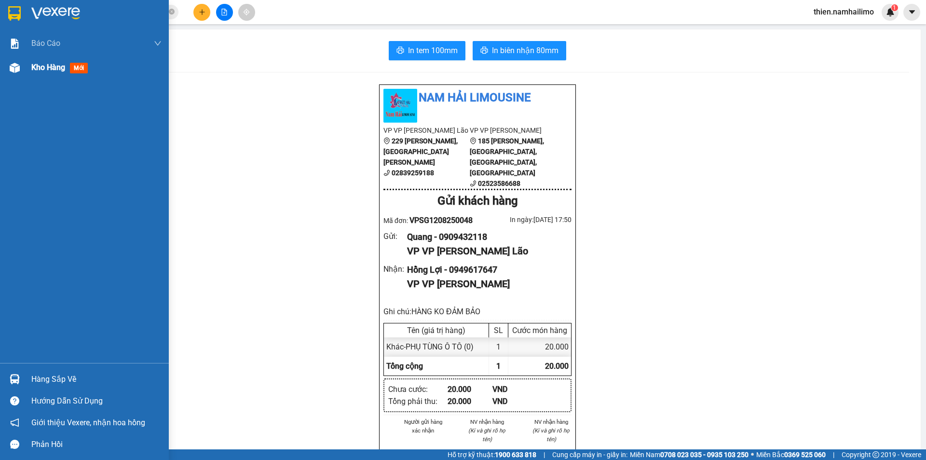
click at [13, 73] on div at bounding box center [14, 67] width 17 height 17
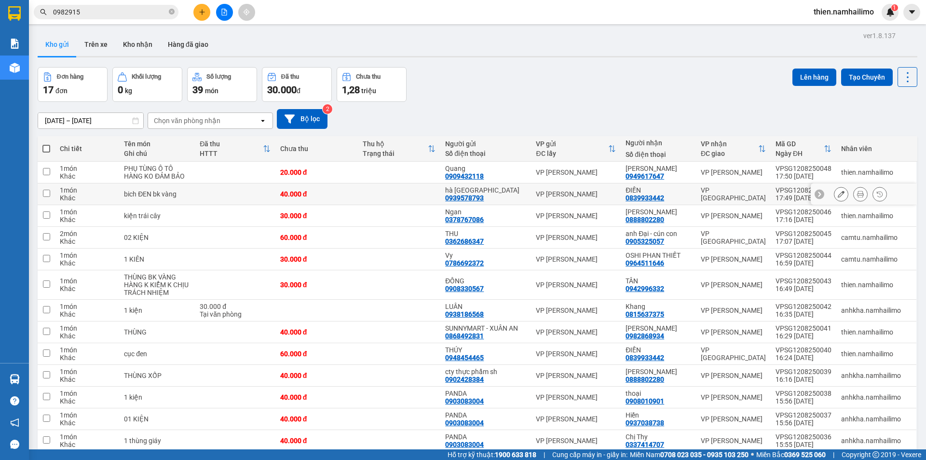
click at [854, 194] on button at bounding box center [861, 194] width 14 height 17
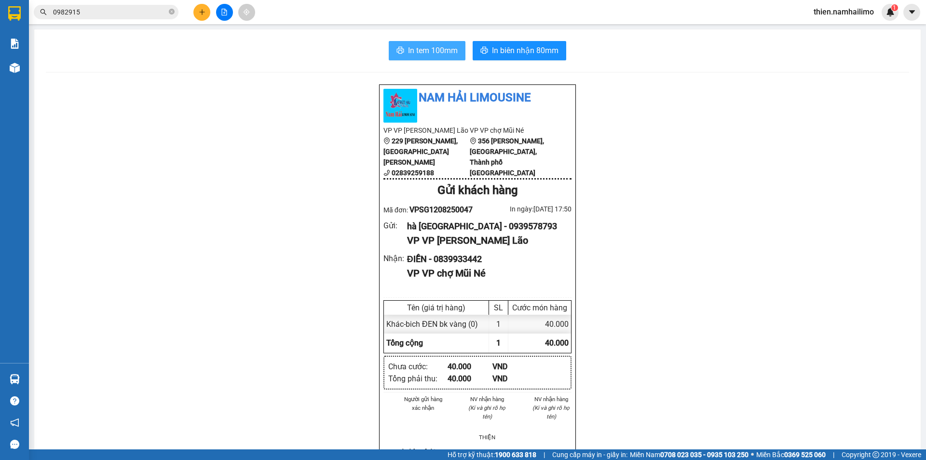
click at [450, 54] on span "In tem 100mm" at bounding box center [433, 50] width 50 height 12
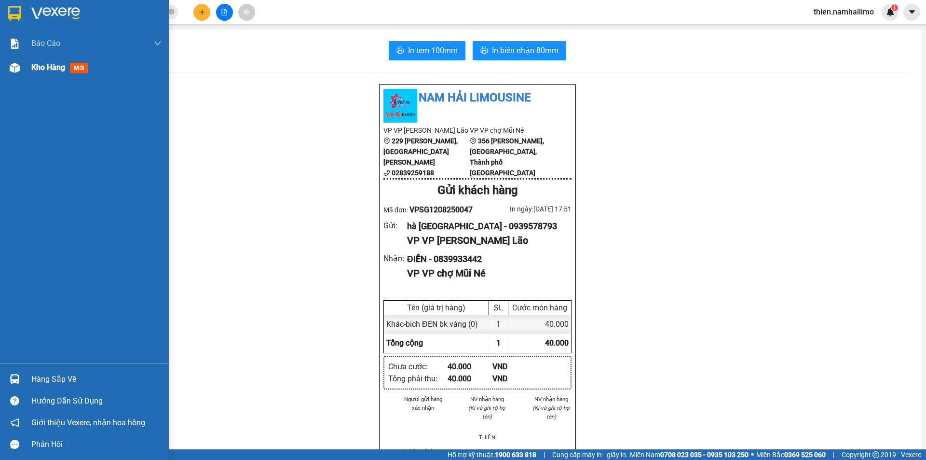
click at [11, 75] on div at bounding box center [14, 67] width 17 height 17
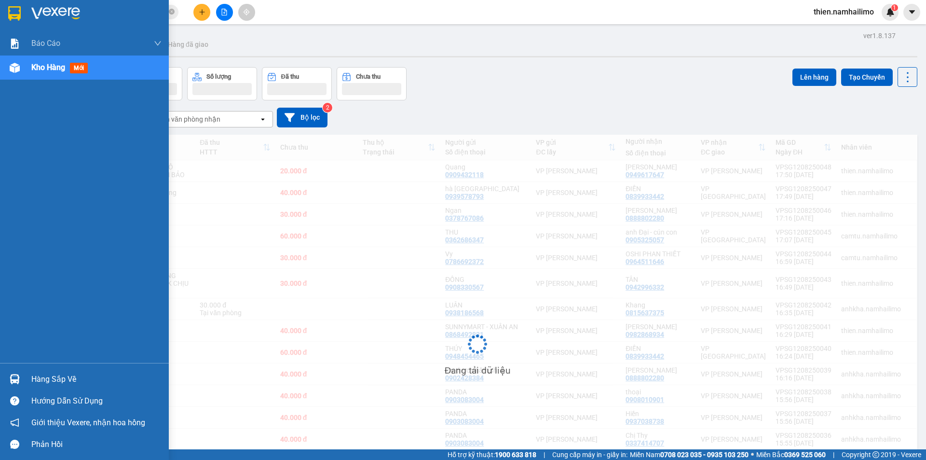
click at [76, 374] on div "Hàng sắp về" at bounding box center [96, 379] width 130 height 14
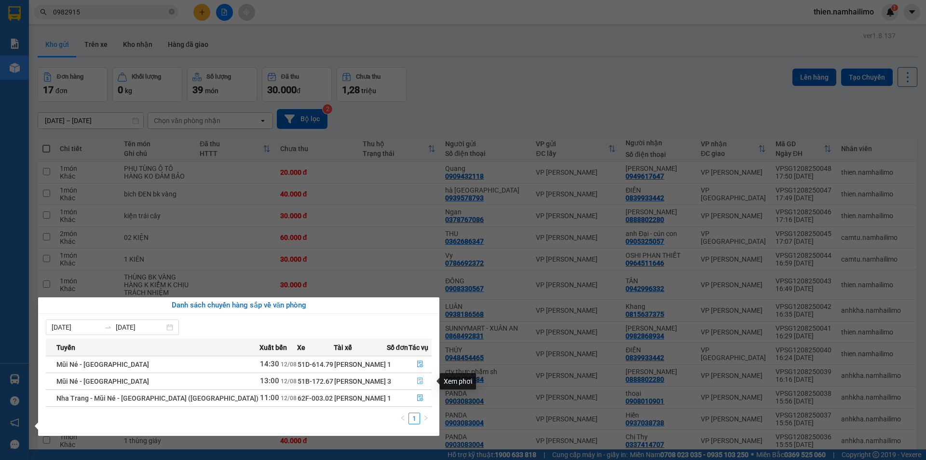
click at [417, 382] on icon "file-done" at bounding box center [420, 380] width 7 height 7
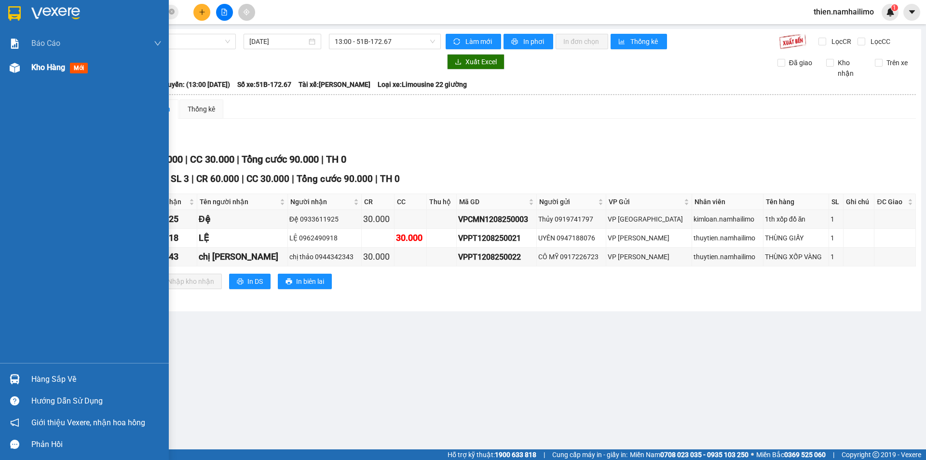
click at [13, 58] on div "Kho hàng mới" at bounding box center [84, 67] width 169 height 24
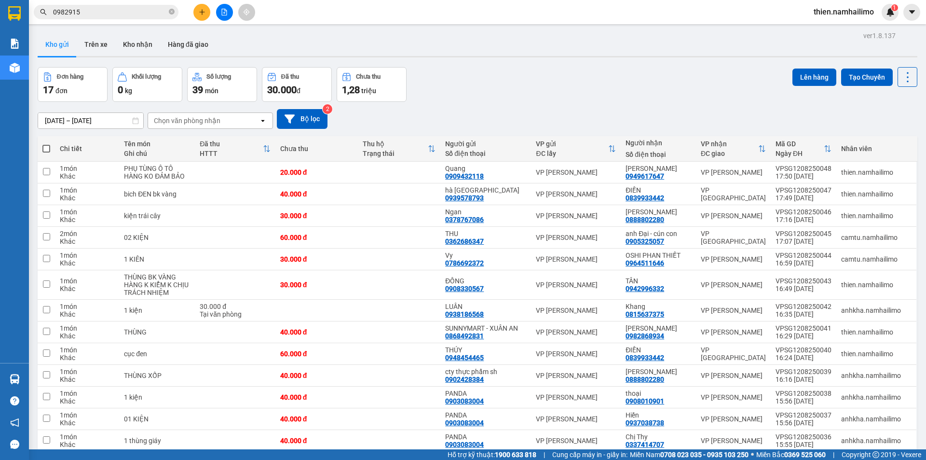
click at [210, 116] on div "Chọn văn phòng nhận" at bounding box center [187, 121] width 67 height 10
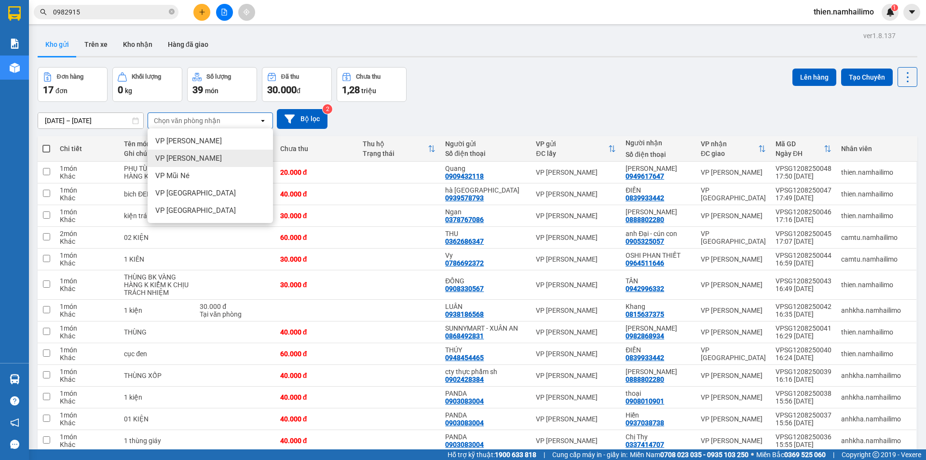
click at [203, 160] on div "VP [PERSON_NAME]" at bounding box center [210, 158] width 125 height 17
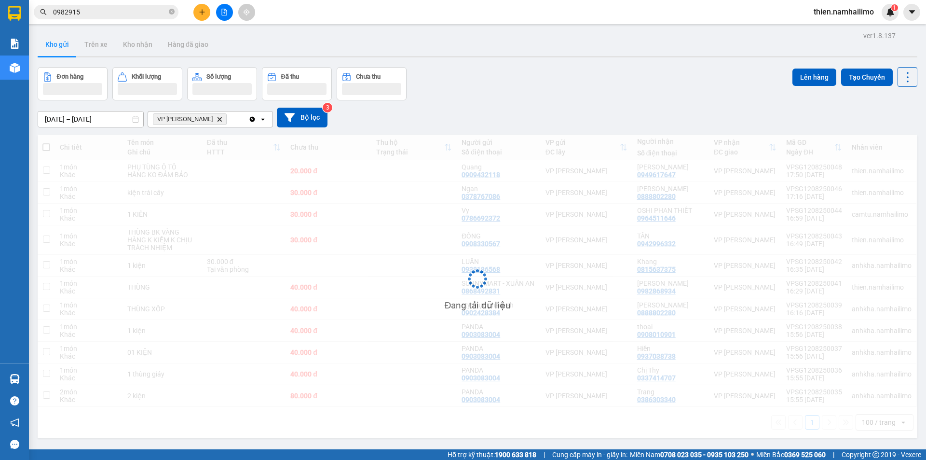
click at [233, 119] on div "VP [PERSON_NAME] Delete" at bounding box center [198, 118] width 100 height 15
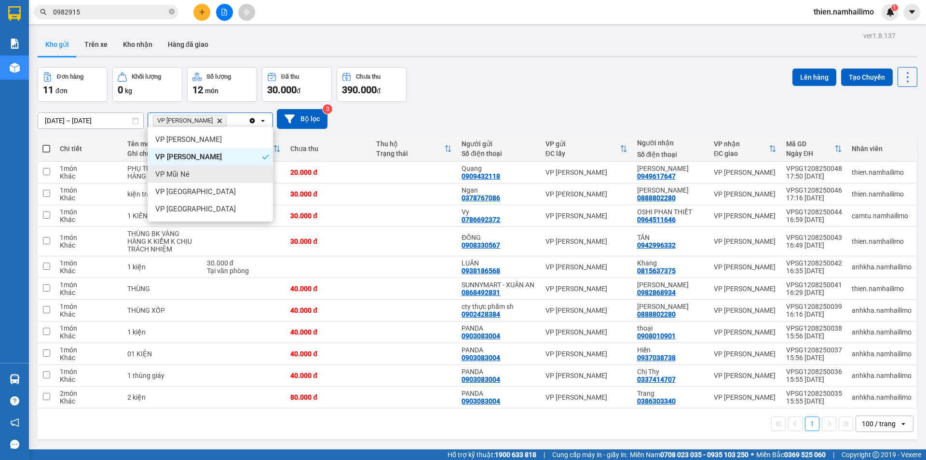
drag, startPoint x: 217, startPoint y: 169, endPoint x: 224, endPoint y: 148, distance: 23.0
click at [217, 165] on ul "VP Phạm Ngũ Lão VP Phan Thiết VP Mũi Né VP Nha Trang VP chợ Mũi Né" at bounding box center [210, 174] width 125 height 95
click at [183, 178] on div "VP Mũi Né" at bounding box center [210, 173] width 125 height 17
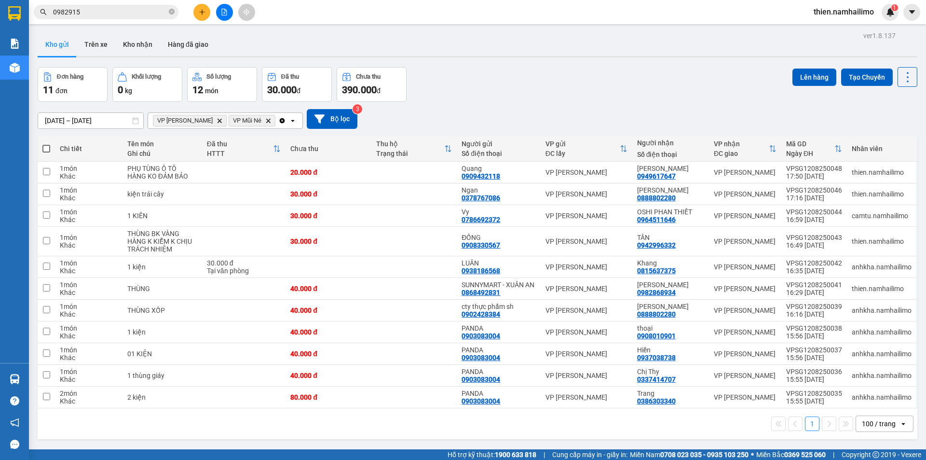
click at [261, 124] on div "VP Phan Thiết Delete VP Mũi Né Delete" at bounding box center [213, 120] width 130 height 15
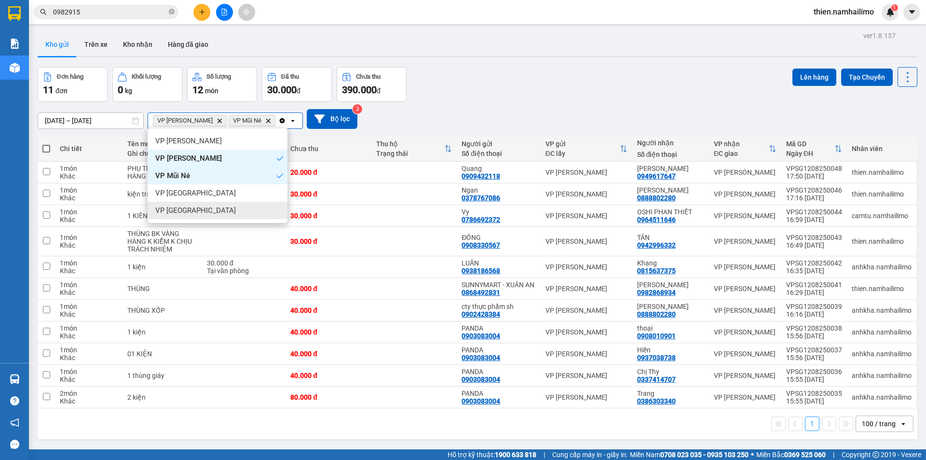
click at [212, 209] on div "VP [GEOGRAPHIC_DATA]" at bounding box center [218, 210] width 140 height 17
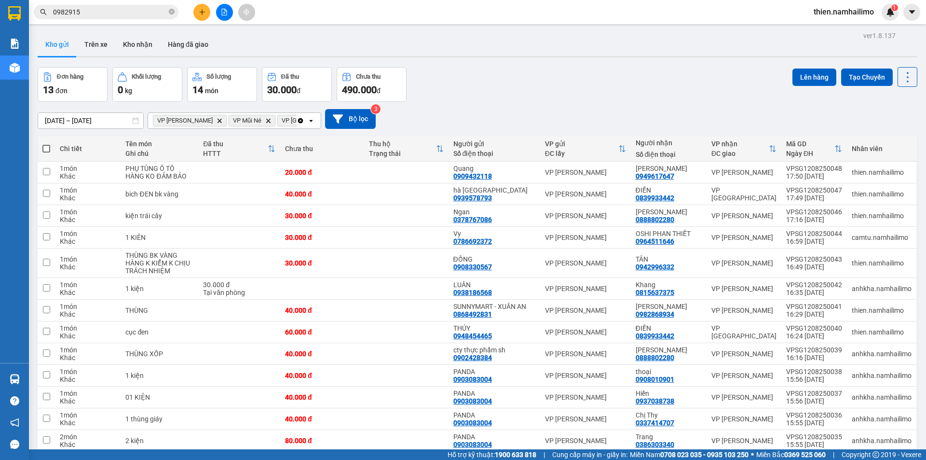
click at [41, 148] on th at bounding box center [46, 149] width 17 height 26
click at [46, 145] on span at bounding box center [46, 149] width 8 height 8
click at [46, 144] on input "checkbox" at bounding box center [46, 144] width 0 height 0
checkbox input "true"
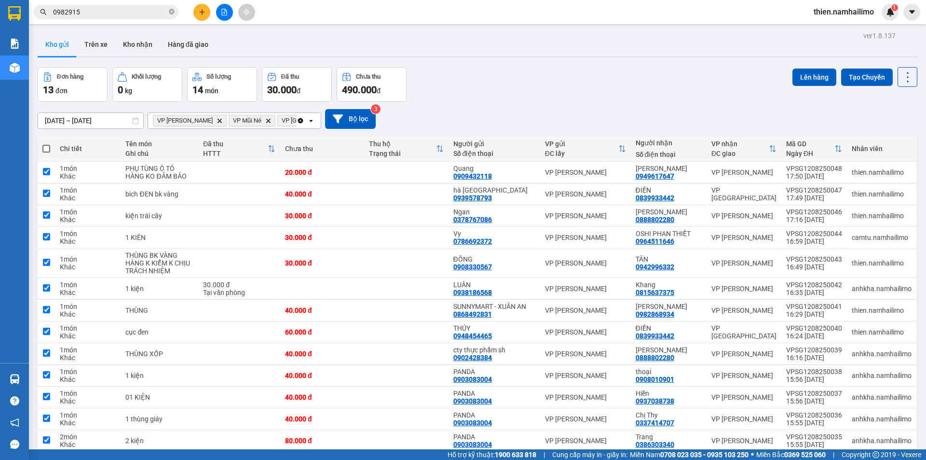
checkbox input "true"
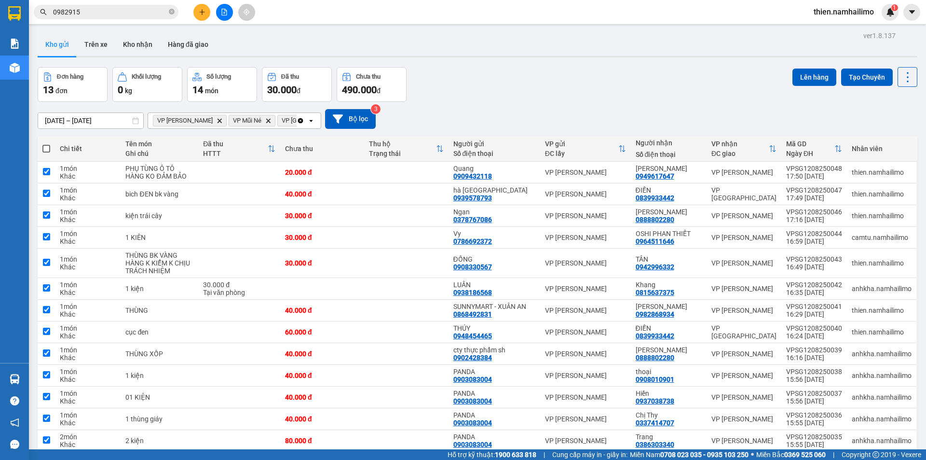
checkbox input "true"
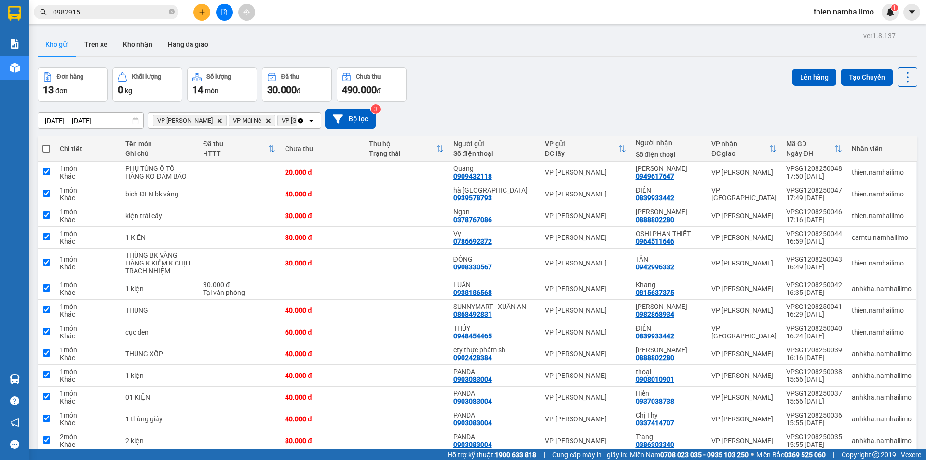
checkbox input "true"
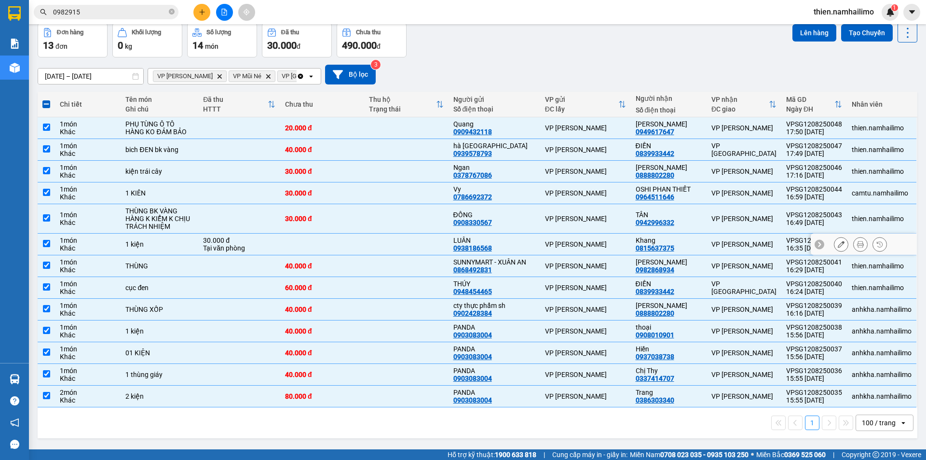
scroll to position [50, 0]
click at [74, 121] on div "1 món" at bounding box center [88, 124] width 56 height 8
checkbox input "false"
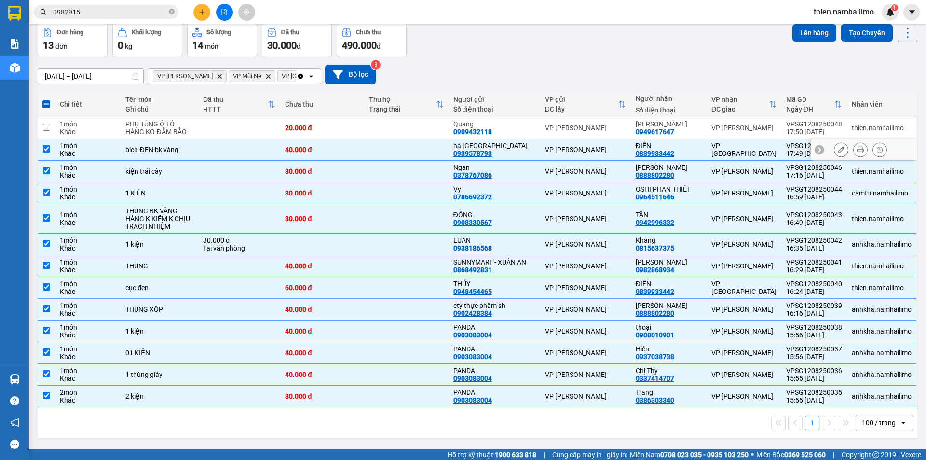
click at [75, 150] on div "Khác" at bounding box center [88, 154] width 56 height 8
checkbox input "false"
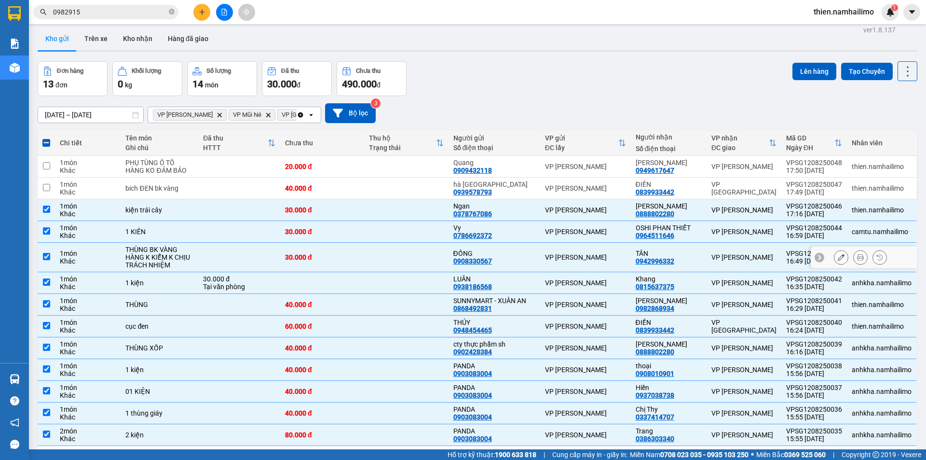
scroll to position [0, 0]
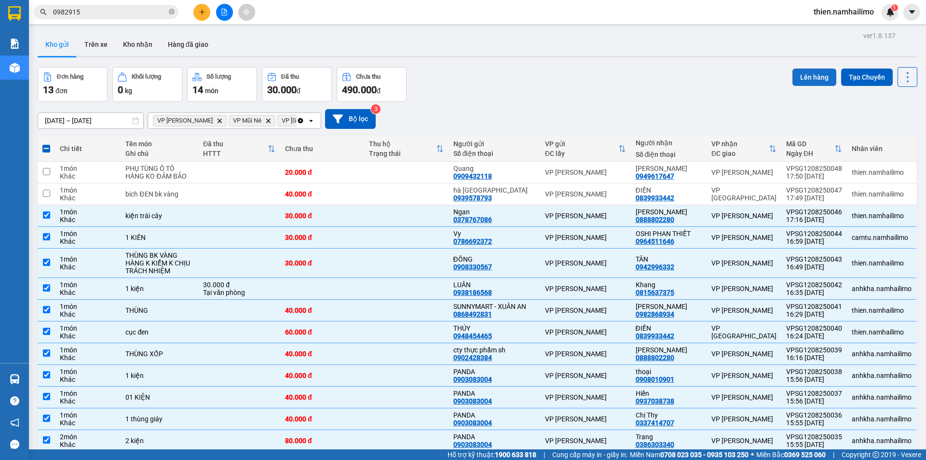
click at [803, 77] on button "Lên hàng" at bounding box center [815, 77] width 44 height 17
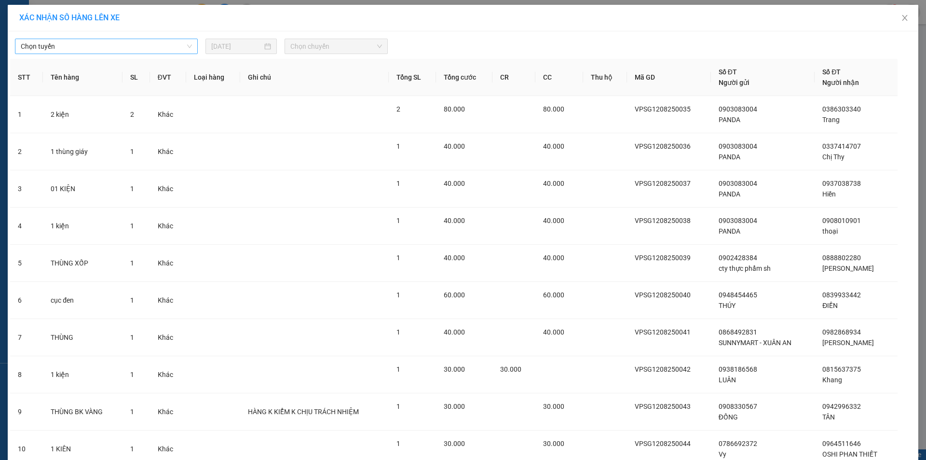
click at [120, 48] on span "Chọn tuyến" at bounding box center [106, 46] width 171 height 14
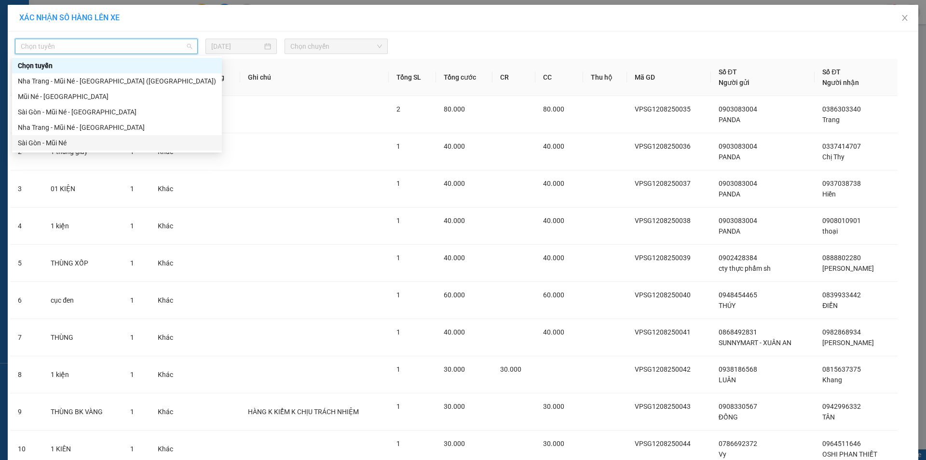
click at [73, 140] on div "Sài Gòn - Mũi Né" at bounding box center [117, 142] width 198 height 11
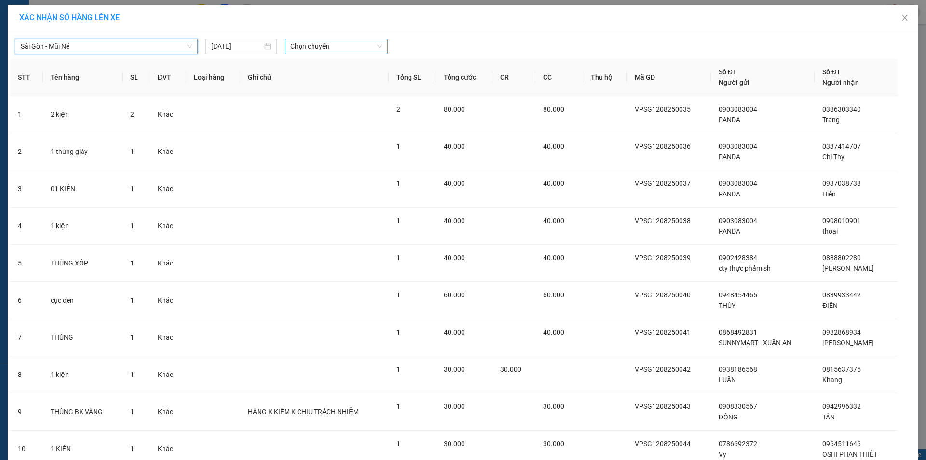
click at [316, 41] on span "Chọn chuyến" at bounding box center [336, 46] width 92 height 14
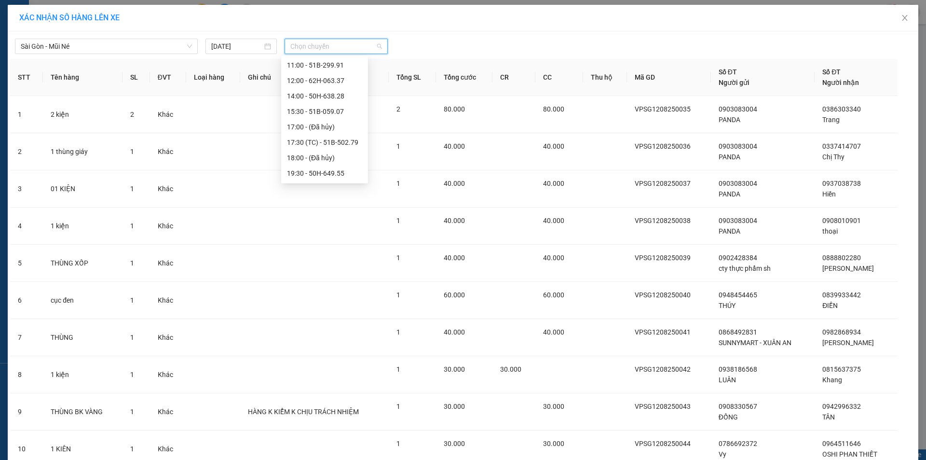
scroll to position [108, 0]
click at [332, 129] on div "17:30 (TC) - 51B-502.79" at bounding box center [324, 127] width 75 height 11
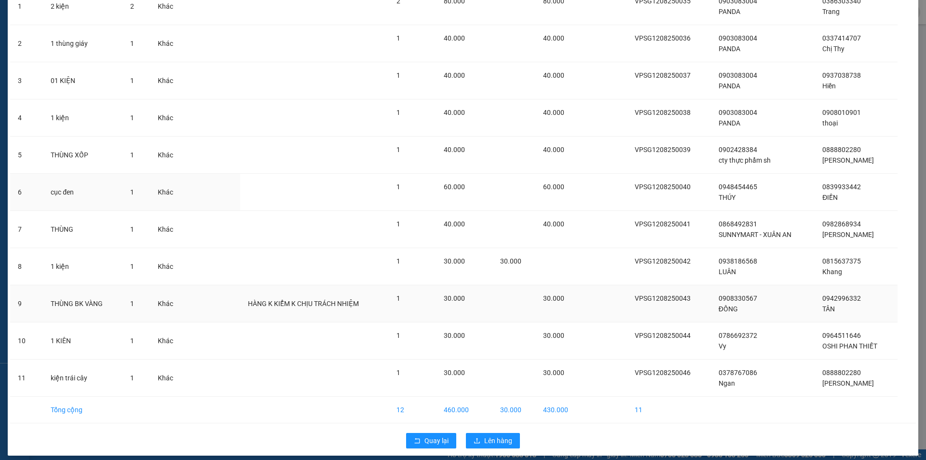
scroll to position [121, 0]
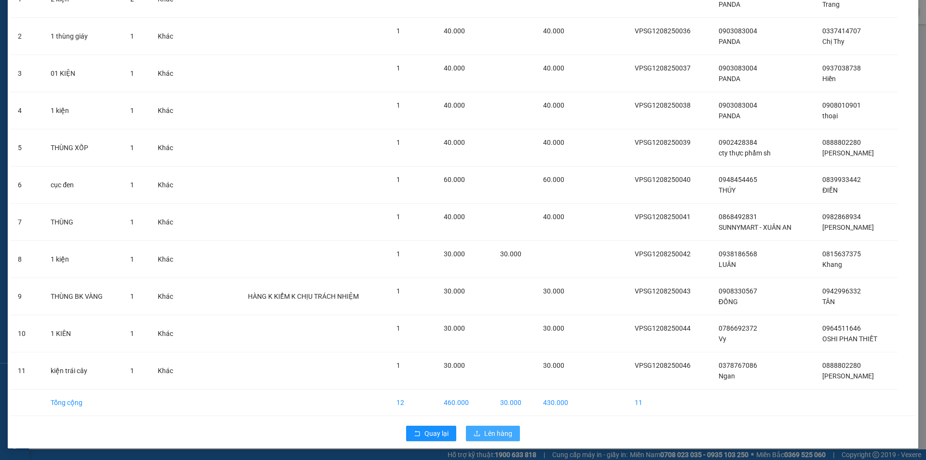
click at [493, 430] on span "Lên hàng" at bounding box center [498, 433] width 28 height 11
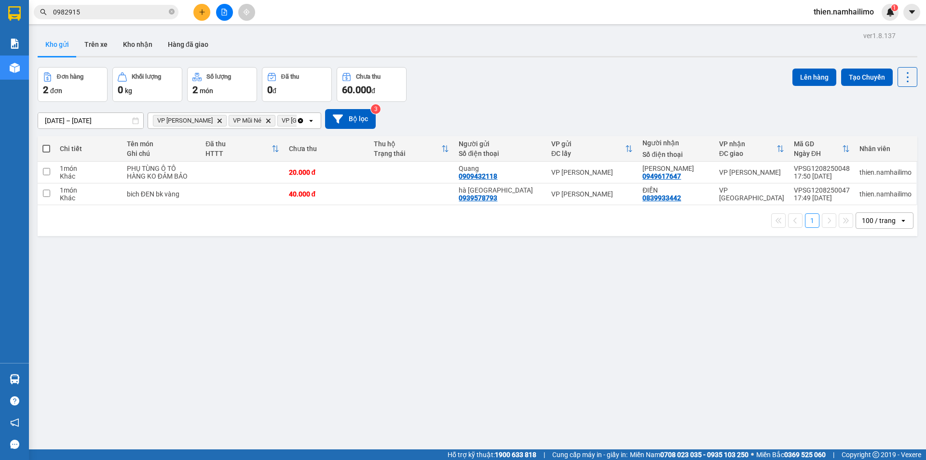
click at [218, 120] on icon "VP Phan Thiết, close by backspace" at bounding box center [220, 120] width 4 height 4
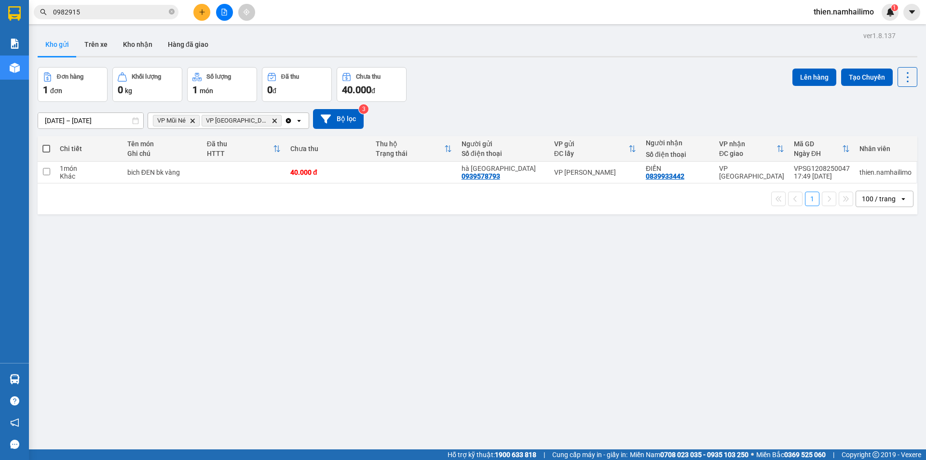
click at [195, 121] on icon "Delete" at bounding box center [193, 121] width 6 height 6
click at [223, 121] on icon "Delete" at bounding box center [226, 121] width 6 height 6
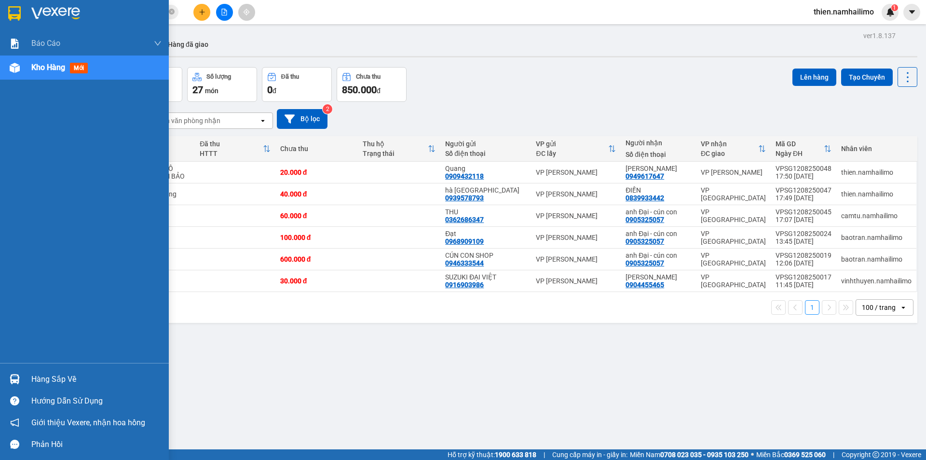
click at [24, 387] on div "Hàng sắp về" at bounding box center [84, 379] width 169 height 22
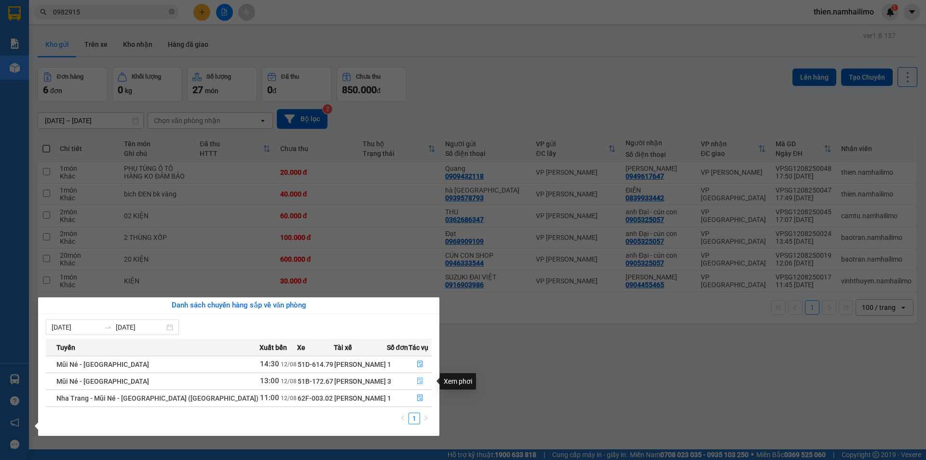
click at [413, 382] on button "button" at bounding box center [420, 380] width 22 height 15
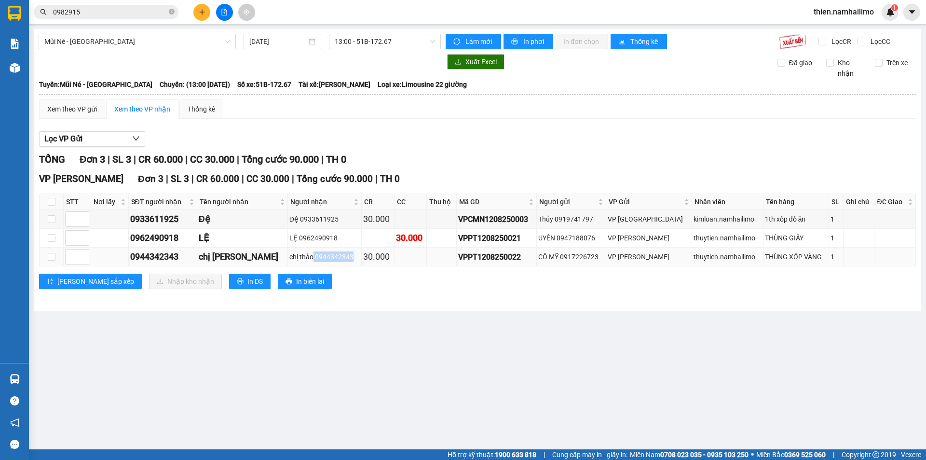
drag, startPoint x: 344, startPoint y: 256, endPoint x: 302, endPoint y: 259, distance: 41.6
click at [302, 259] on div "chị thảo 0944342343" at bounding box center [324, 256] width 70 height 11
click at [352, 294] on div "VP [PERSON_NAME] Lão Đơn 3 | SL 3 | CR 60.000 | CC 30.000 | Tổng cước 90.000 | …" at bounding box center [477, 234] width 877 height 124
click at [55, 205] on input "checkbox" at bounding box center [52, 202] width 8 height 8
checkbox input "true"
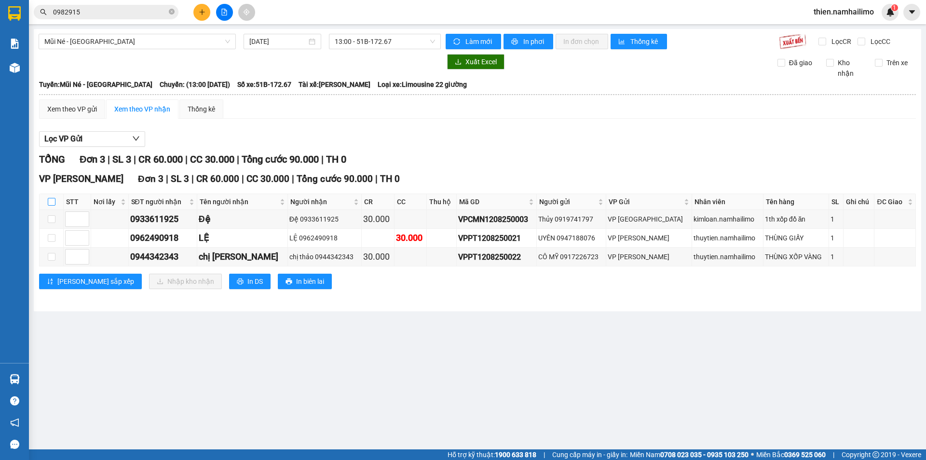
checkbox input "true"
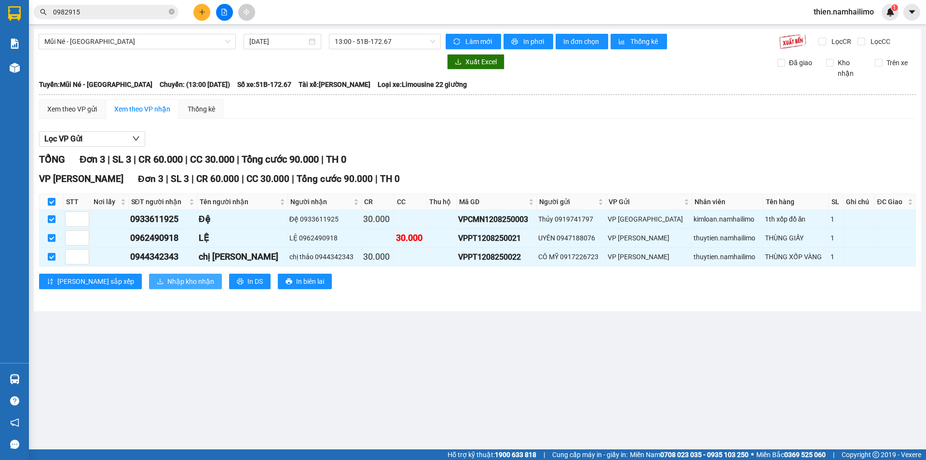
click at [167, 276] on span "Nhập kho nhận" at bounding box center [190, 281] width 47 height 11
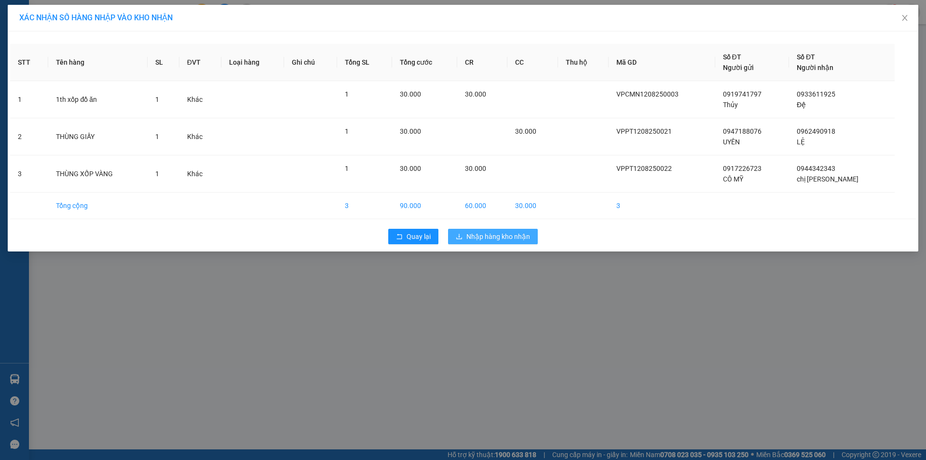
click at [499, 238] on span "Nhập hàng kho nhận" at bounding box center [499, 236] width 64 height 11
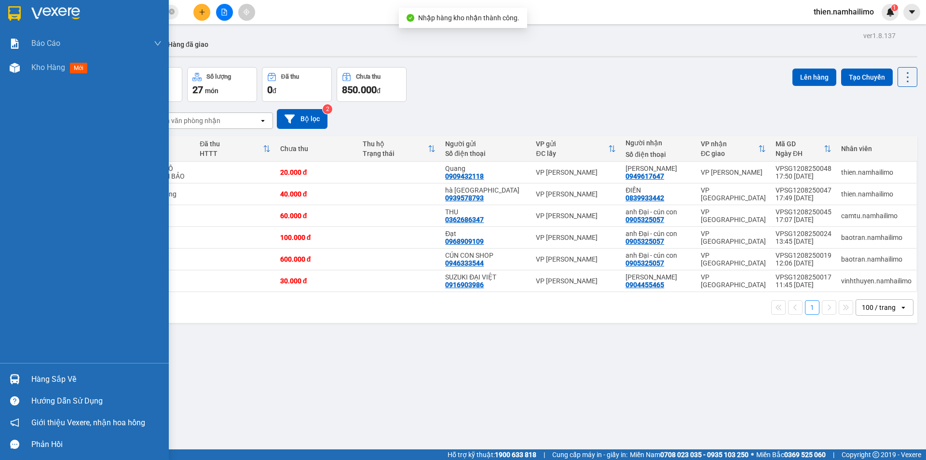
click at [33, 381] on div "Hàng sắp về" at bounding box center [96, 379] width 130 height 14
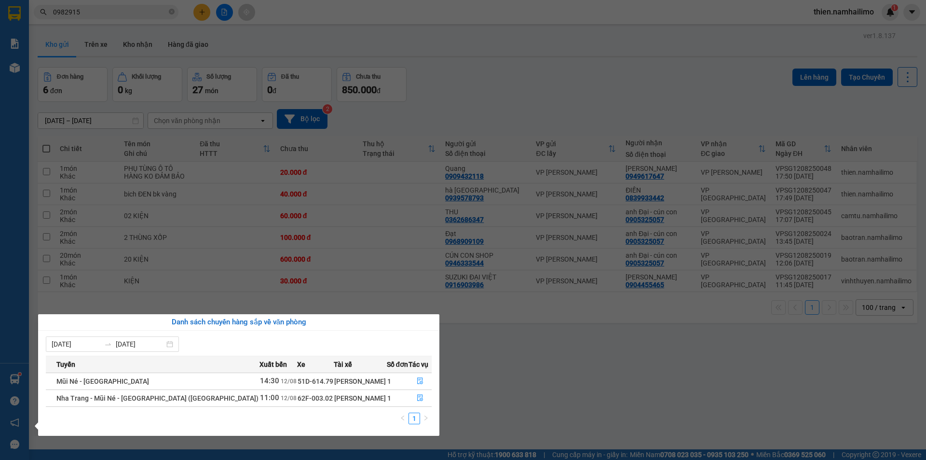
click at [582, 362] on section "Kết quả tìm kiếm ( 69 ) Bộ lọc Mã ĐH Trạng thái Món hàng Tổng cước Chưa cước Ng…" at bounding box center [463, 230] width 926 height 460
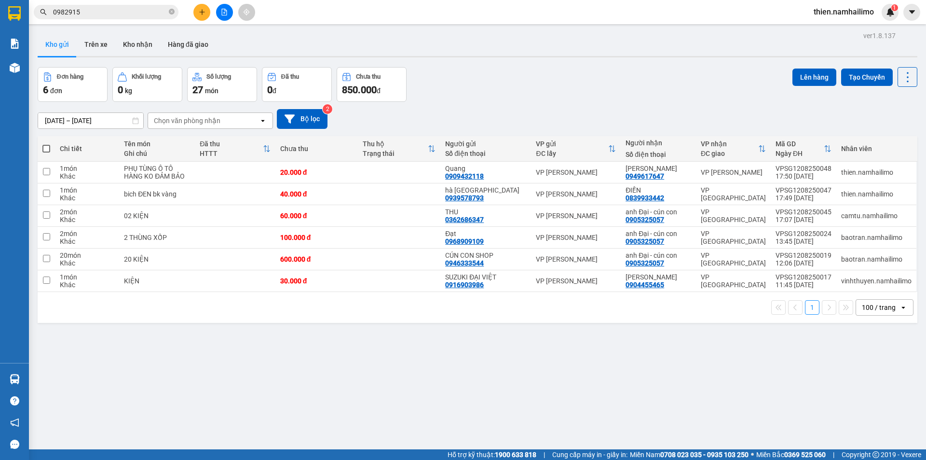
click at [199, 18] on button at bounding box center [201, 12] width 17 height 17
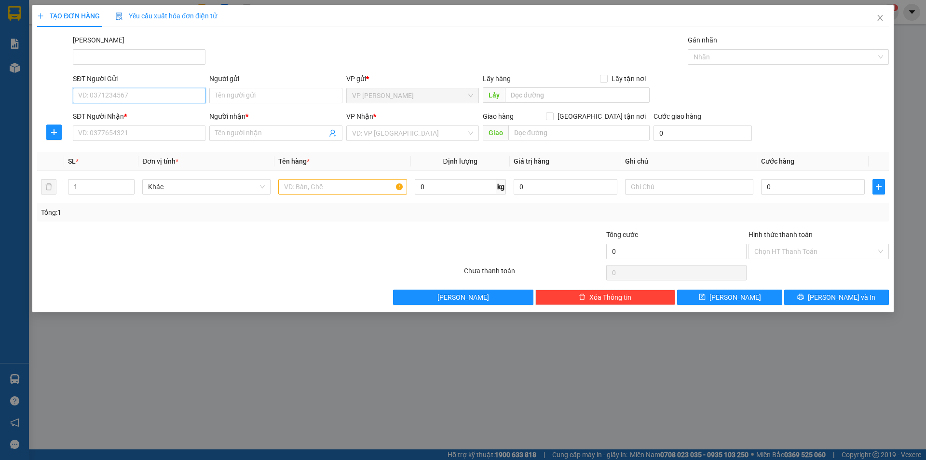
click at [137, 98] on input "SĐT Người Gửi" at bounding box center [139, 95] width 133 height 15
click at [124, 129] on div "0903875128 - ANH TÙNG" at bounding box center [139, 130] width 121 height 11
type input "0903875128"
type input "ANH TÙNG"
type input "0937949575"
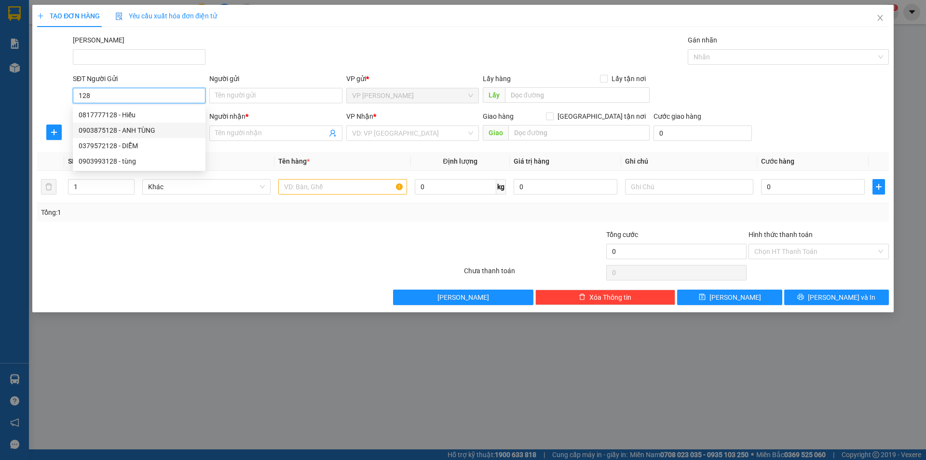
type input "VIỆT HÀN"
type input "20.000"
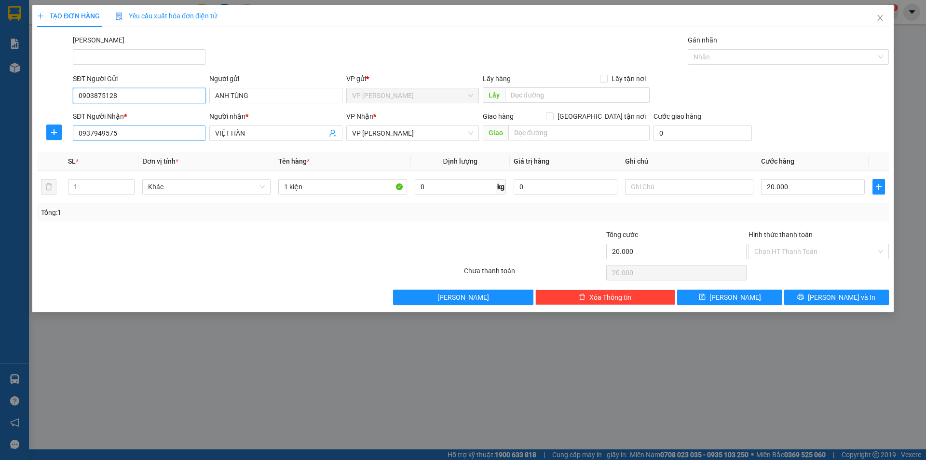
type input "0903875128"
click at [125, 130] on input "0937949575" at bounding box center [139, 132] width 133 height 15
click at [125, 131] on input "0937949575" at bounding box center [139, 132] width 133 height 15
click at [164, 144] on div "0938901500 0938901500 - THÔNG" at bounding box center [139, 152] width 133 height 19
drag, startPoint x: 163, startPoint y: 145, endPoint x: 158, endPoint y: 152, distance: 8.6
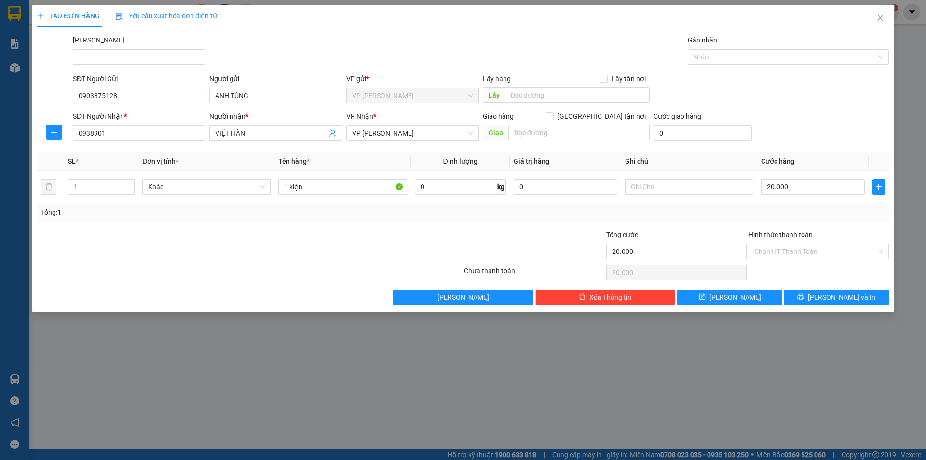
click at [160, 147] on div "Transit Pickup Surcharge Ids Transit Deliver Surcharge Ids Transit Deliver Surc…" at bounding box center [463, 170] width 852 height 270
click at [151, 134] on input "0938901" at bounding box center [139, 132] width 133 height 15
click at [142, 152] on div "0938901500 - THÔNG" at bounding box center [139, 152] width 121 height 11
type input "0938901500"
type input "THÔNG"
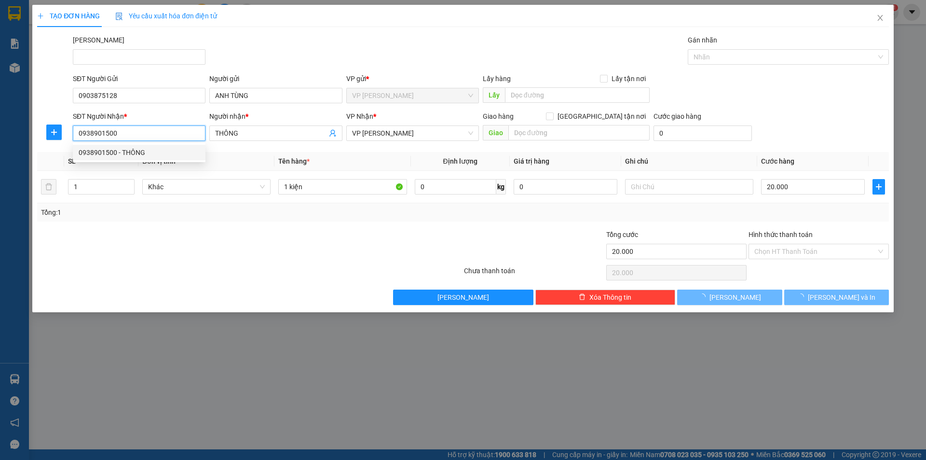
type input "30.000"
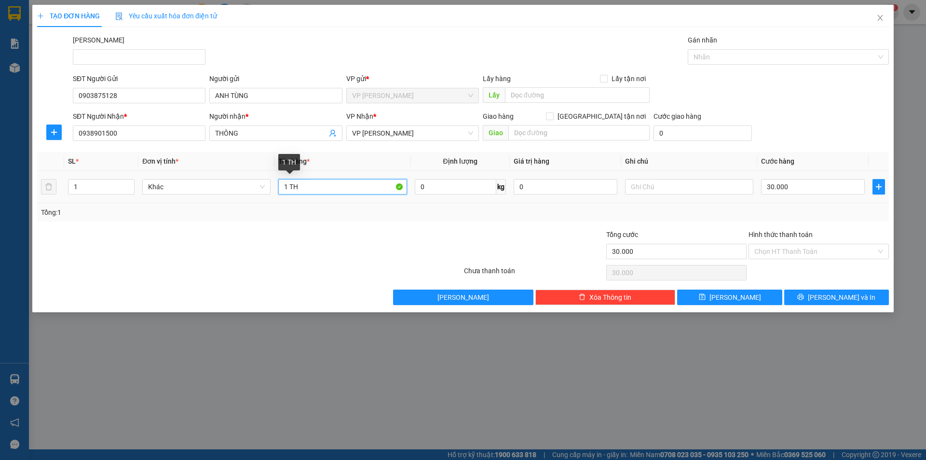
drag, startPoint x: 306, startPoint y: 190, endPoint x: 230, endPoint y: 195, distance: 76.9
click at [250, 203] on tr "1 Khác 1 TH 0 kg 0 30.000" at bounding box center [463, 187] width 852 height 32
type input "kiện trắng phụ tùng"
drag, startPoint x: 827, startPoint y: 295, endPoint x: 821, endPoint y: 289, distance: 8.5
click at [824, 292] on button "[PERSON_NAME] và In" at bounding box center [836, 296] width 105 height 15
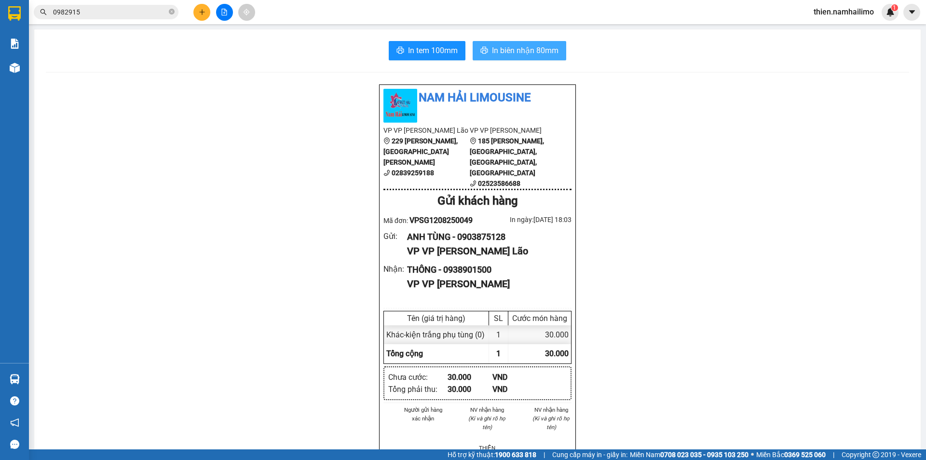
click at [536, 42] on button "In biên nhận 80mm" at bounding box center [520, 50] width 94 height 19
click at [534, 44] on span "In biên nhận 80mm" at bounding box center [525, 50] width 67 height 12
click at [423, 52] on span "In tem 100mm" at bounding box center [433, 50] width 50 height 12
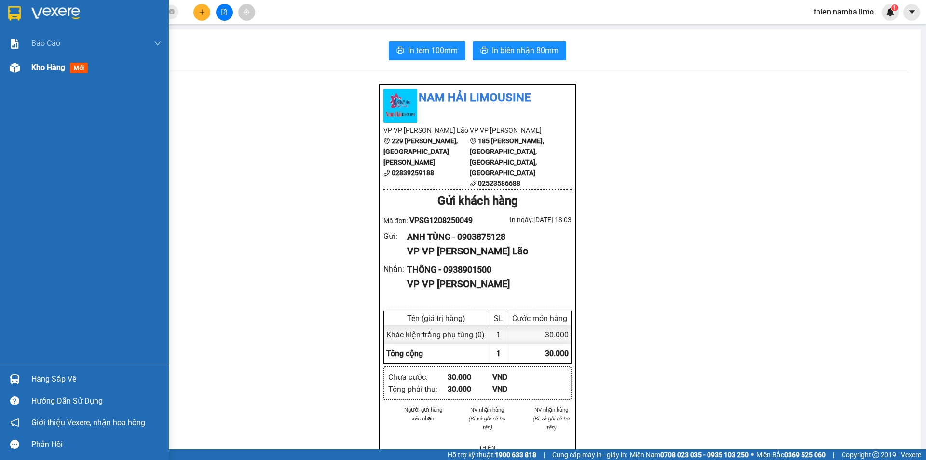
click at [21, 61] on div at bounding box center [14, 67] width 17 height 17
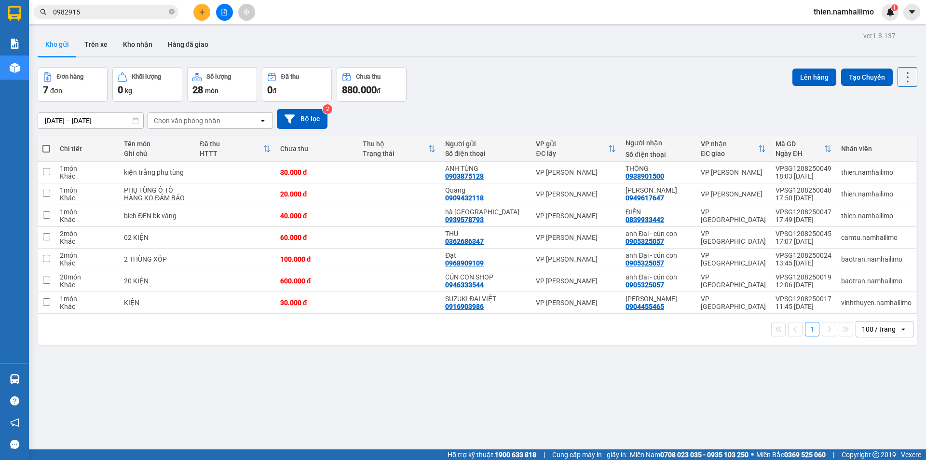
click at [52, 42] on button "Kho gửi" at bounding box center [57, 44] width 39 height 23
click at [147, 78] on div "Khối lượng" at bounding box center [146, 76] width 29 height 7
click at [132, 42] on button "Kho nhận" at bounding box center [137, 44] width 45 height 23
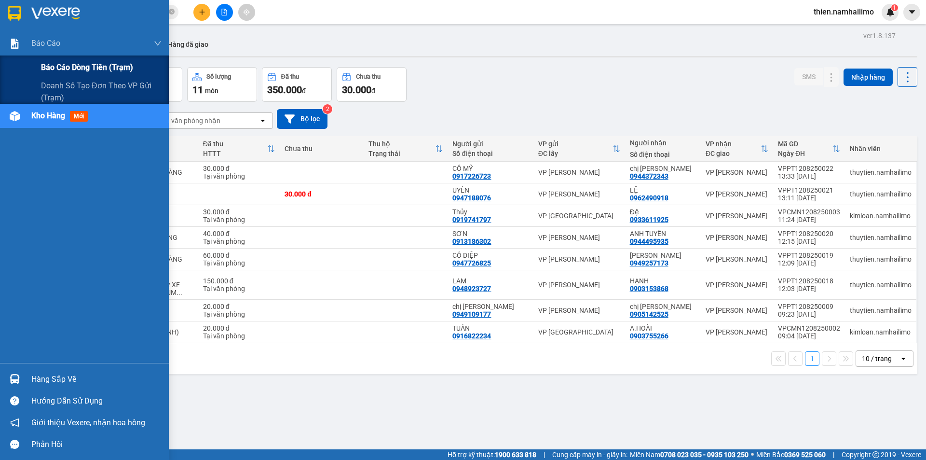
click at [77, 64] on span "Báo cáo dòng tiền (trạm)" at bounding box center [87, 67] width 92 height 12
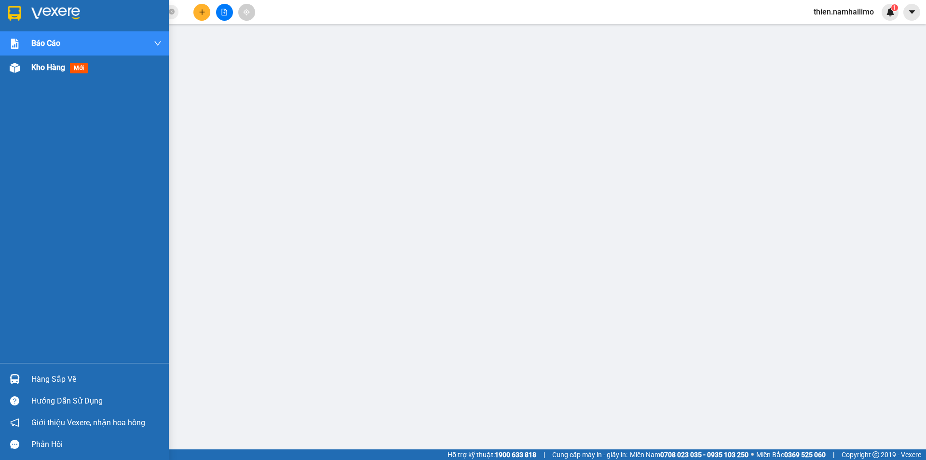
click at [2, 65] on div "Kho hàng mới" at bounding box center [84, 67] width 169 height 24
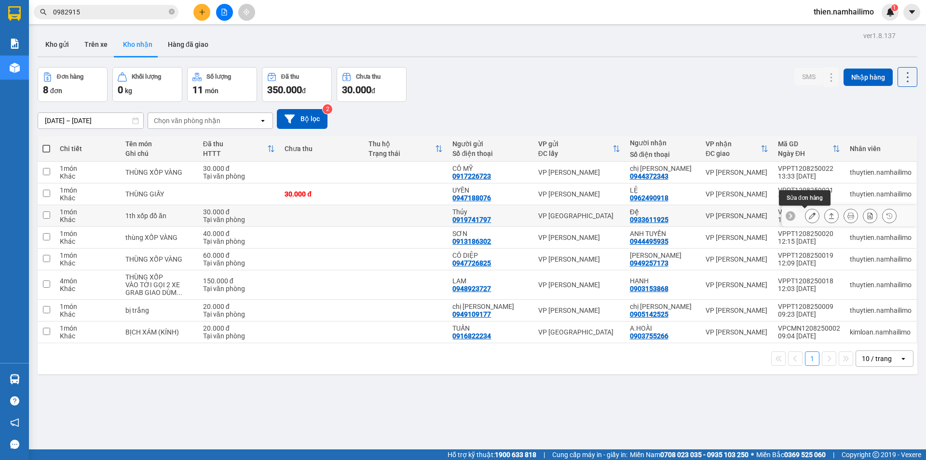
click at [809, 217] on icon at bounding box center [812, 215] width 7 height 7
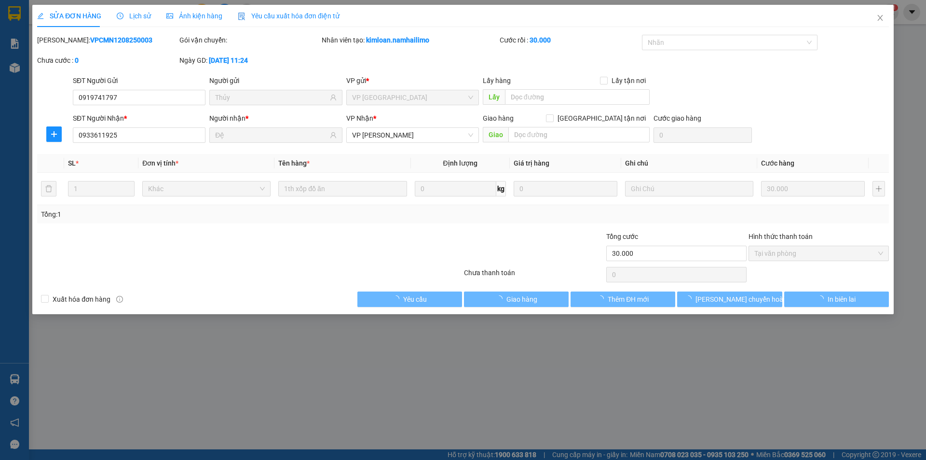
type input "0919741797"
type input "Thủy"
type input "0933611925"
type input "Đệ"
type input "30.000"
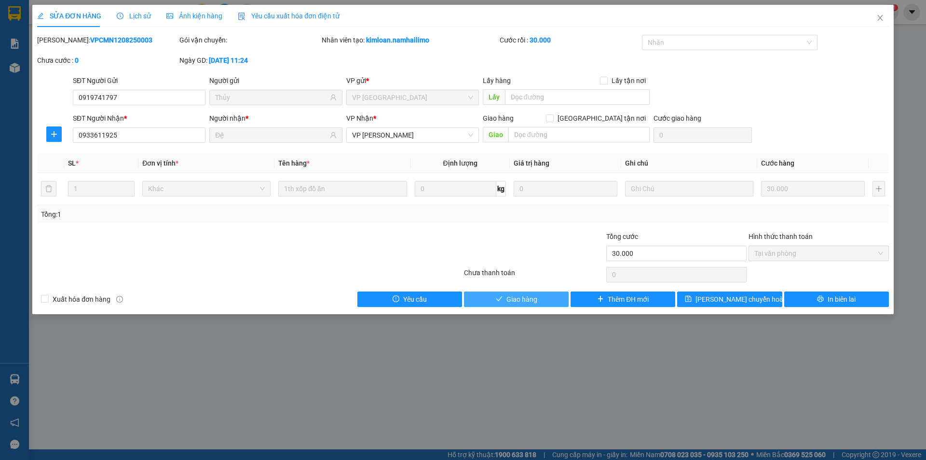
click at [488, 292] on button "Giao hàng" at bounding box center [516, 298] width 105 height 15
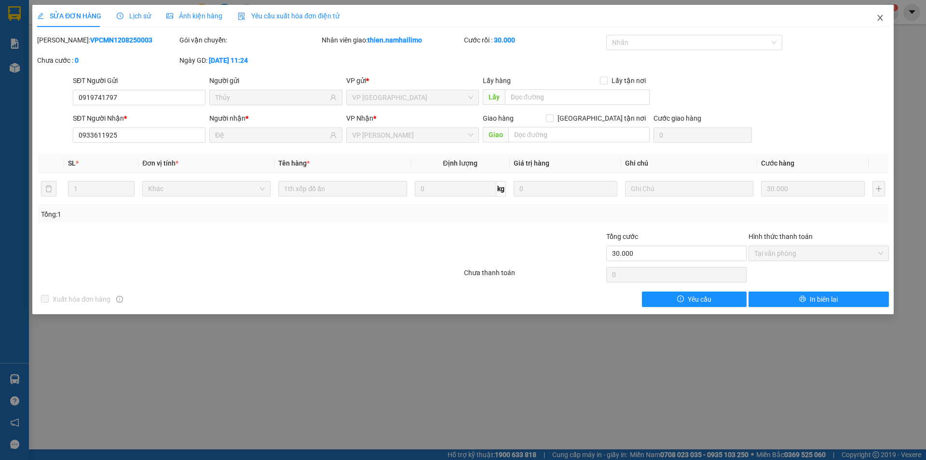
click at [879, 22] on span "Close" at bounding box center [880, 18] width 27 height 27
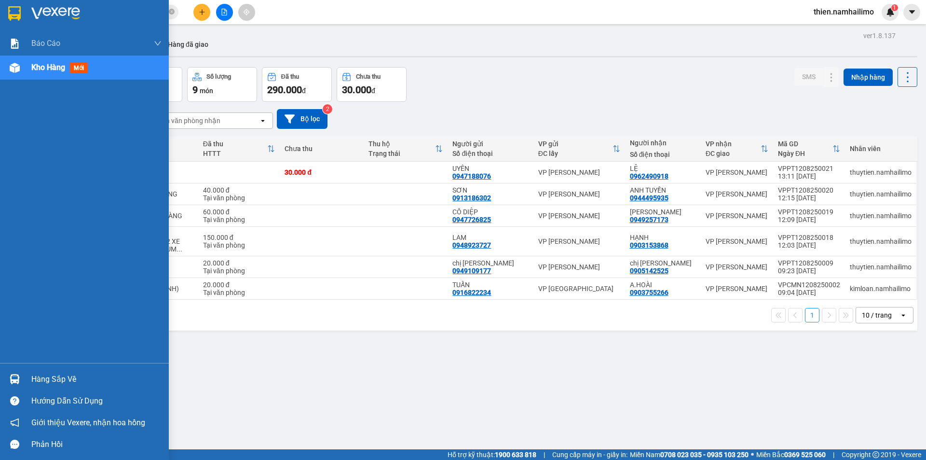
click at [33, 75] on div "Kho hàng mới" at bounding box center [96, 67] width 130 height 24
click at [33, 74] on div "Kho hàng mới" at bounding box center [96, 67] width 130 height 24
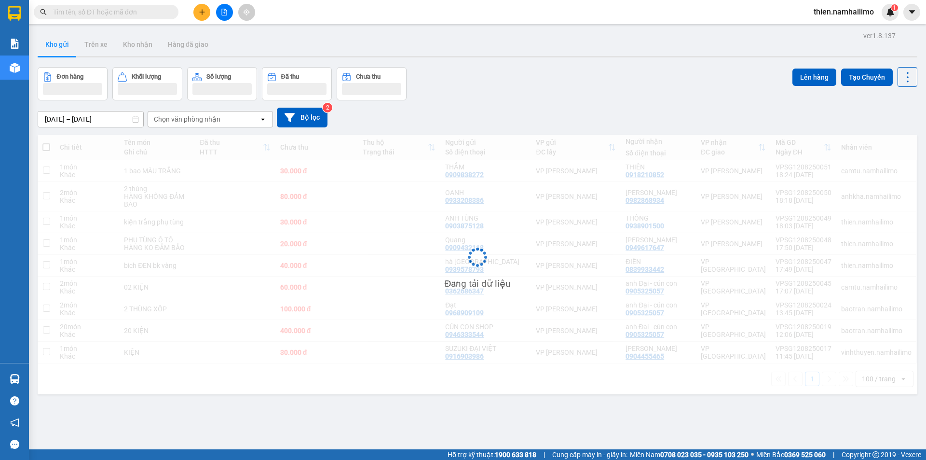
click at [52, 51] on button "Kho gửi" at bounding box center [57, 44] width 39 height 23
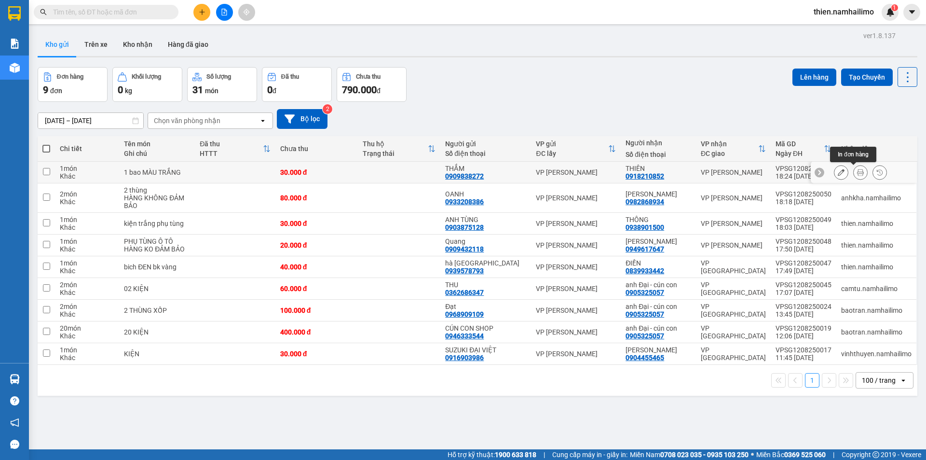
drag, startPoint x: 852, startPoint y: 174, endPoint x: 842, endPoint y: 169, distance: 11.2
click at [857, 172] on icon at bounding box center [860, 172] width 7 height 7
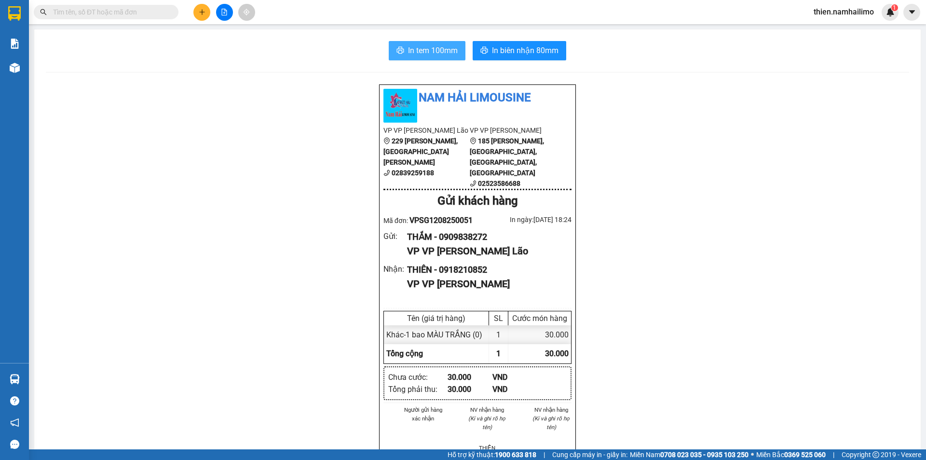
click at [411, 46] on span "In tem 100mm" at bounding box center [433, 50] width 50 height 12
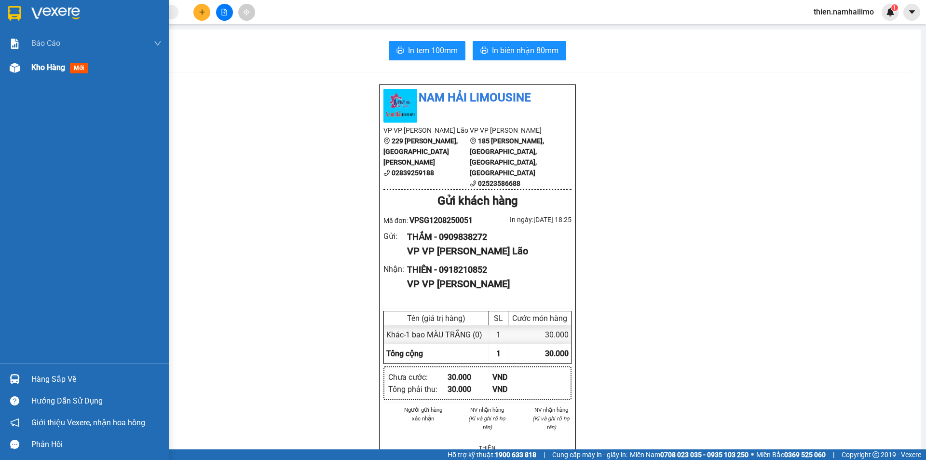
click at [65, 77] on div "Kho hàng mới" at bounding box center [96, 67] width 130 height 24
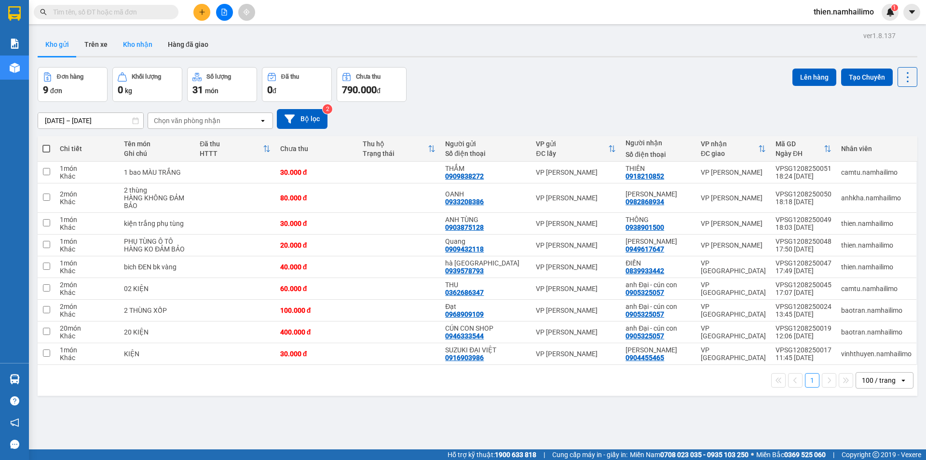
click at [144, 46] on button "Kho nhận" at bounding box center [137, 44] width 45 height 23
